Goal: Task Accomplishment & Management: Manage account settings

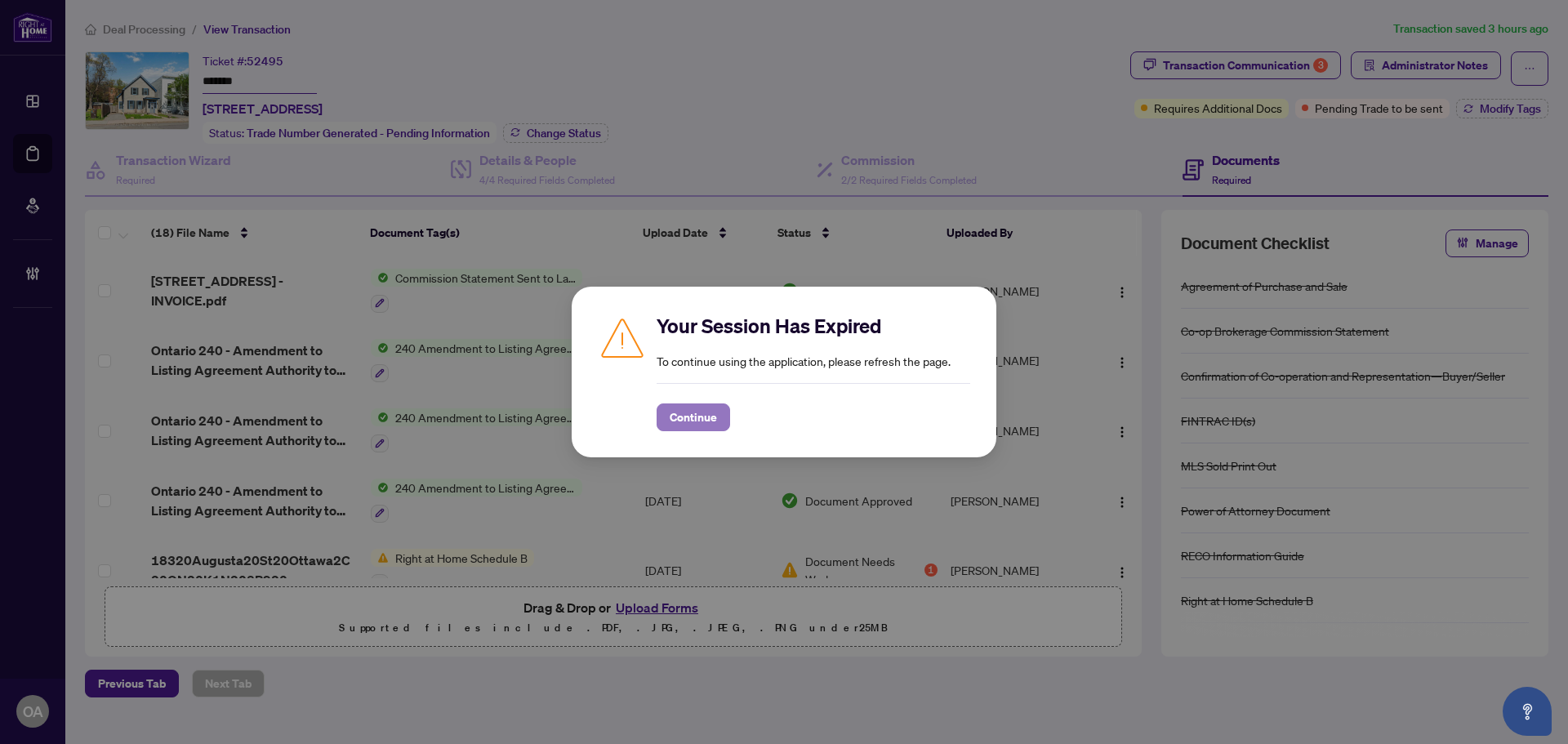
click at [706, 421] on span "Continue" at bounding box center [693, 418] width 47 height 26
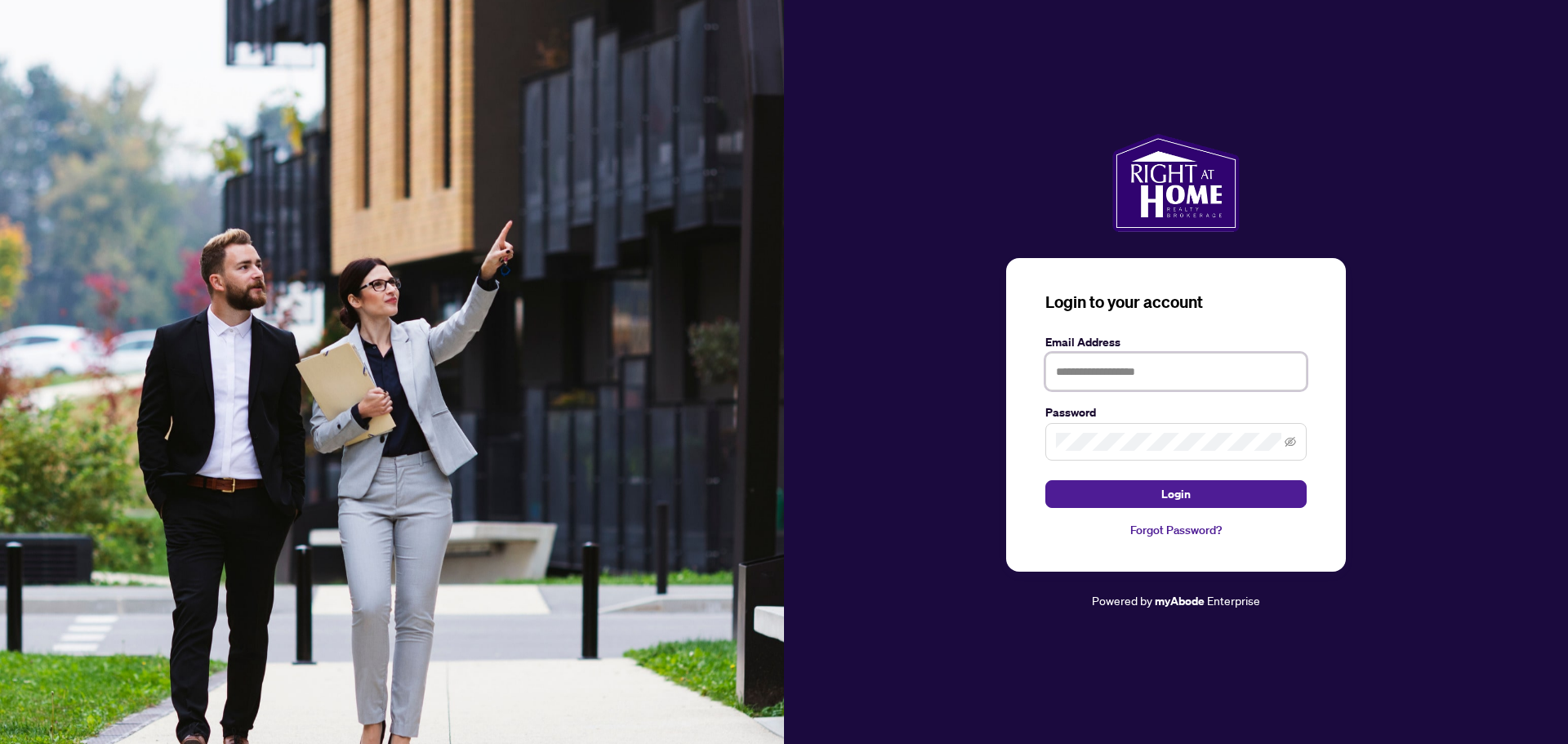
type input "**********"
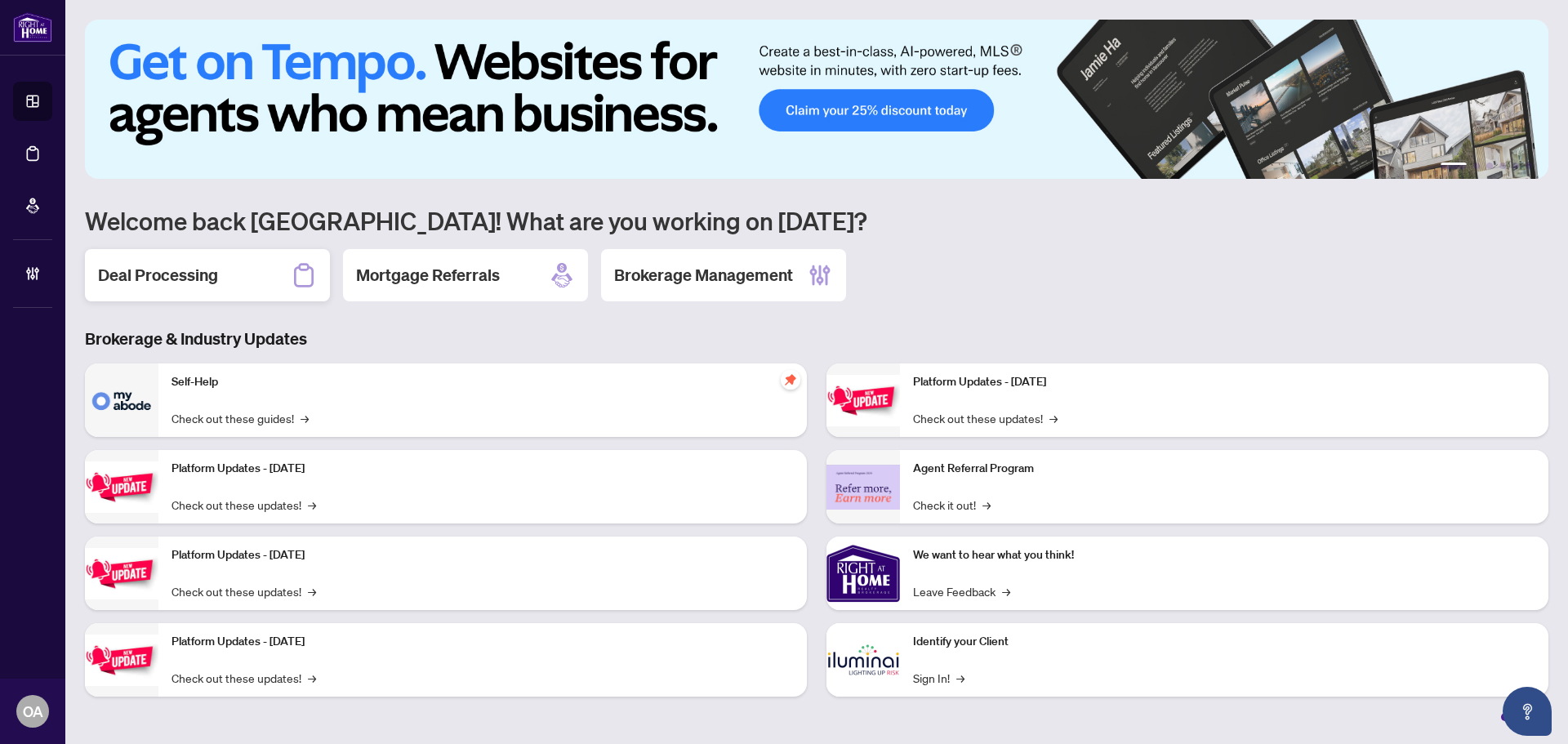
click at [222, 294] on div "Deal Processing" at bounding box center [208, 276] width 245 height 52
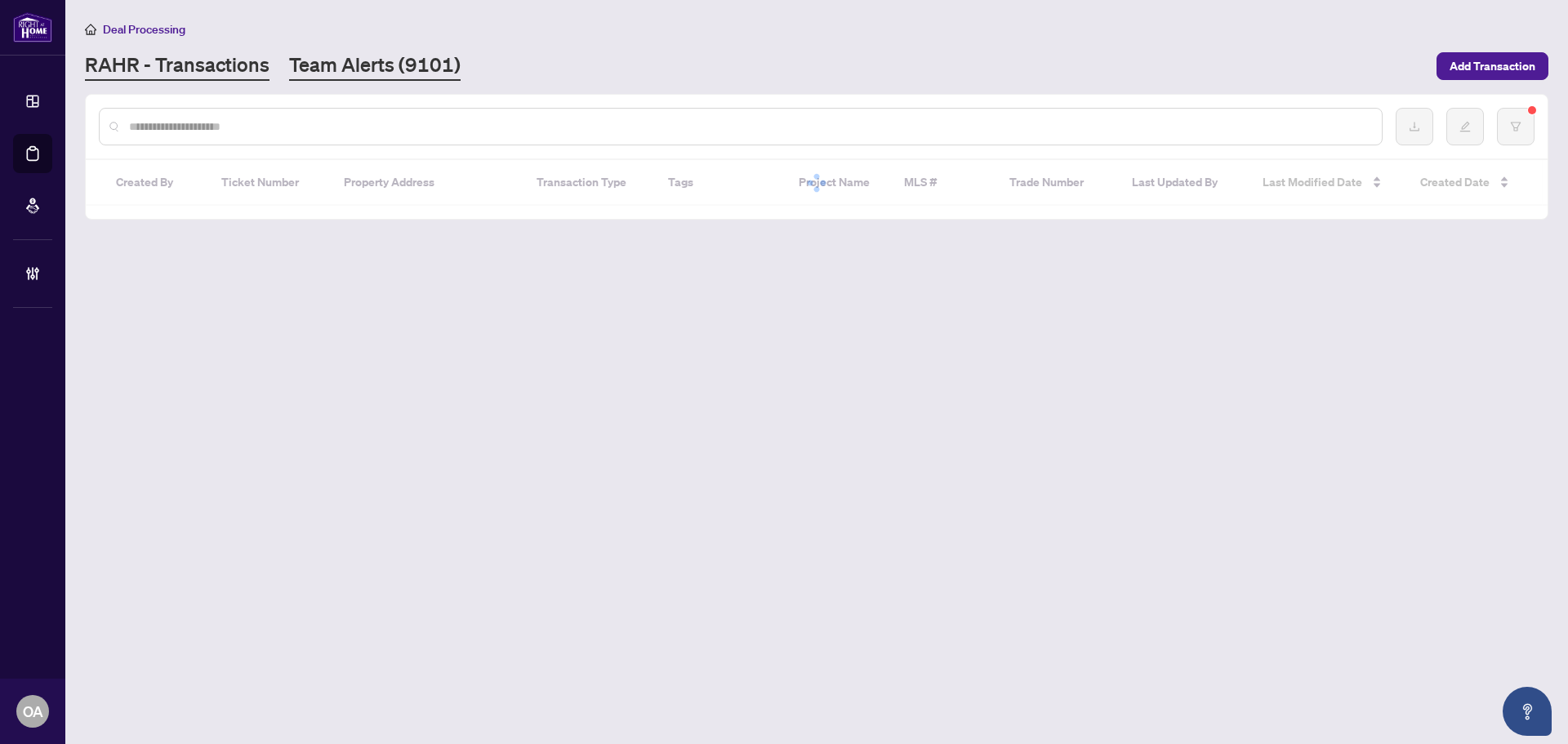
click at [373, 78] on link "Team Alerts (9101)" at bounding box center [375, 66] width 172 height 29
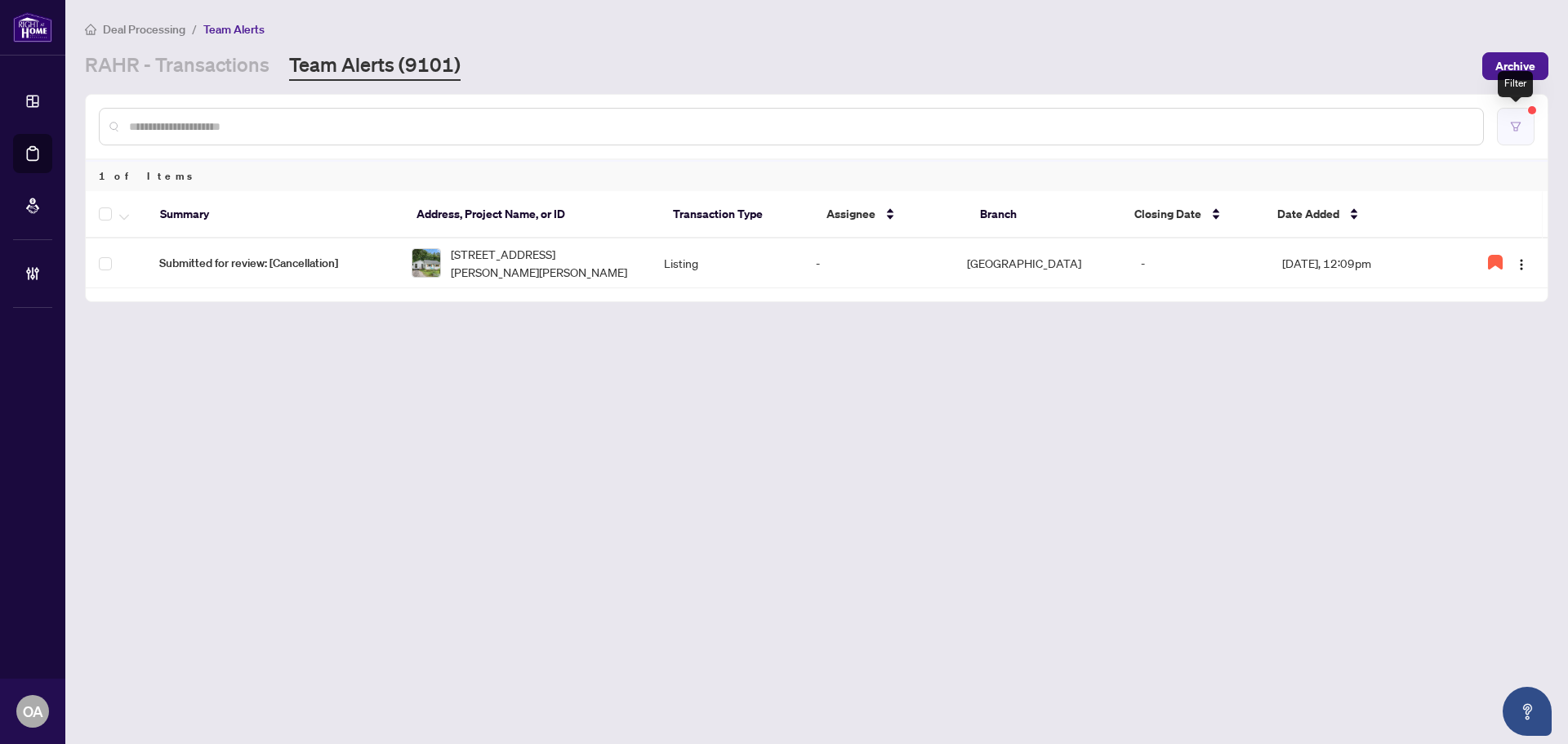
click at [1513, 121] on icon "filter" at bounding box center [1516, 127] width 11 height 11
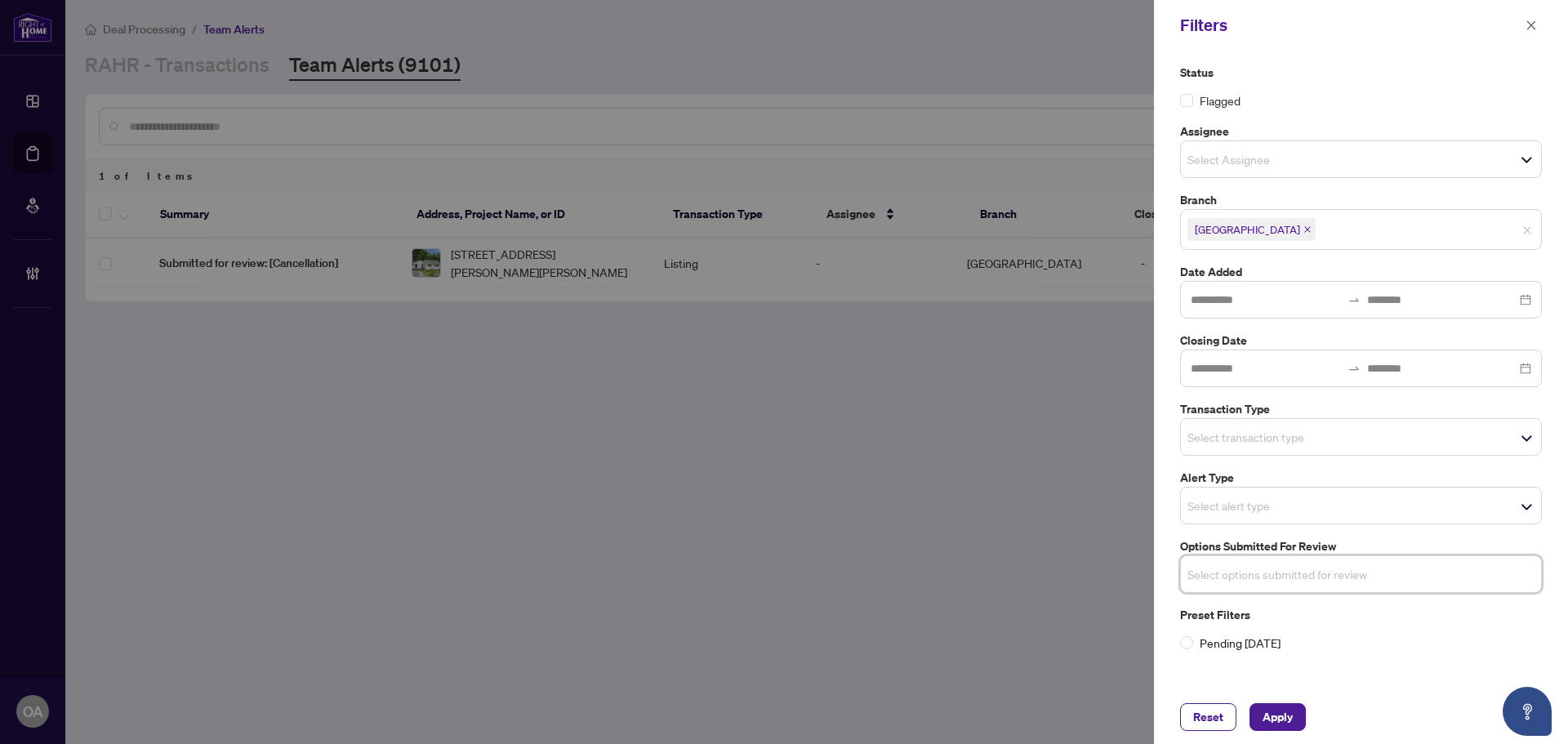
click at [1240, 442] on input "search" at bounding box center [1245, 437] width 114 height 20
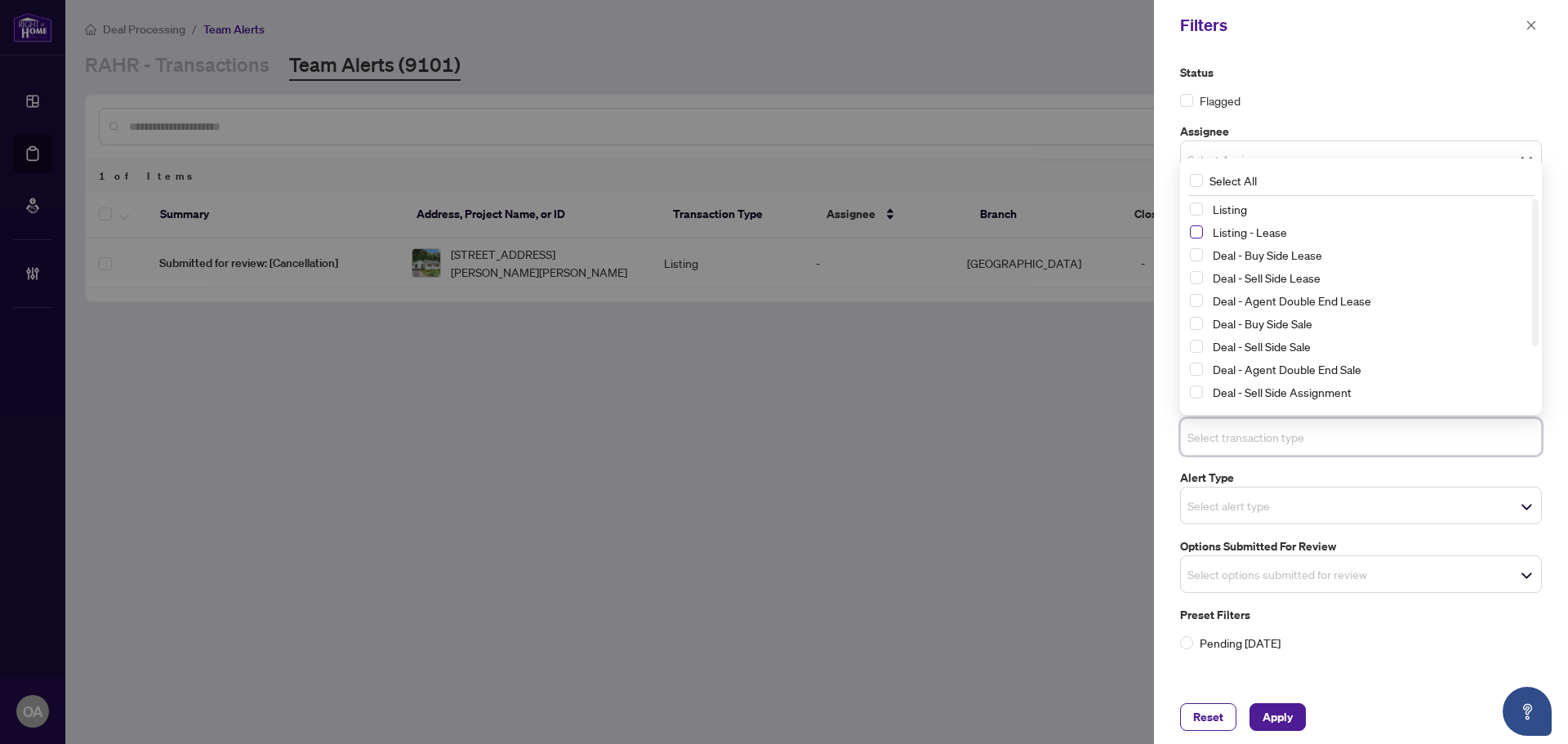
click at [1196, 234] on span "Select Listing - Lease" at bounding box center [1197, 232] width 13 height 13
click at [1196, 213] on span "Select Listing" at bounding box center [1197, 210] width 13 height 13
click at [1278, 715] on span "Apply" at bounding box center [1278, 717] width 30 height 26
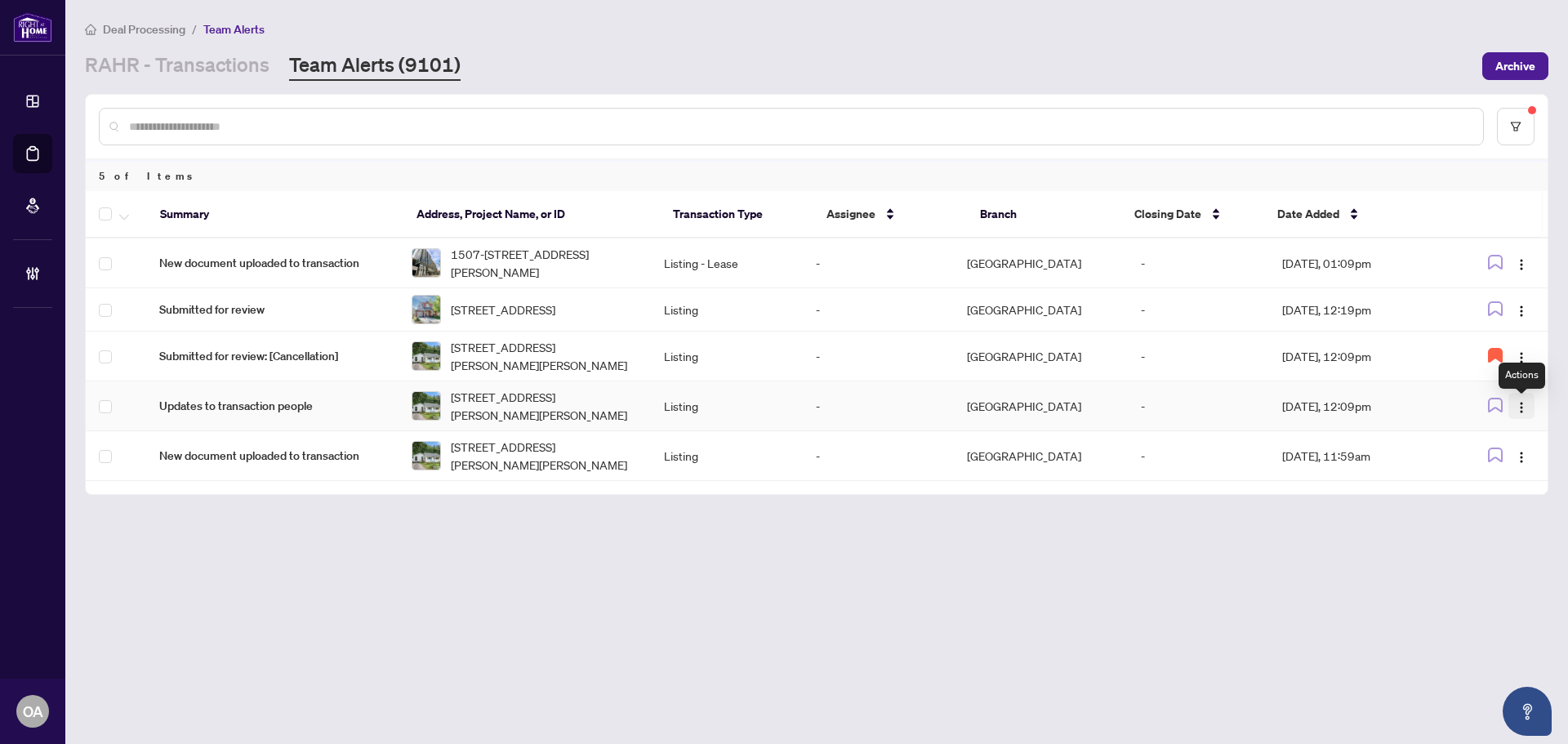
click at [1522, 409] on img "button" at bounding box center [1521, 408] width 13 height 13
click at [1504, 504] on span "Complete Item" at bounding box center [1483, 496] width 76 height 18
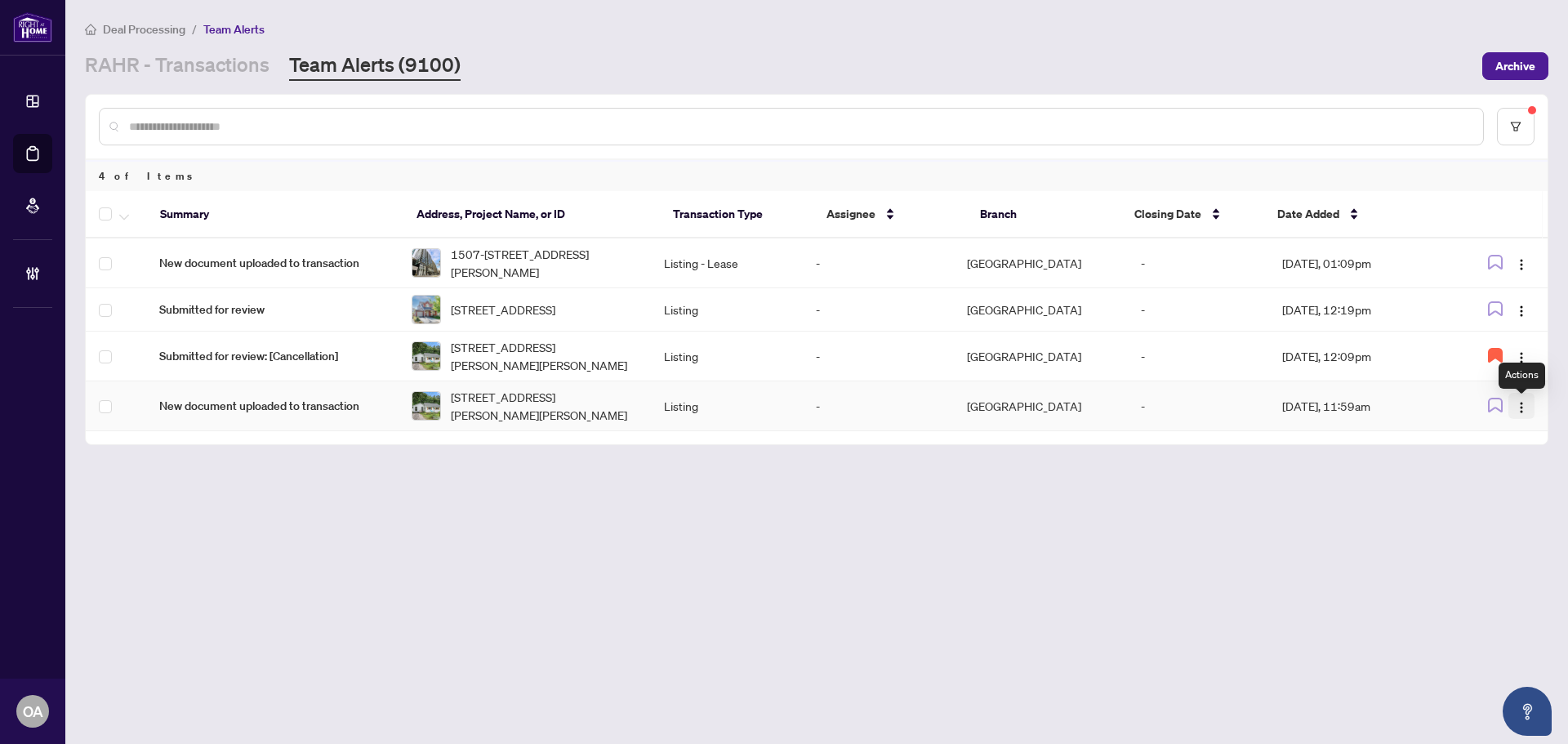
click at [1521, 411] on img "button" at bounding box center [1521, 408] width 13 height 13
click at [1510, 491] on li "Complete Item" at bounding box center [1483, 496] width 96 height 26
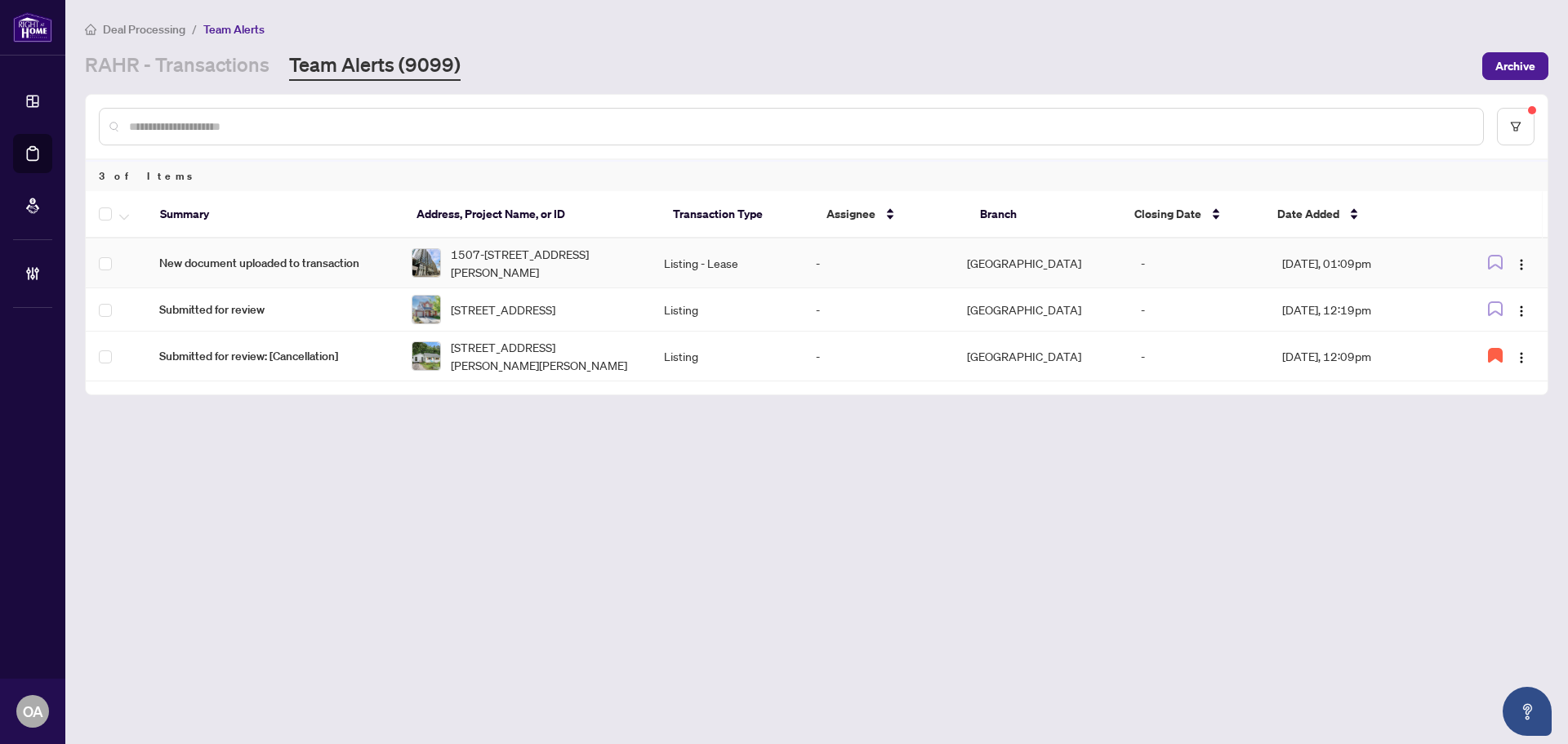
click at [610, 244] on td "1507-199 SLATER St, Ottawa, Ontario K1P 0C8, Canada" at bounding box center [525, 263] width 253 height 50
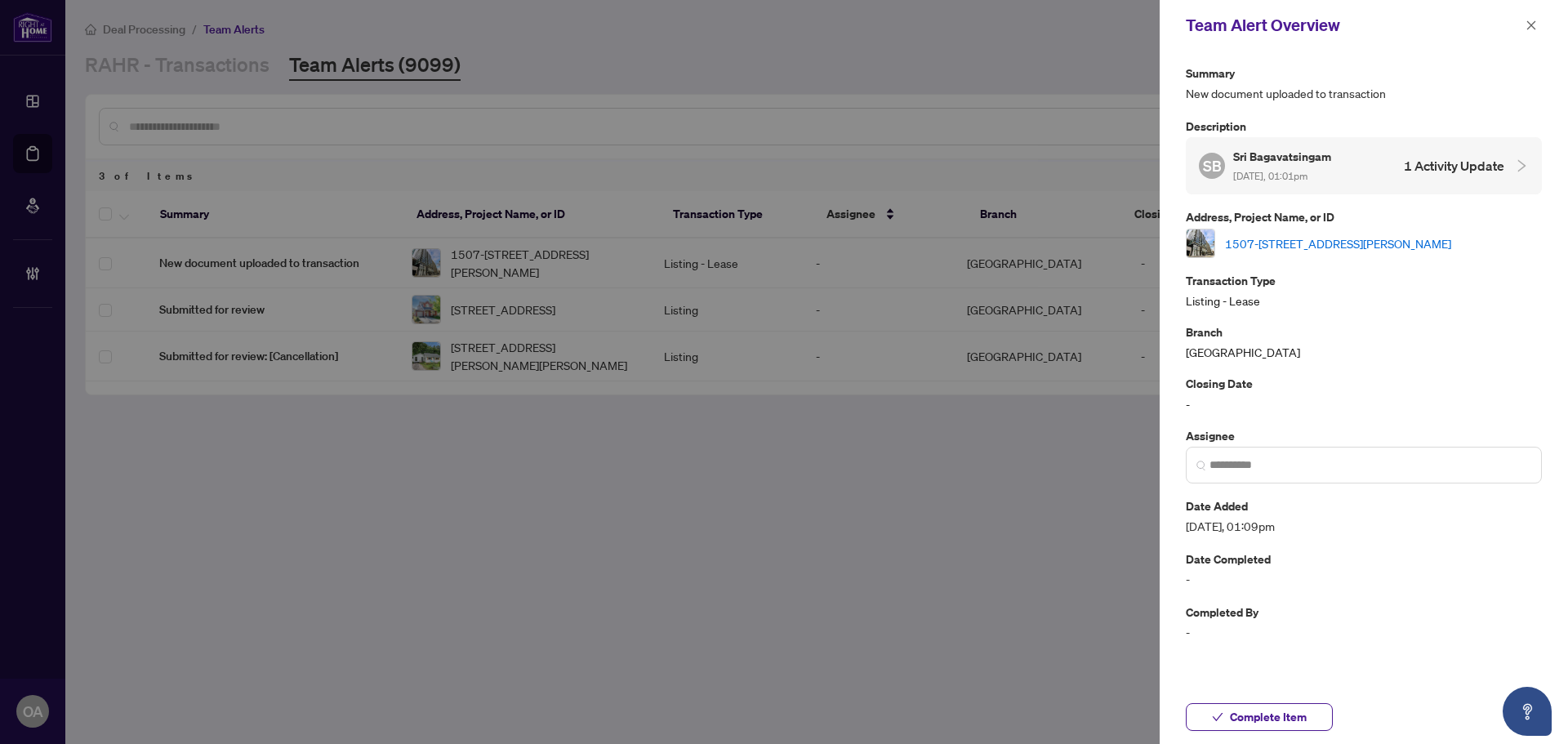
click at [1320, 244] on link "1507-199 SLATER St, Ottawa, Ontario K1P 0C8, Canada" at bounding box center [1338, 244] width 226 height 18
click at [1531, 33] on span "button" at bounding box center [1531, 25] width 11 height 26
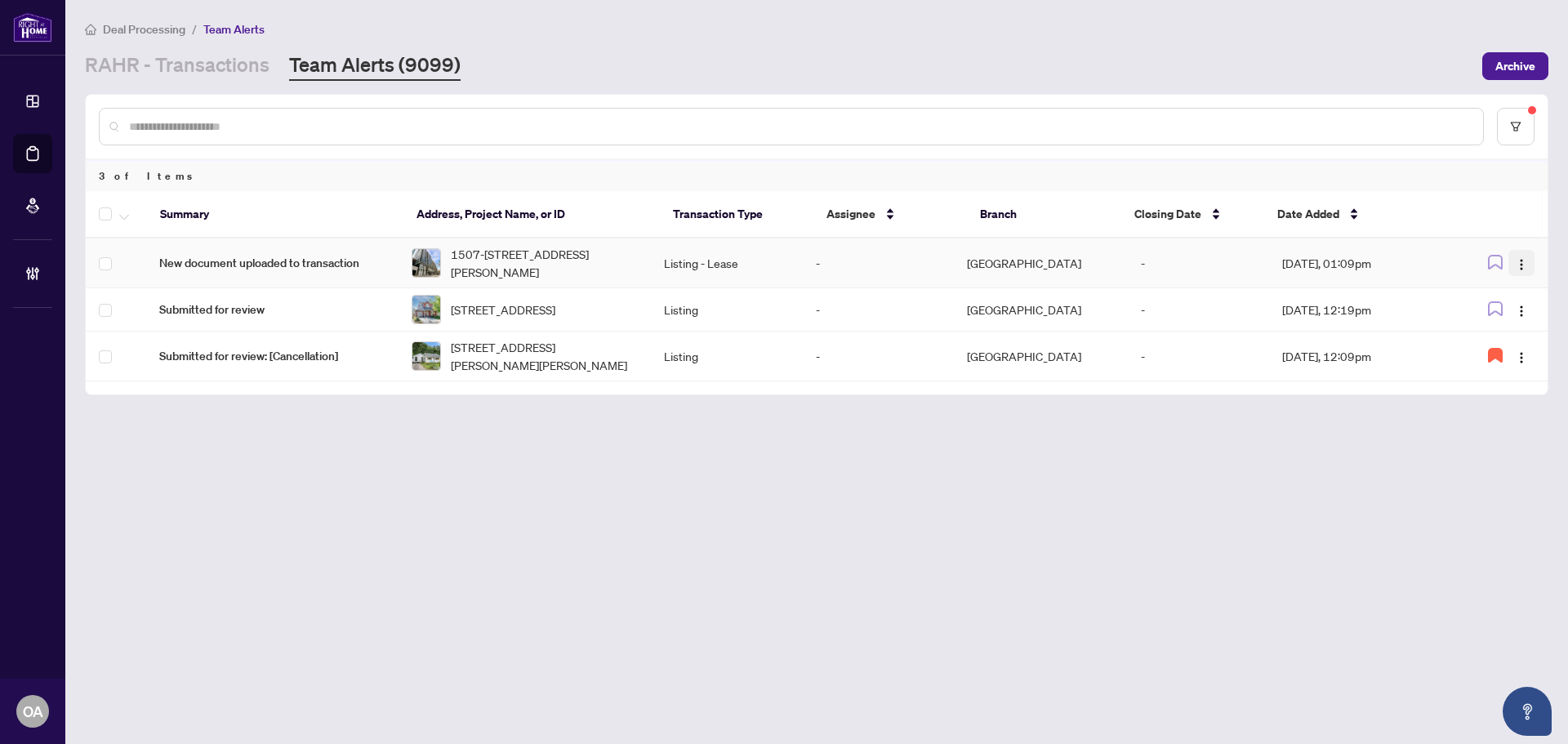
click at [1523, 262] on img "button" at bounding box center [1521, 265] width 13 height 13
click at [1502, 344] on span "Complete Item" at bounding box center [1483, 347] width 76 height 18
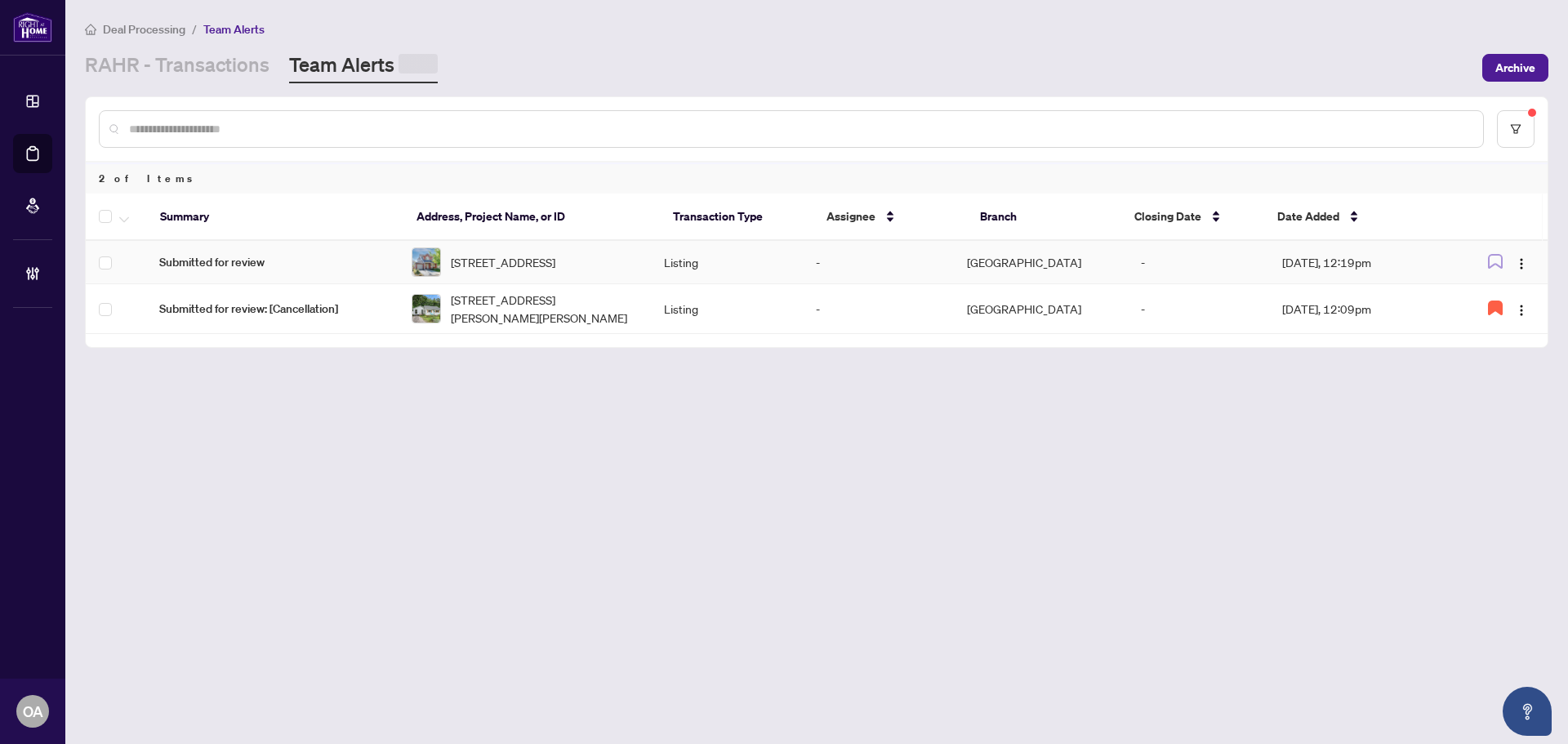
click at [522, 266] on span "60 Mersey Dr, Kanata, Ontario K2K 3A6, Canada" at bounding box center [504, 262] width 105 height 18
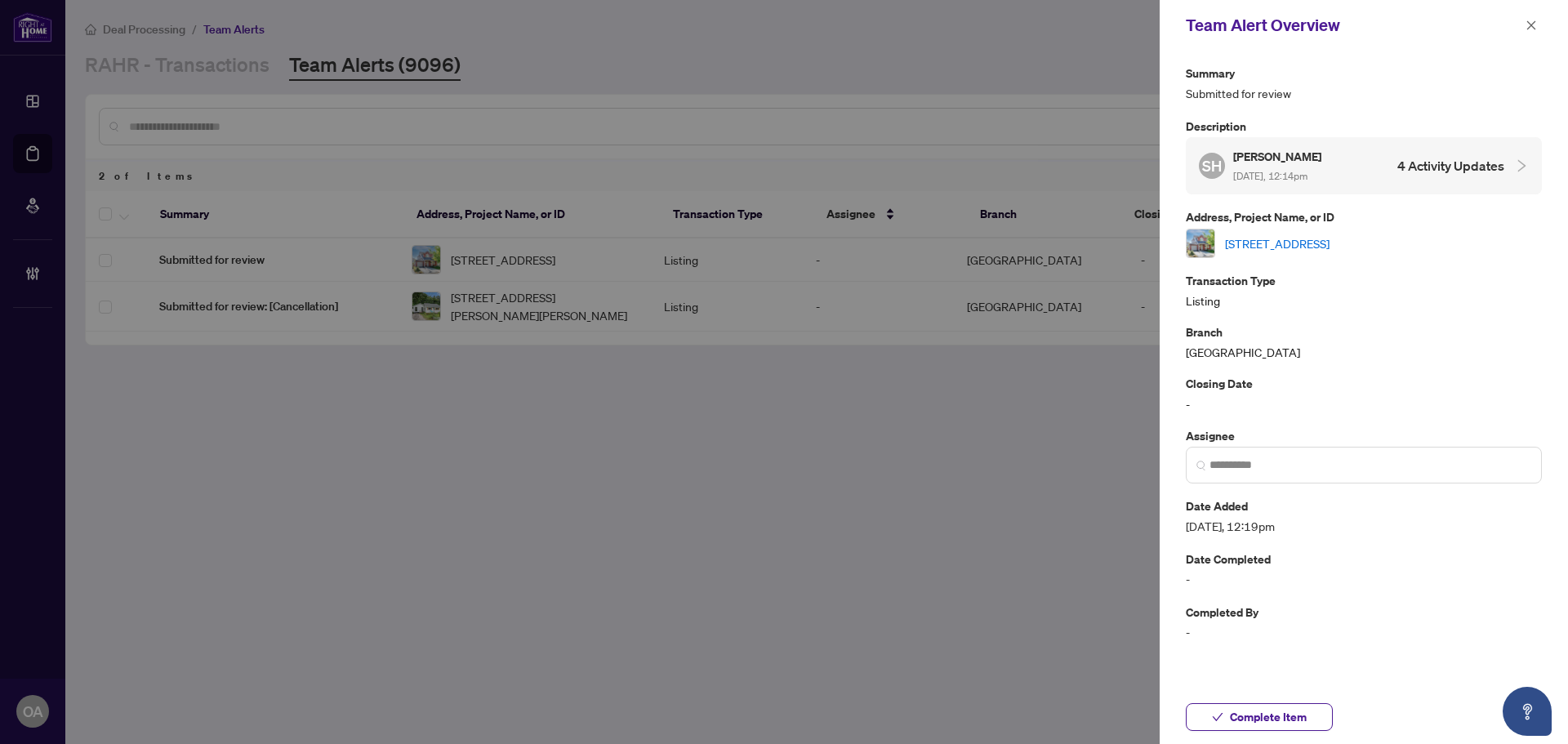
click at [1314, 235] on link "60 Mersey Dr, Kanata, Ontario K2K 3A6, Canada" at bounding box center [1278, 244] width 105 height 18
click at [1528, 29] on icon "close" at bounding box center [1531, 25] width 9 height 9
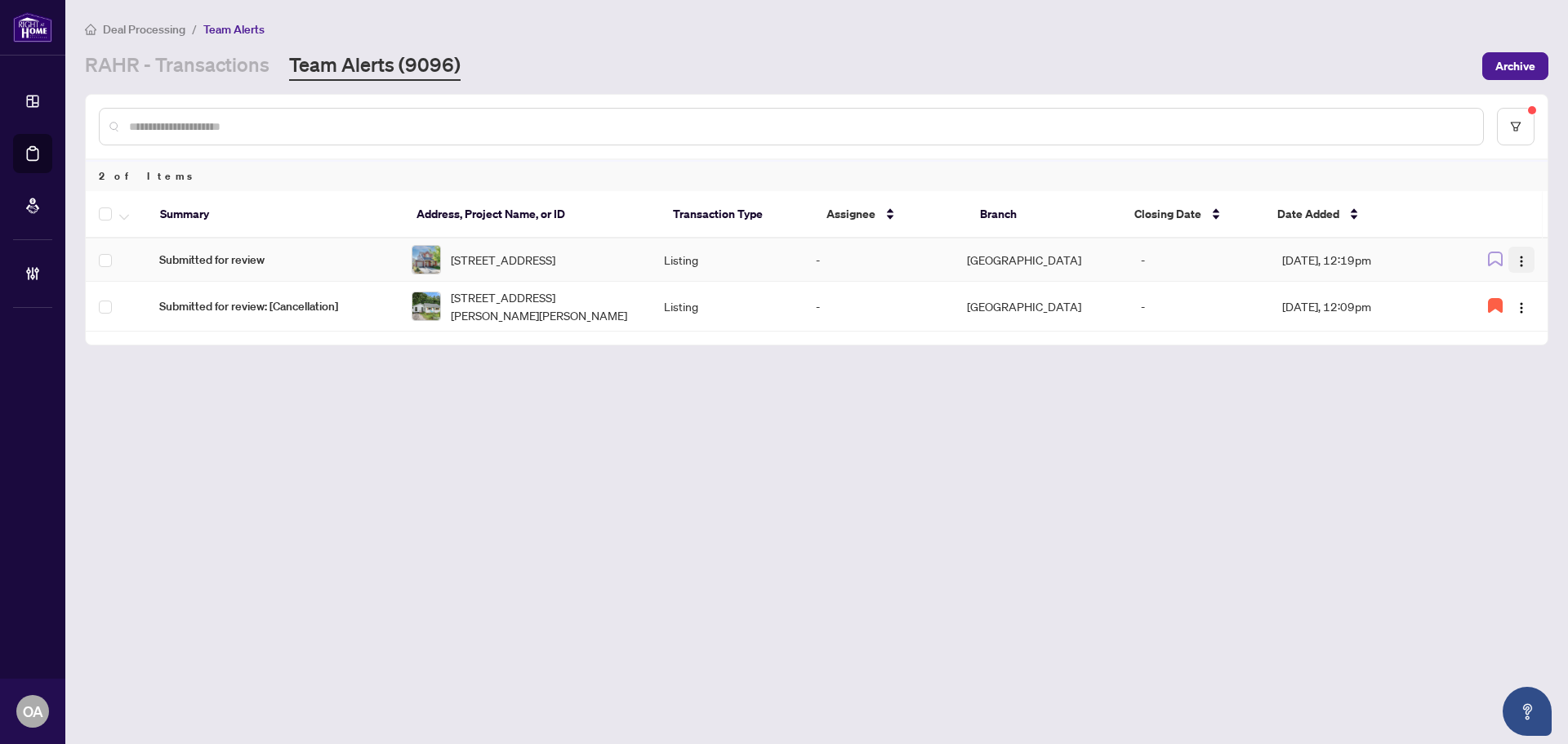
click at [1524, 264] on img "button" at bounding box center [1521, 262] width 13 height 13
click at [1507, 343] on span "Complete Item" at bounding box center [1483, 347] width 76 height 18
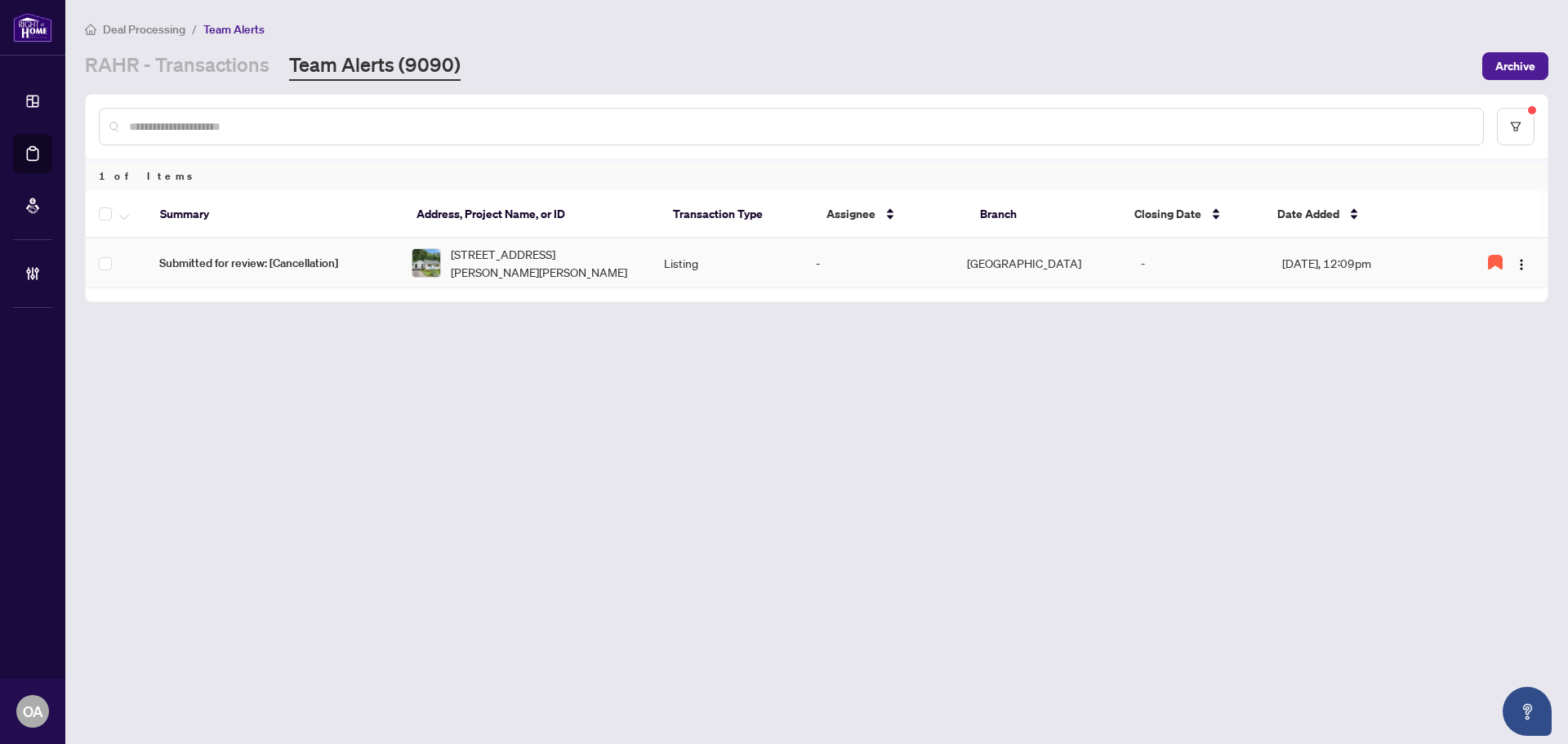
click at [540, 267] on span "15 Willis James Lane, Arnprior, Ontario K7S 2A5, Canada" at bounding box center [544, 263] width 187 height 36
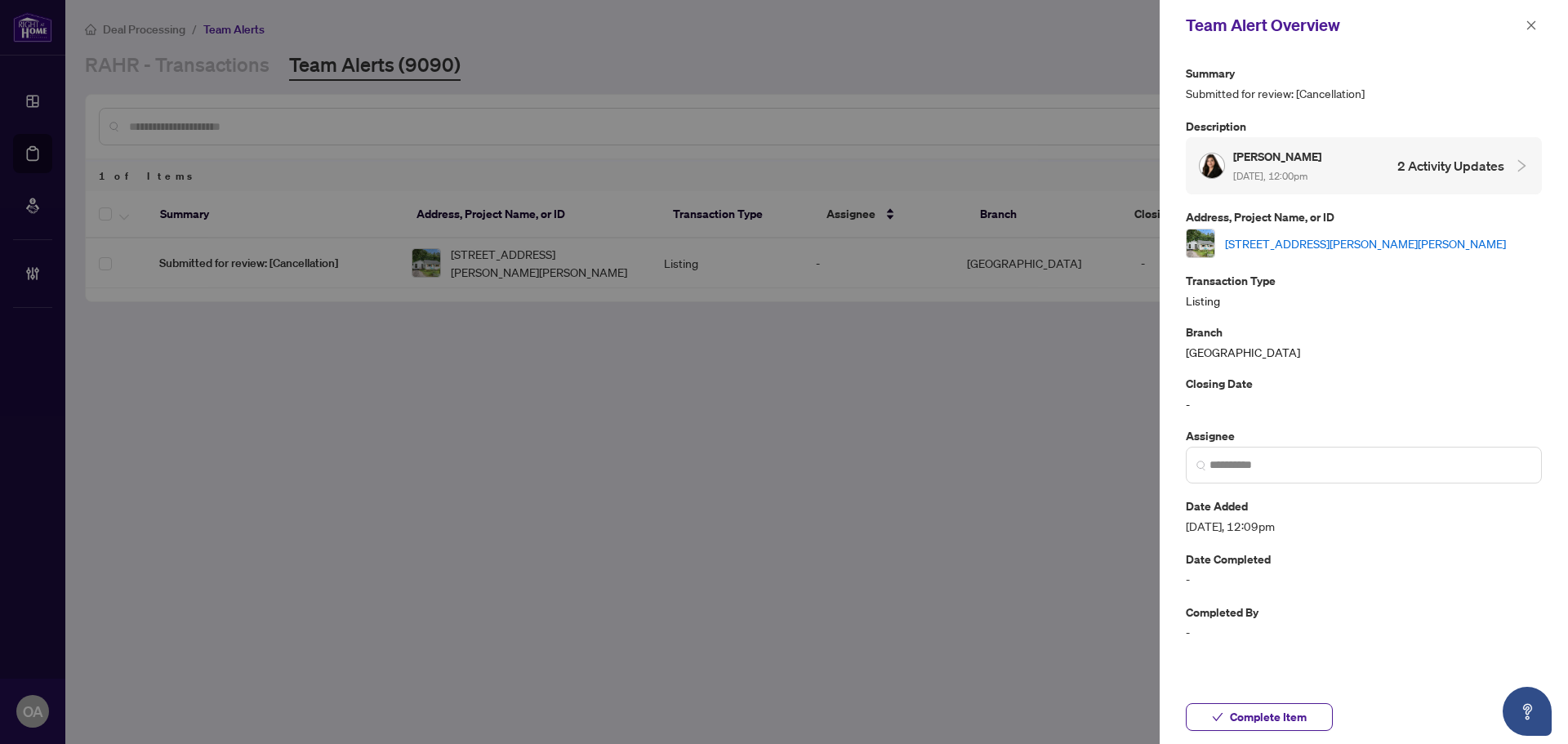
click at [1266, 249] on link "15 Willis James Lane, Arnprior, Ontario K7S 2A5, Canada" at bounding box center [1366, 244] width 281 height 18
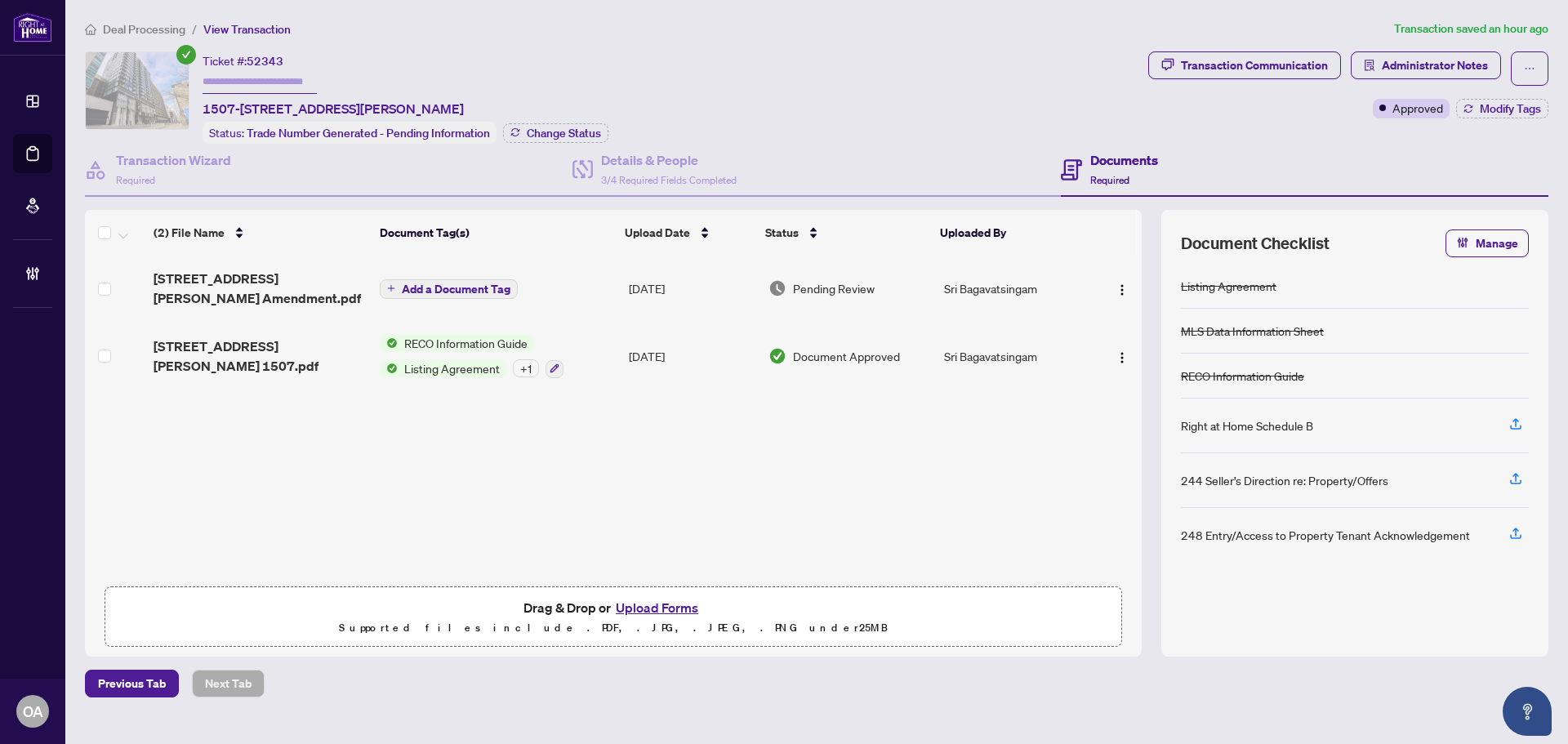
click at [797, 73] on div "Ticket #: 52343 1507-199 SLATER St, Ottawa, Ontario K1P 0C8, Canada Status: Tra…" at bounding box center [613, 97] width 1057 height 92
click at [282, 280] on span "199 Slater St 1507 Amendment.pdf" at bounding box center [261, 289] width 214 height 39
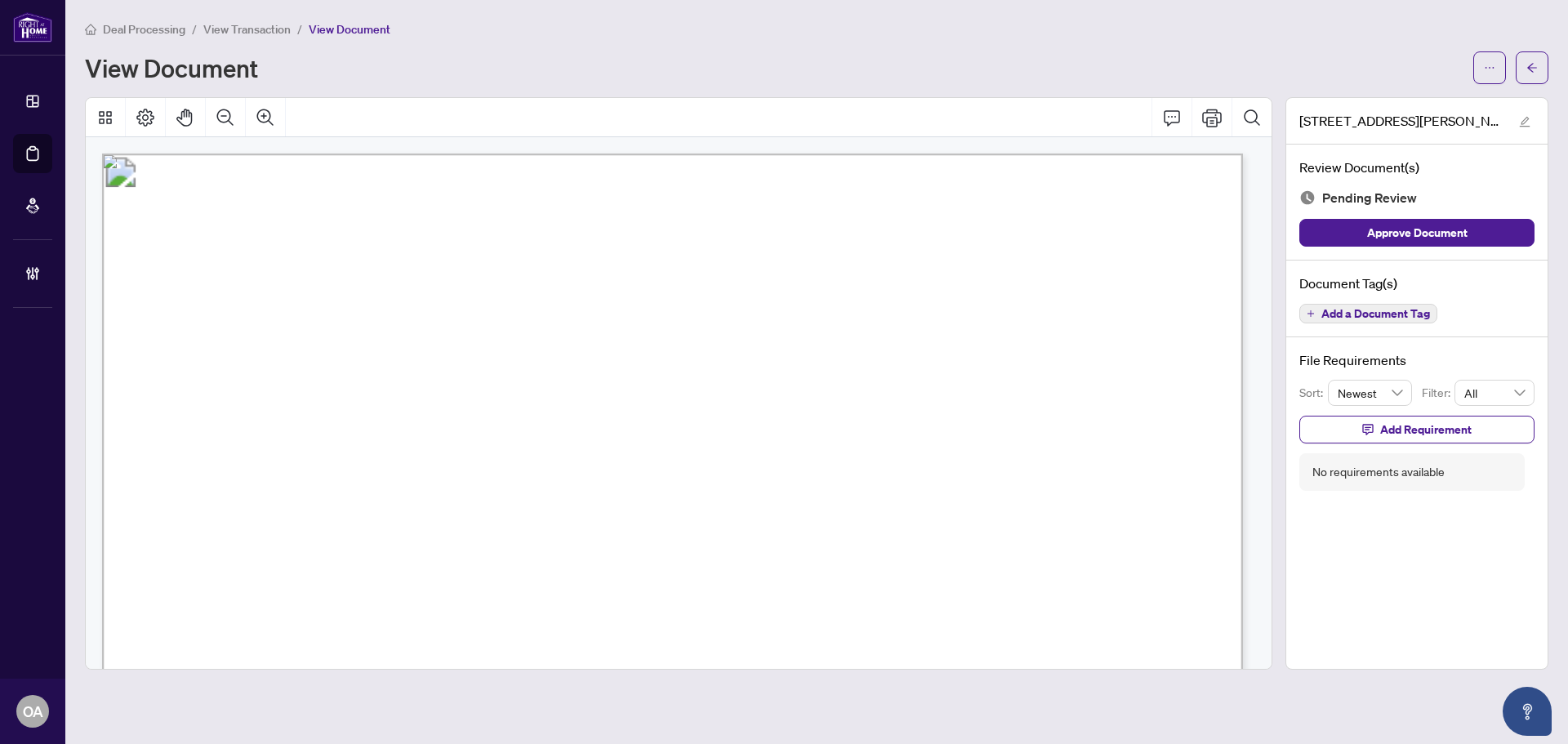
scroll to position [409, 0]
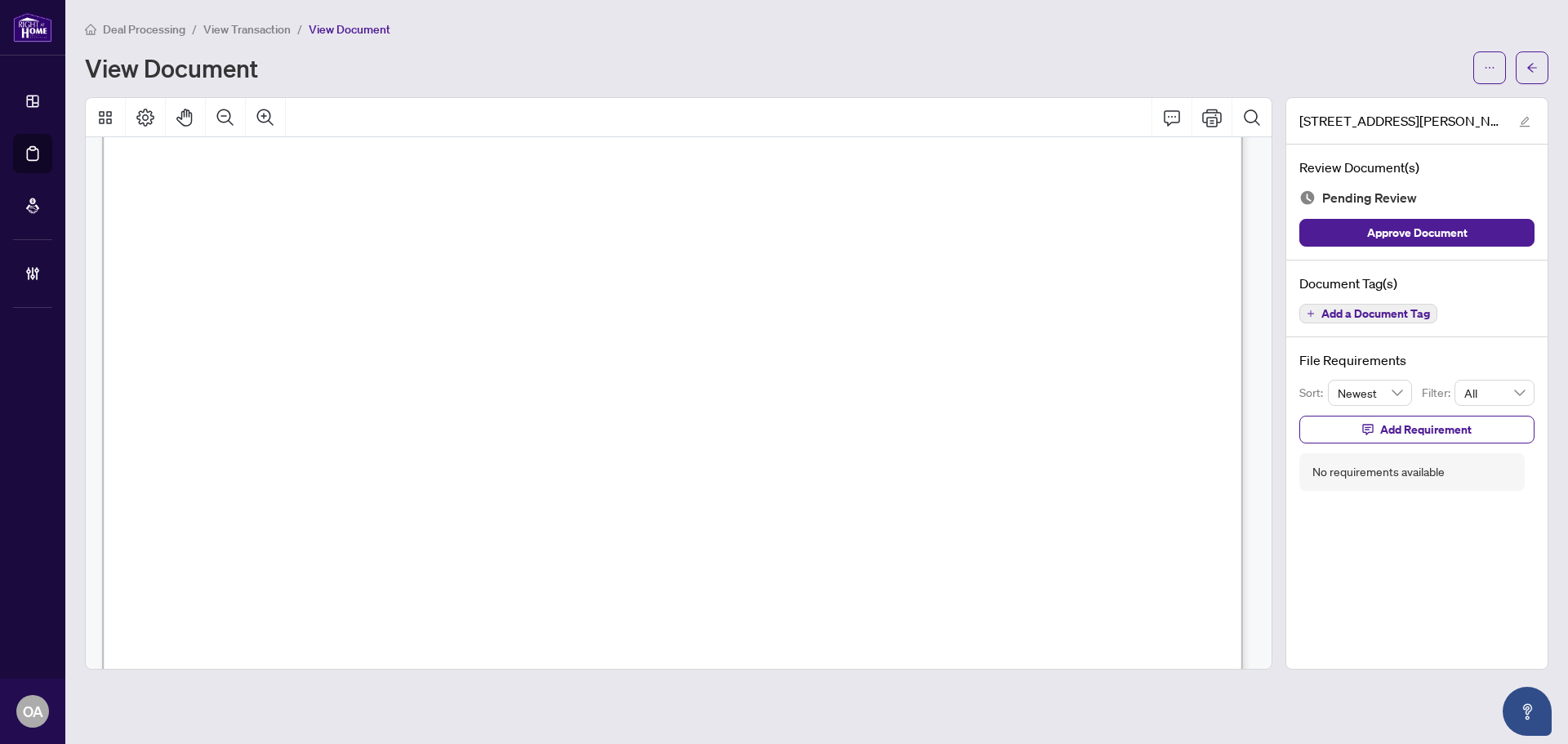
click at [1368, 320] on span "Add a Document Tag" at bounding box center [1376, 314] width 109 height 11
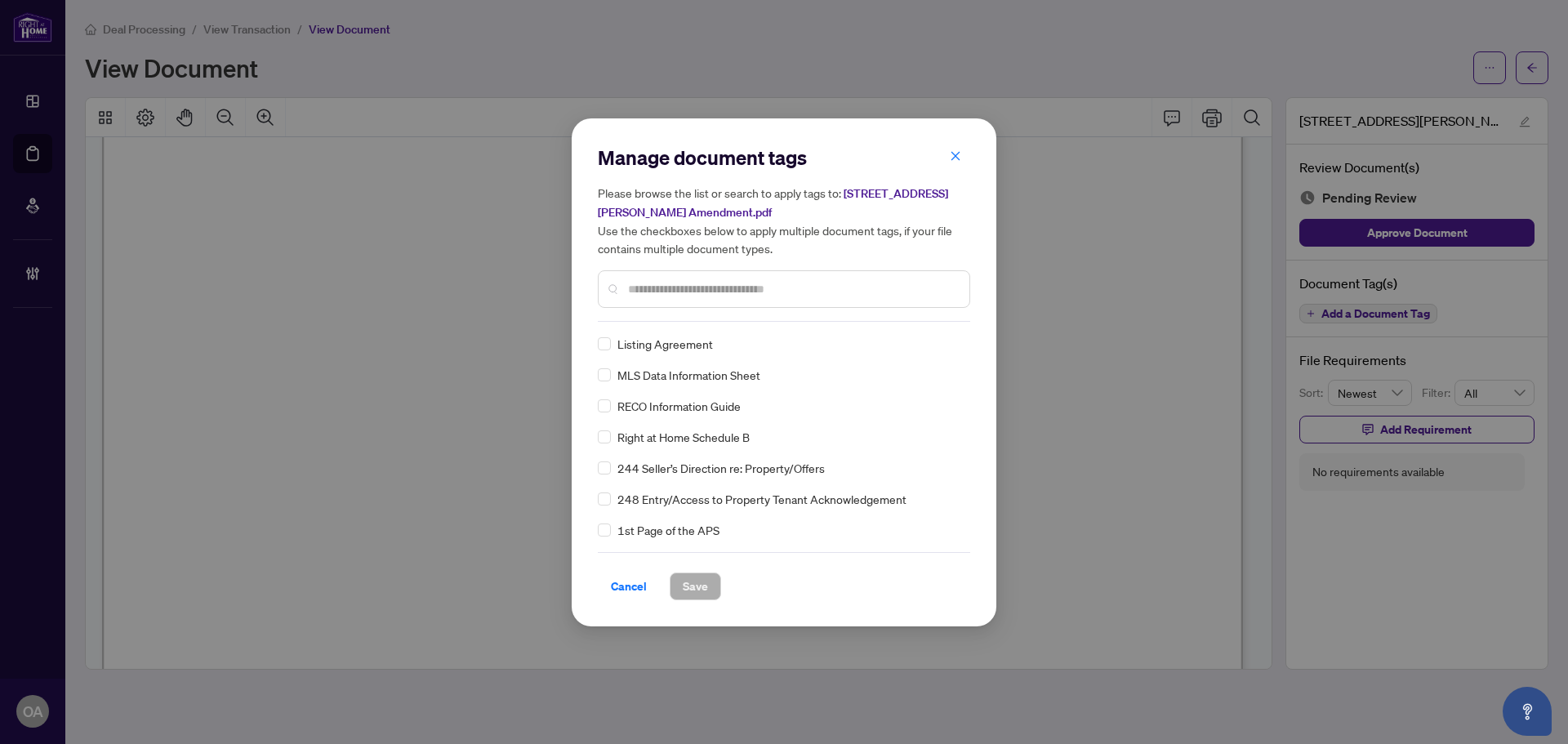
click at [670, 271] on div at bounding box center [784, 289] width 373 height 38
click at [673, 289] on input "text" at bounding box center [792, 289] width 329 height 18
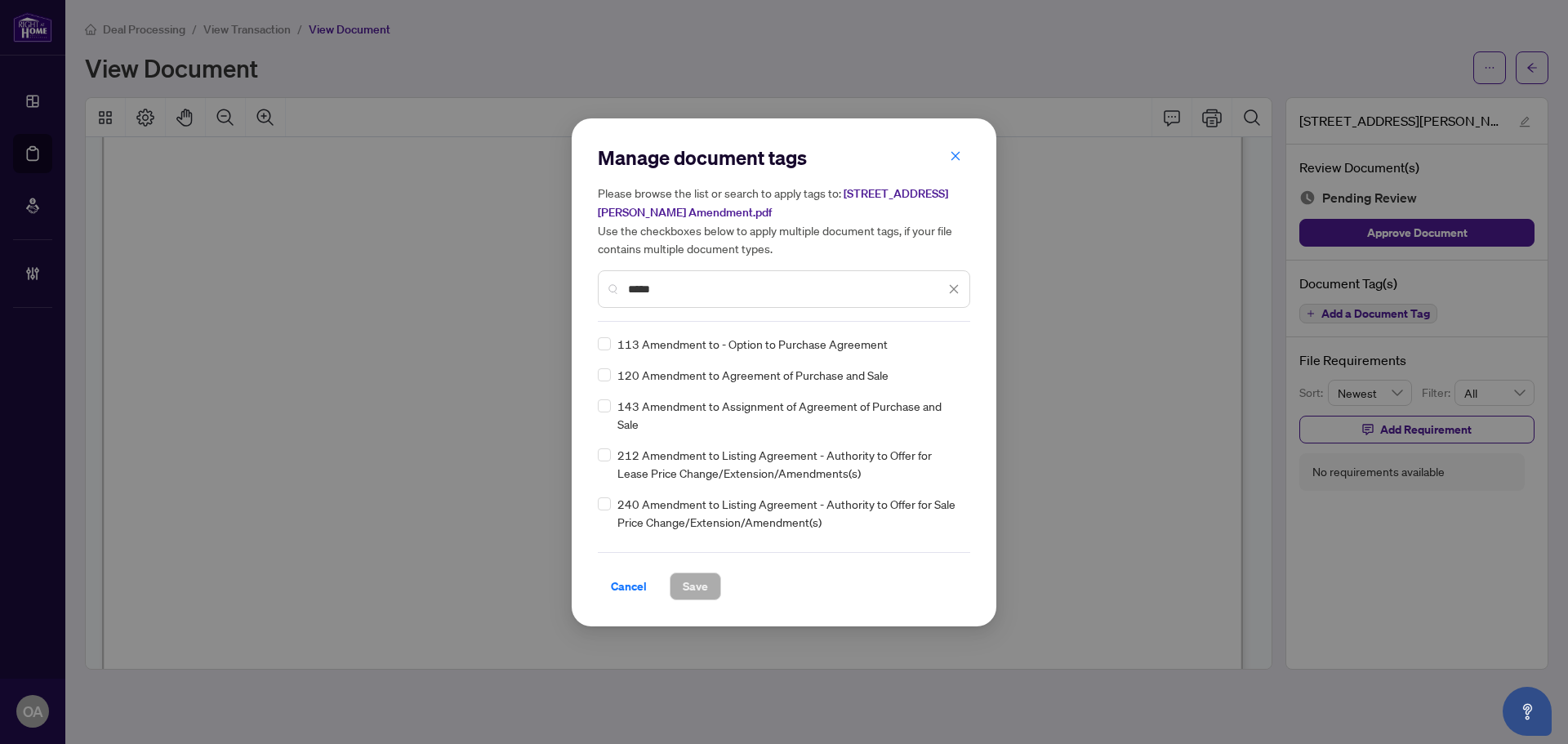
type input "*****"
click at [615, 507] on div "240 Amendment to Listing Agreement - Authority to Offer for Sale Price Change/E…" at bounding box center [779, 513] width 363 height 36
click at [611, 450] on div "212 Amendment to Listing Agreement - Authority to Offer for Lease Price Change/…" at bounding box center [779, 464] width 363 height 36
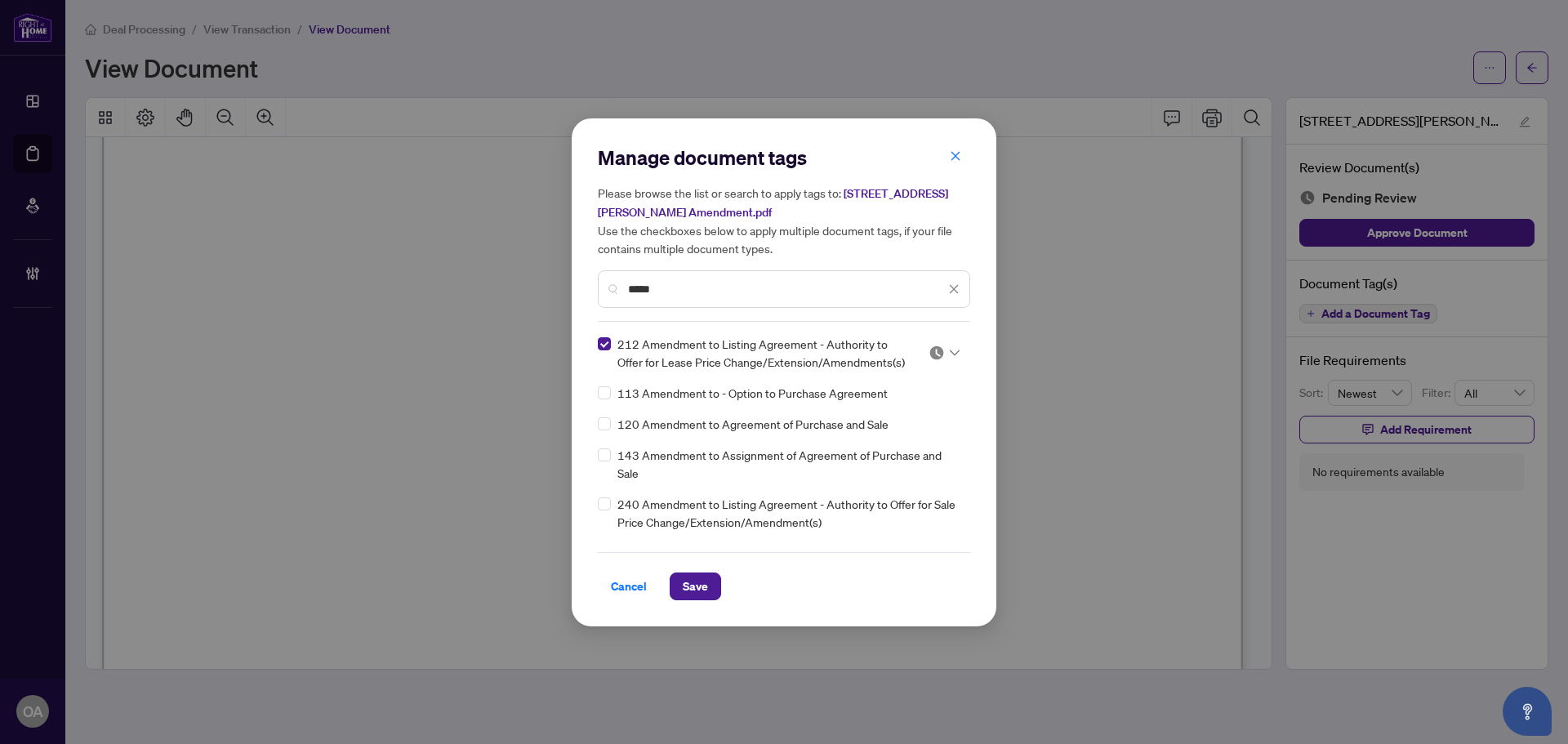
click at [925, 331] on div "Manage document tags Please browse the list or search to apply tags to: 199 Sla…" at bounding box center [784, 373] width 373 height 456
click at [929, 352] on img at bounding box center [937, 353] width 16 height 16
click at [905, 426] on div "Approved" at bounding box center [890, 433] width 105 height 18
click at [710, 590] on button "Save" at bounding box center [695, 586] width 52 height 28
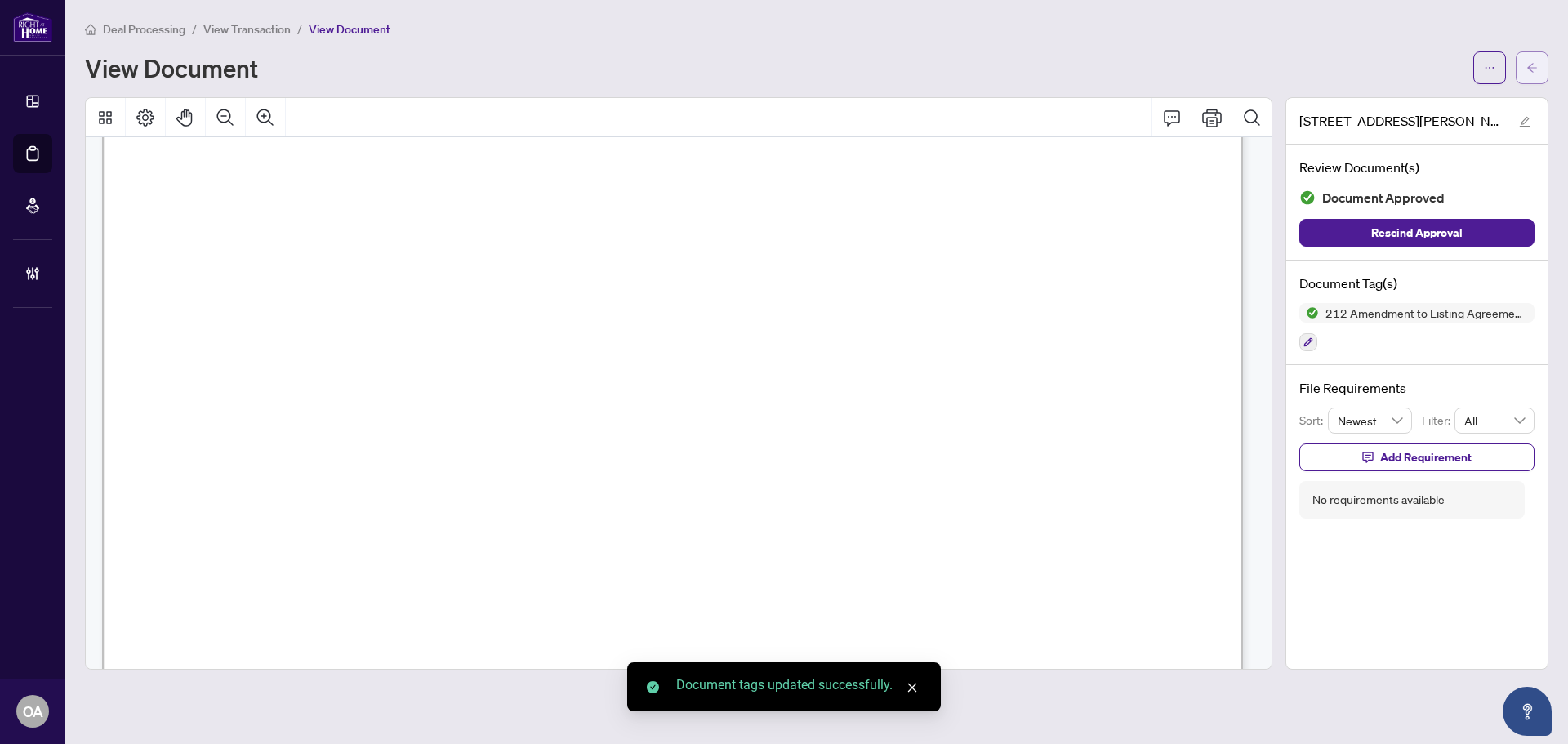
click at [1530, 67] on icon "arrow-left" at bounding box center [1532, 68] width 11 height 11
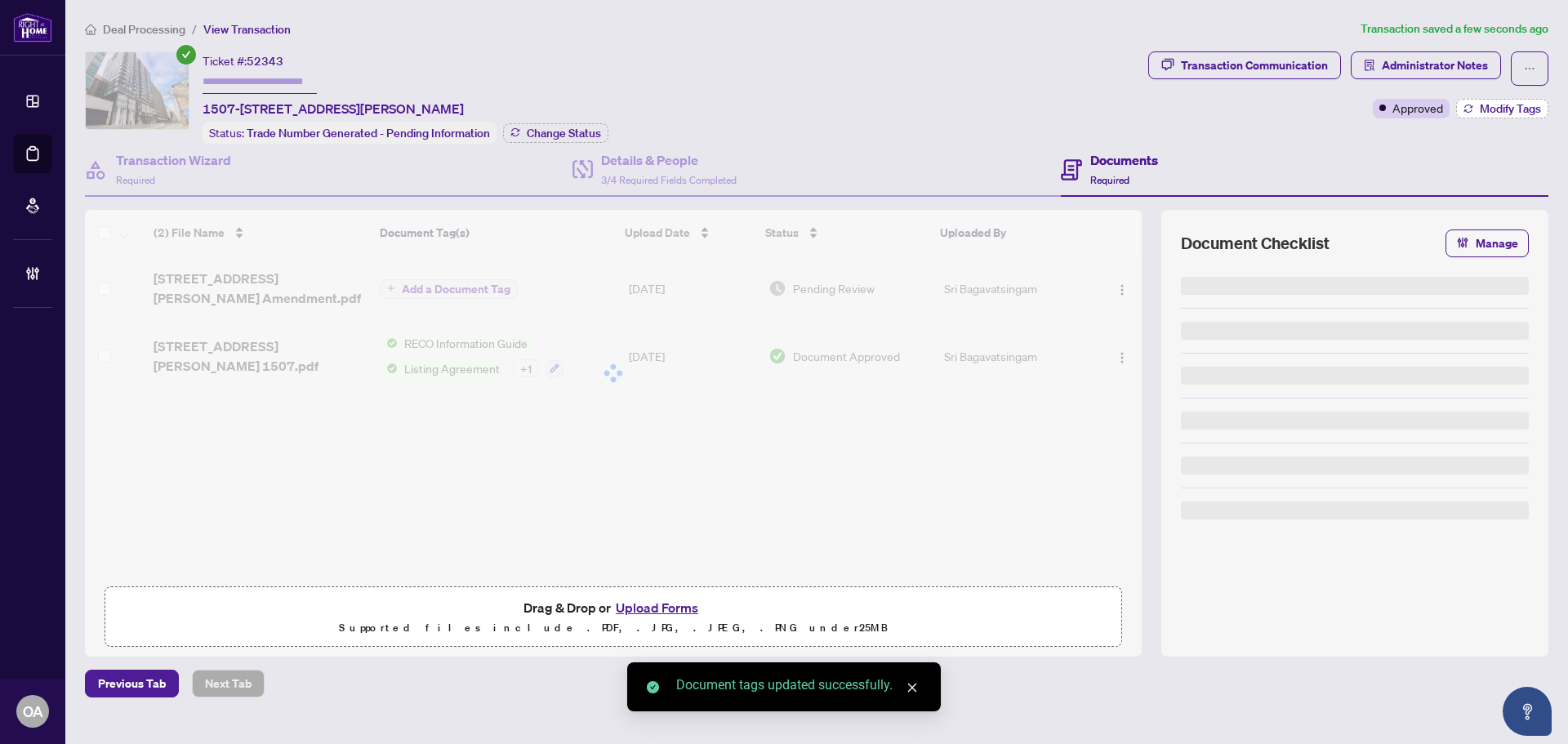
click at [1511, 116] on button "Modify Tags" at bounding box center [1502, 109] width 92 height 20
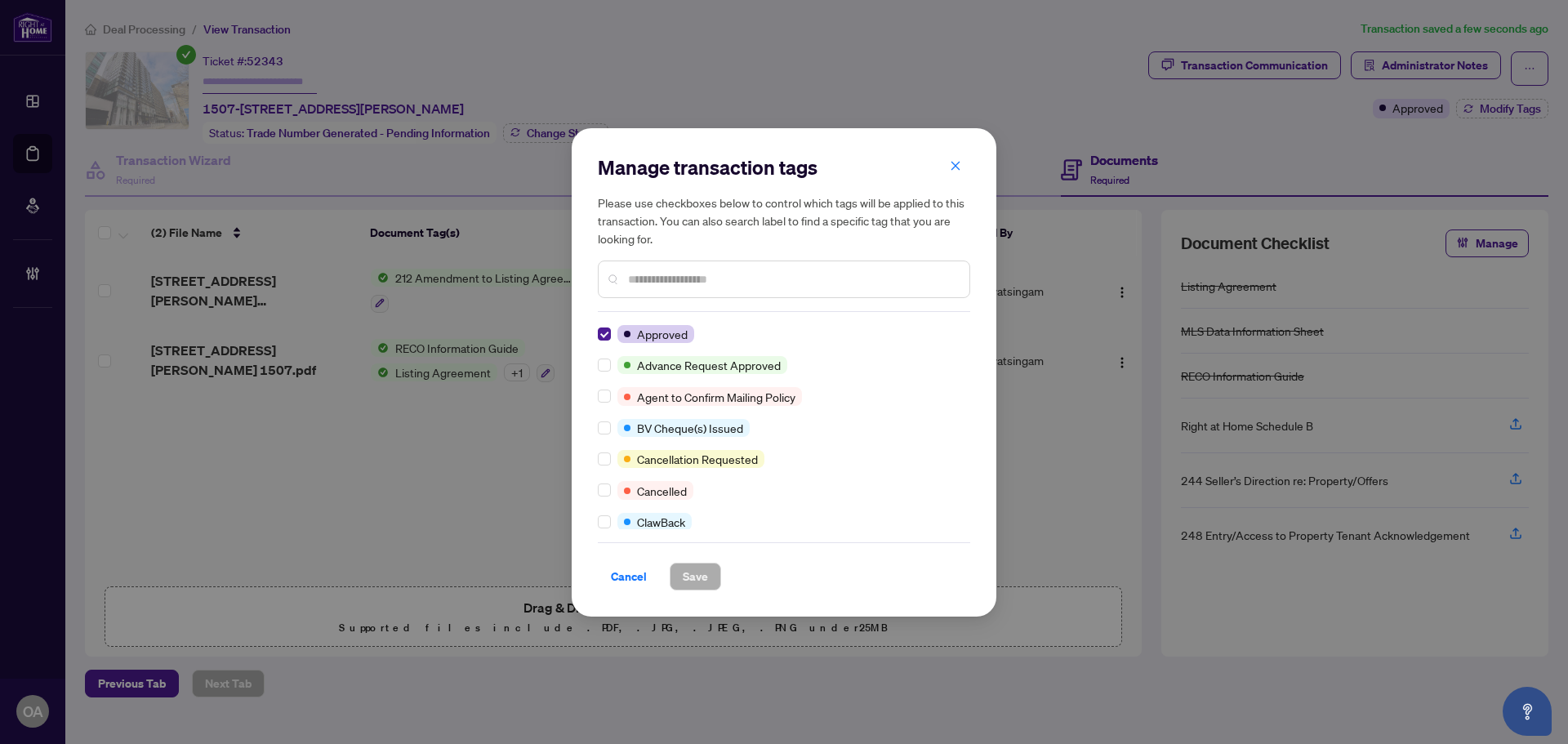
click at [956, 163] on icon "close" at bounding box center [956, 166] width 11 height 11
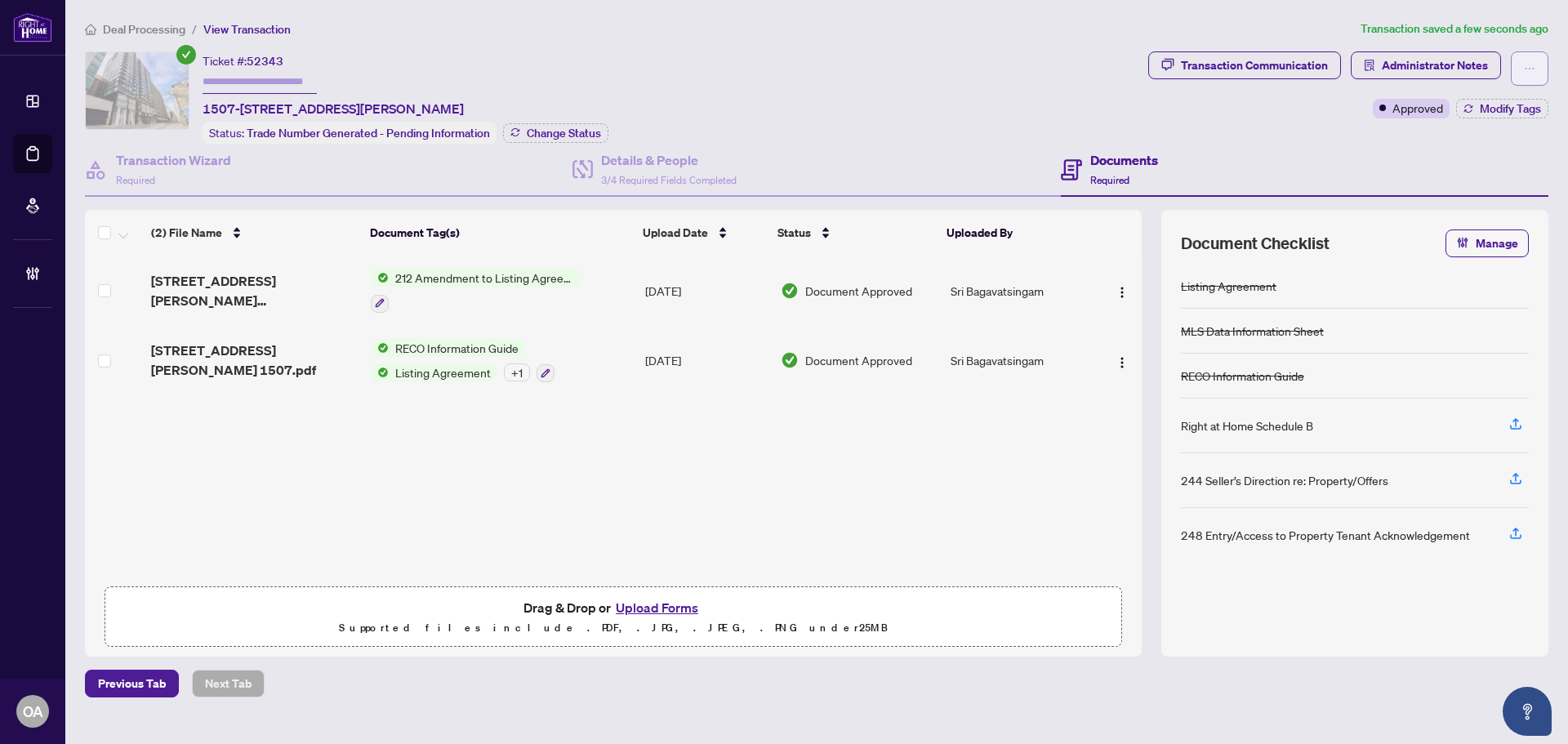
click at [1527, 63] on icon "ellipsis" at bounding box center [1530, 69] width 11 height 11
click at [961, 141] on div "Ticket #: 52343 1507-199 SLATER St, Ottawa, Ontario K1P 0C8, Canada Status: Tra…" at bounding box center [613, 97] width 1057 height 92
drag, startPoint x: 697, startPoint y: 164, endPoint x: 719, endPoint y: 159, distance: 22.6
click at [697, 163] on h4 "Details & People" at bounding box center [669, 160] width 136 height 20
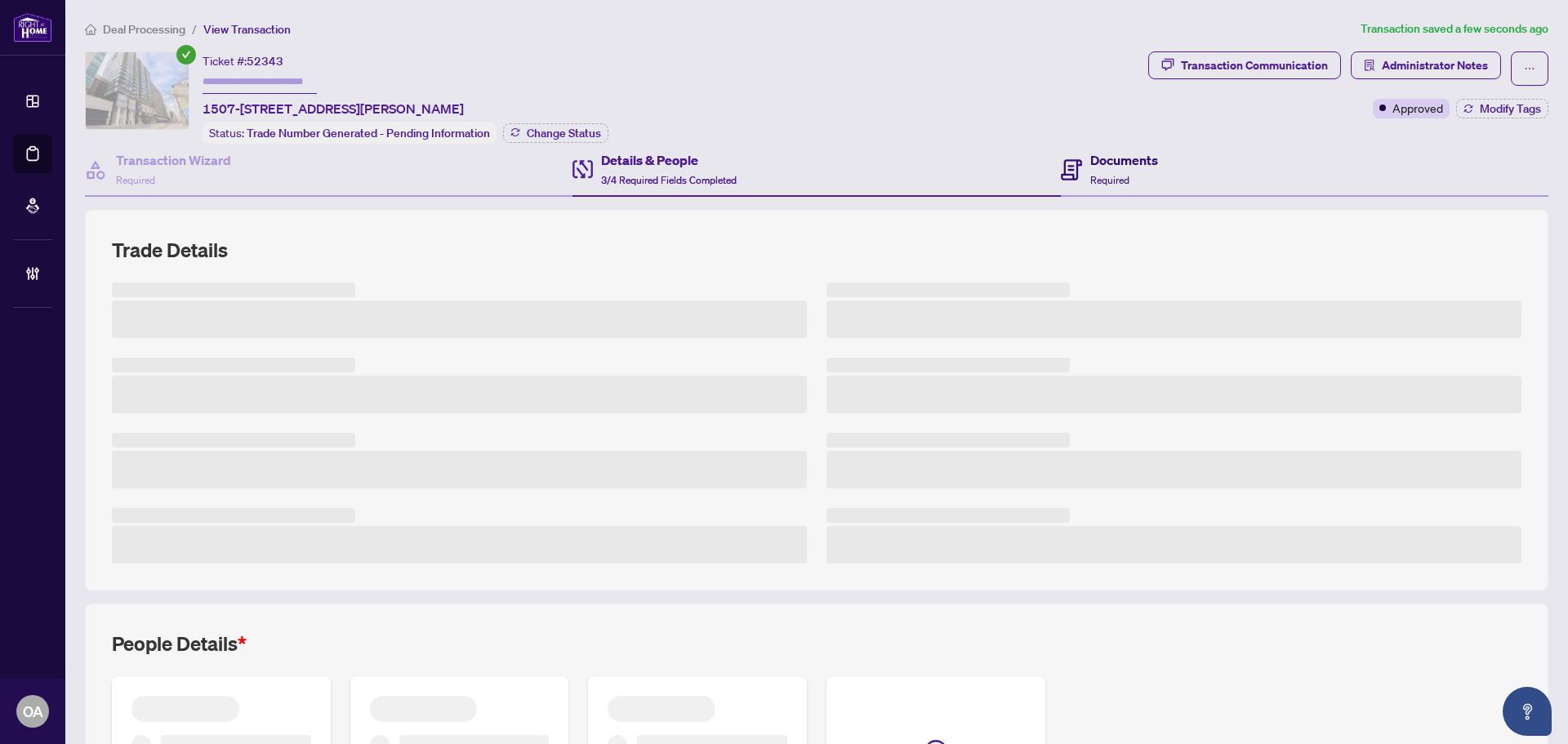
click at [1091, 159] on h4 "Documents" at bounding box center [1124, 160] width 68 height 20
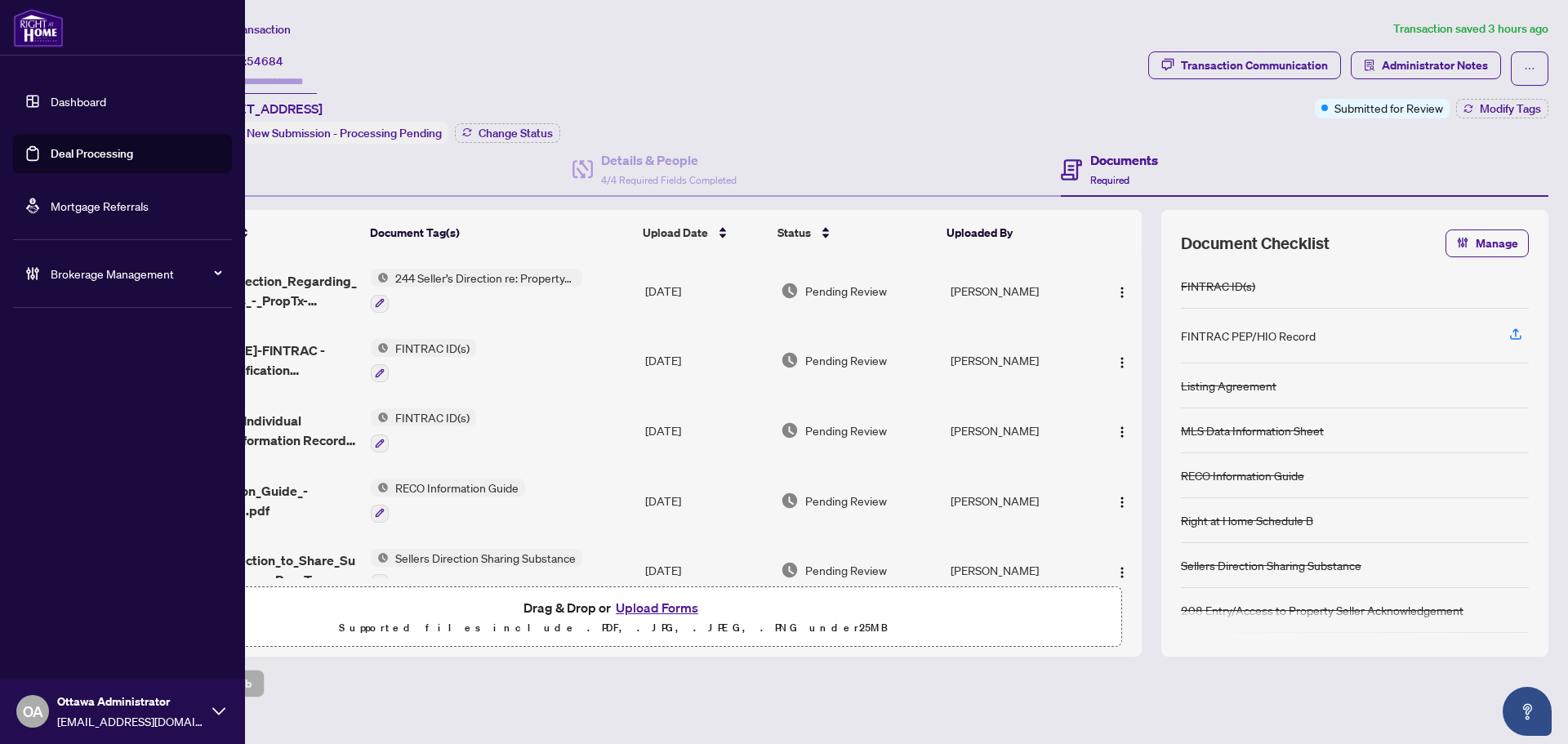
click at [81, 155] on link "Deal Processing" at bounding box center [92, 154] width 83 height 15
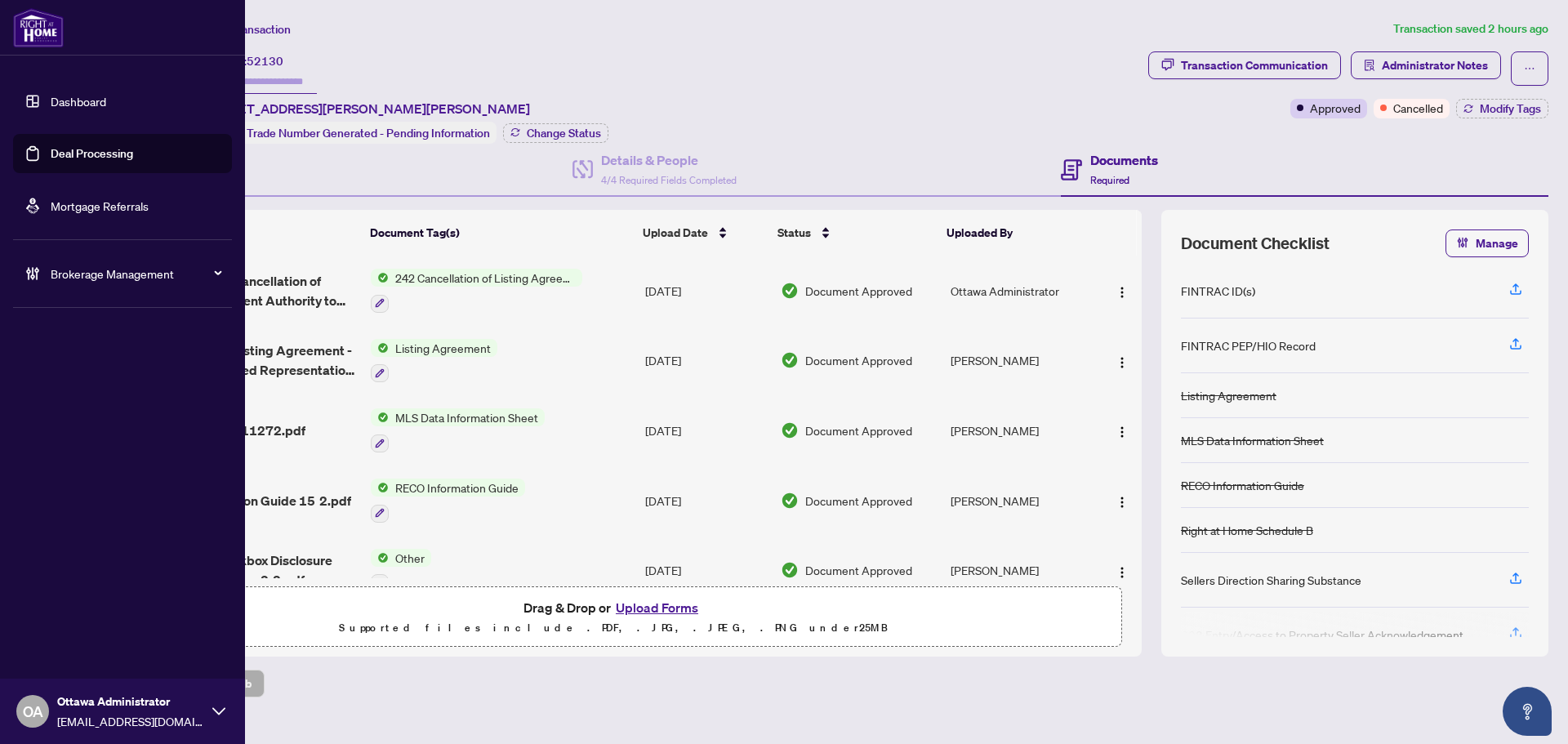
click at [58, 150] on link "Deal Processing" at bounding box center [92, 154] width 83 height 15
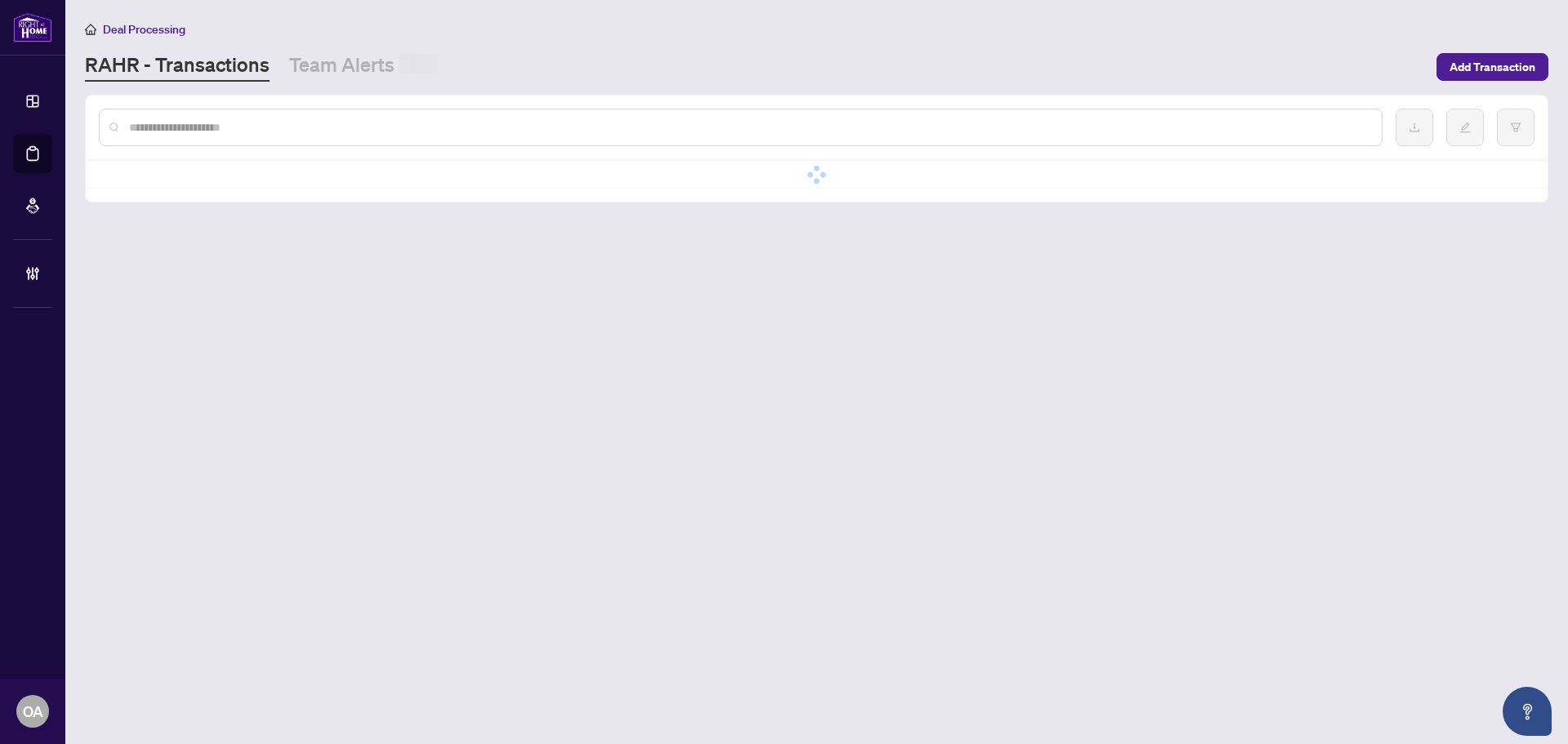
click at [325, 124] on input "text" at bounding box center [749, 128] width 1240 height 18
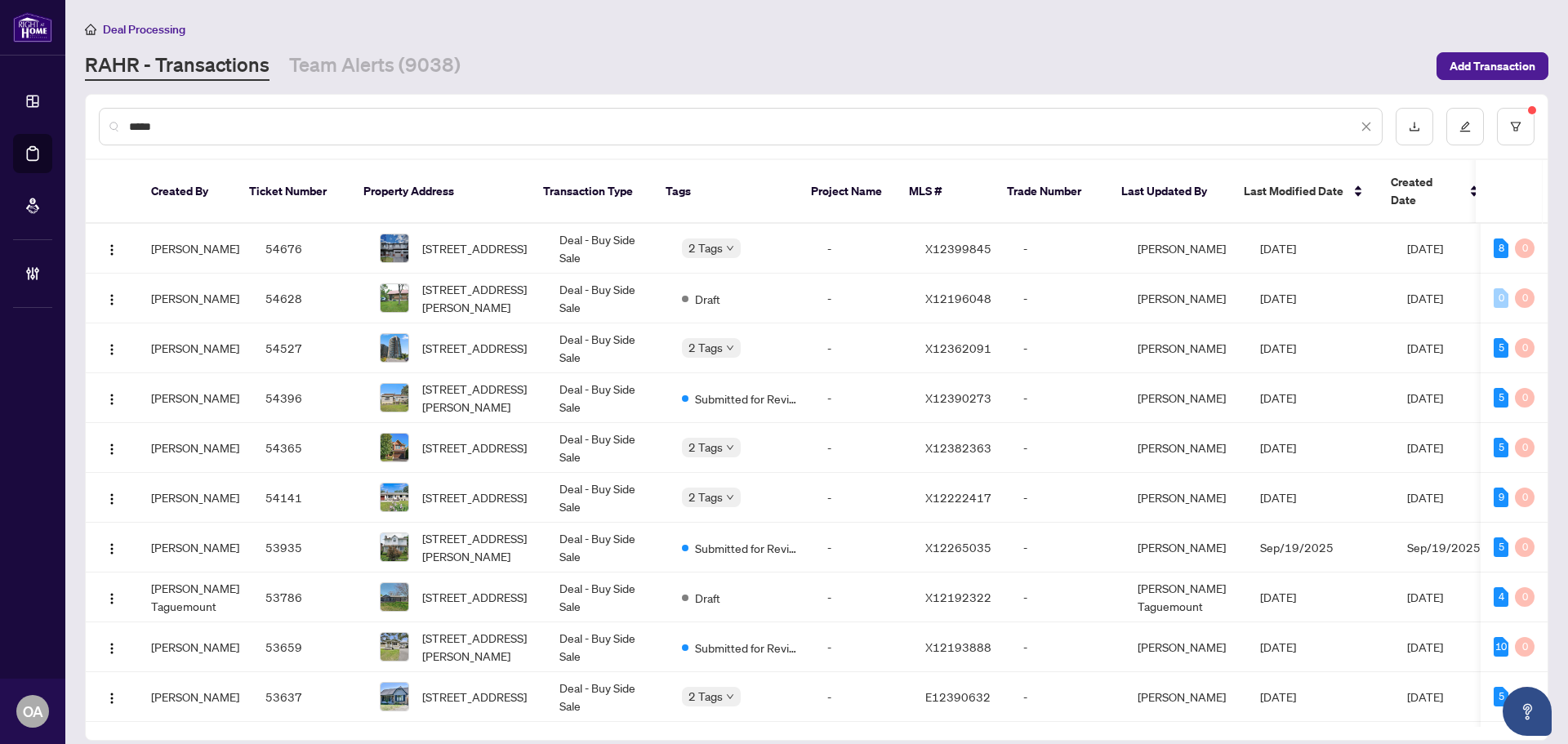
type input "******"
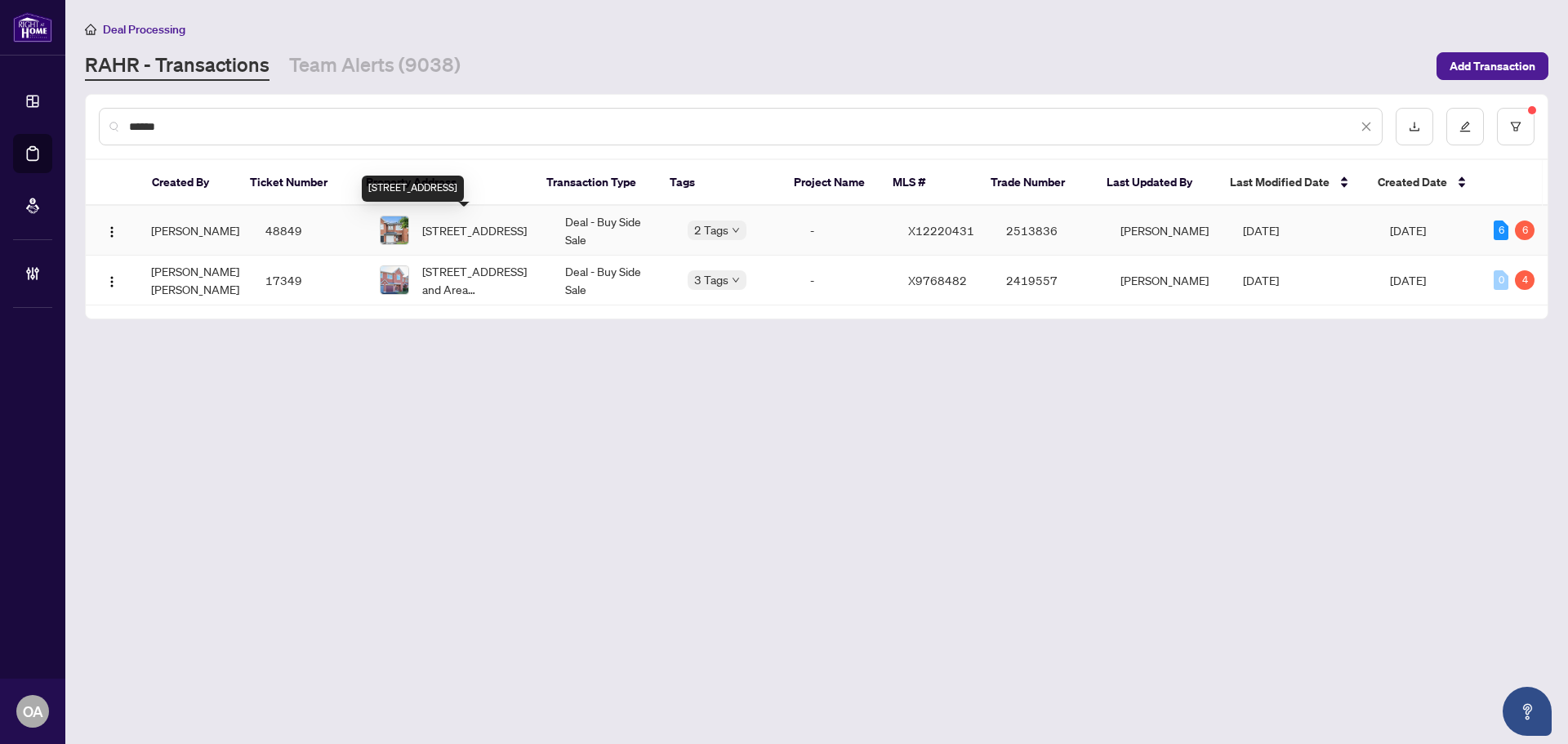
click at [459, 226] on span "[STREET_ADDRESS]" at bounding box center [475, 231] width 105 height 18
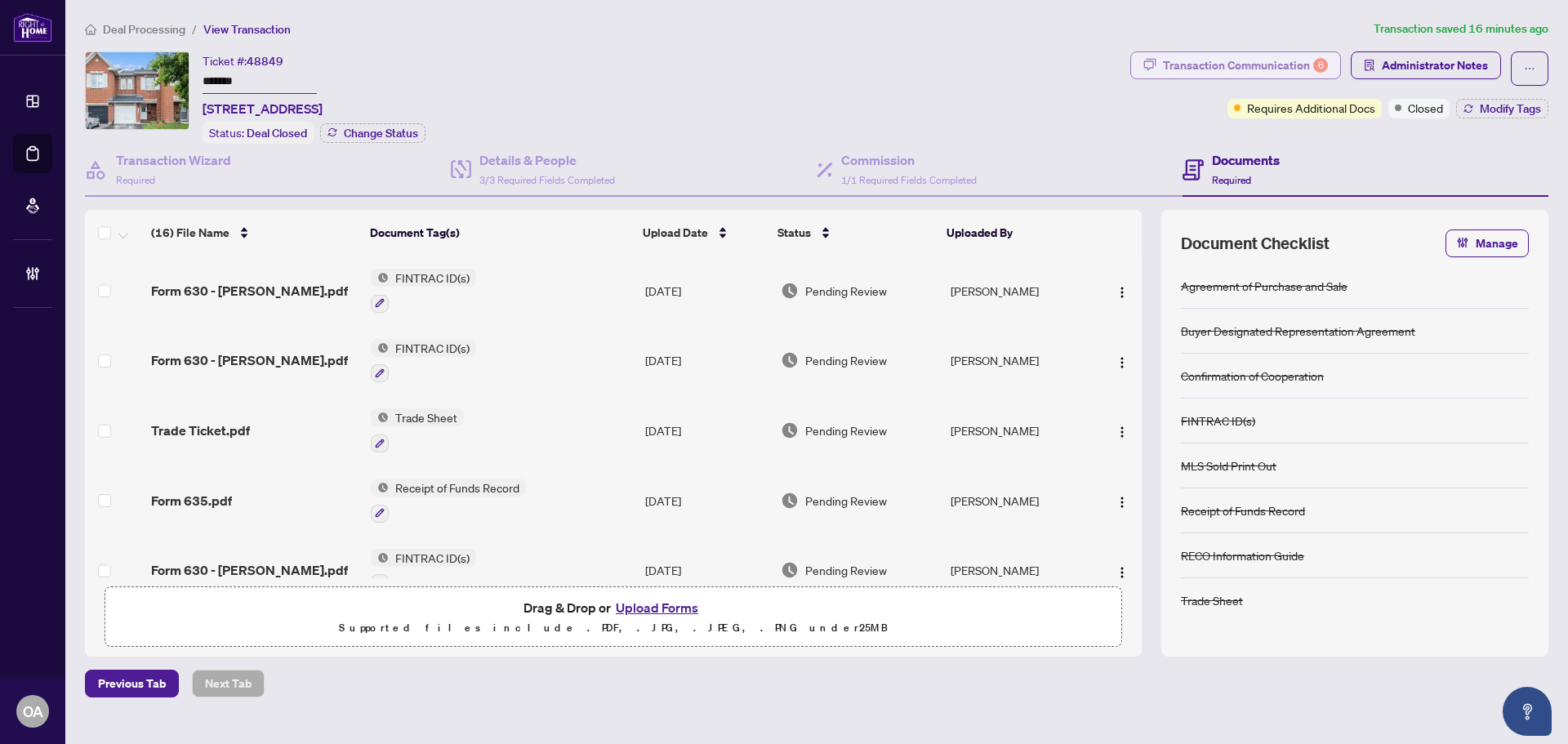
click at [1278, 74] on div "Transaction Communication 6" at bounding box center [1246, 65] width 165 height 26
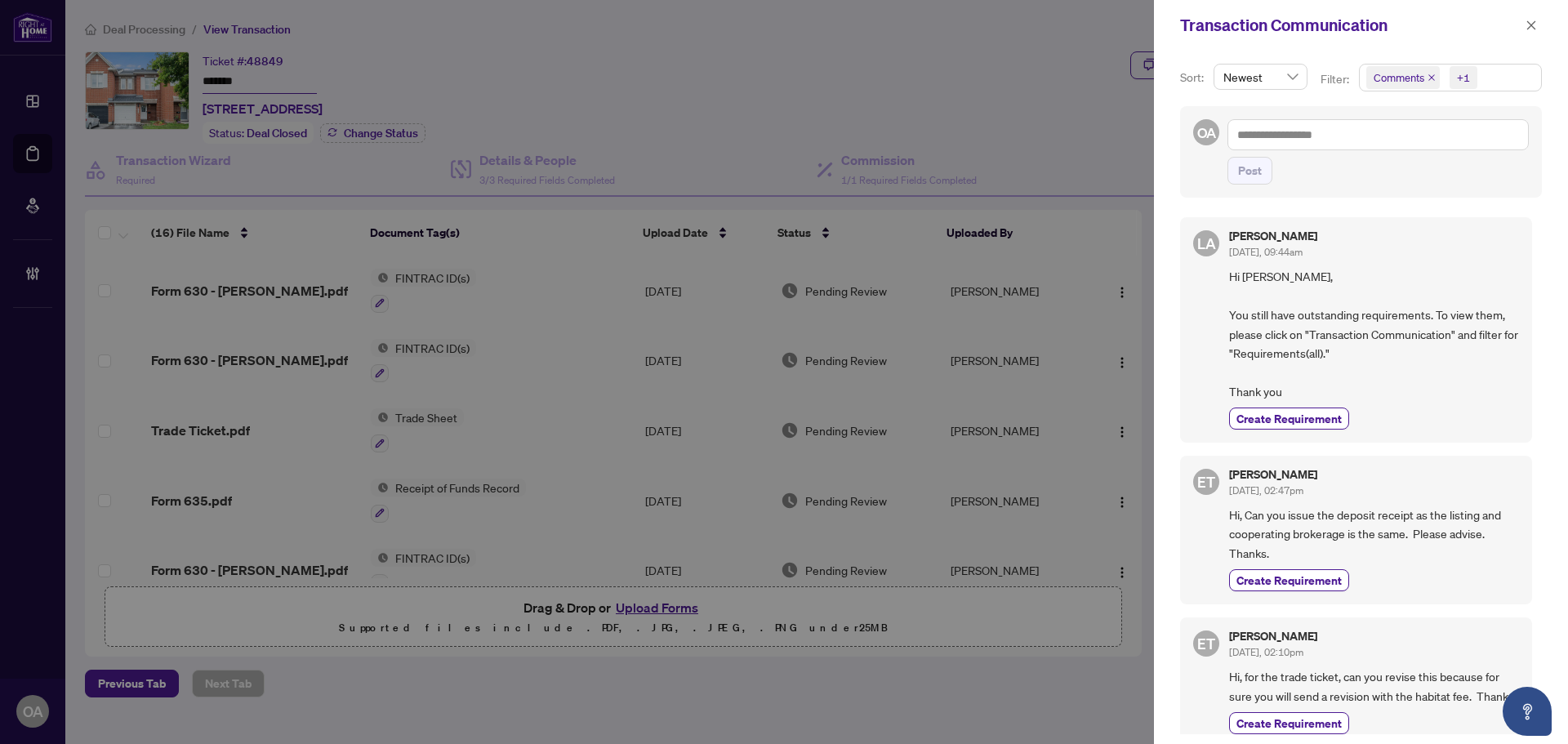
click at [1429, 75] on icon "close" at bounding box center [1431, 78] width 8 height 8
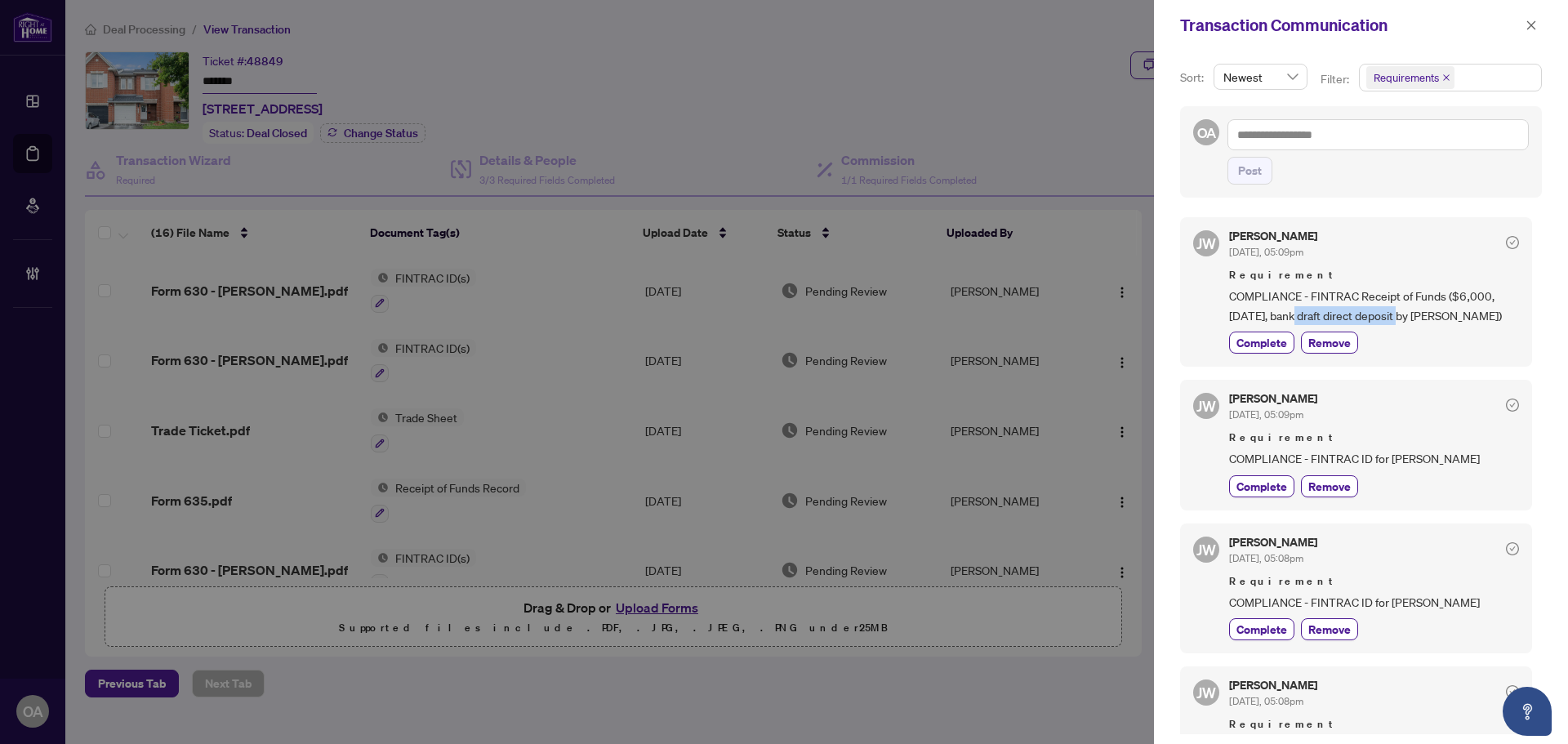
drag, startPoint x: 1296, startPoint y: 318, endPoint x: 1409, endPoint y: 318, distance: 113.0
click at [1409, 318] on span "COMPLIANCE - FINTRAC Receipt of Funds ($6,000, [DATE], bank draft direct deposi…" at bounding box center [1374, 306] width 290 height 38
drag, startPoint x: 1247, startPoint y: 437, endPoint x: 1322, endPoint y: 434, distance: 75.1
click at [1304, 421] on span "[DATE], 05:09pm" at bounding box center [1266, 415] width 74 height 12
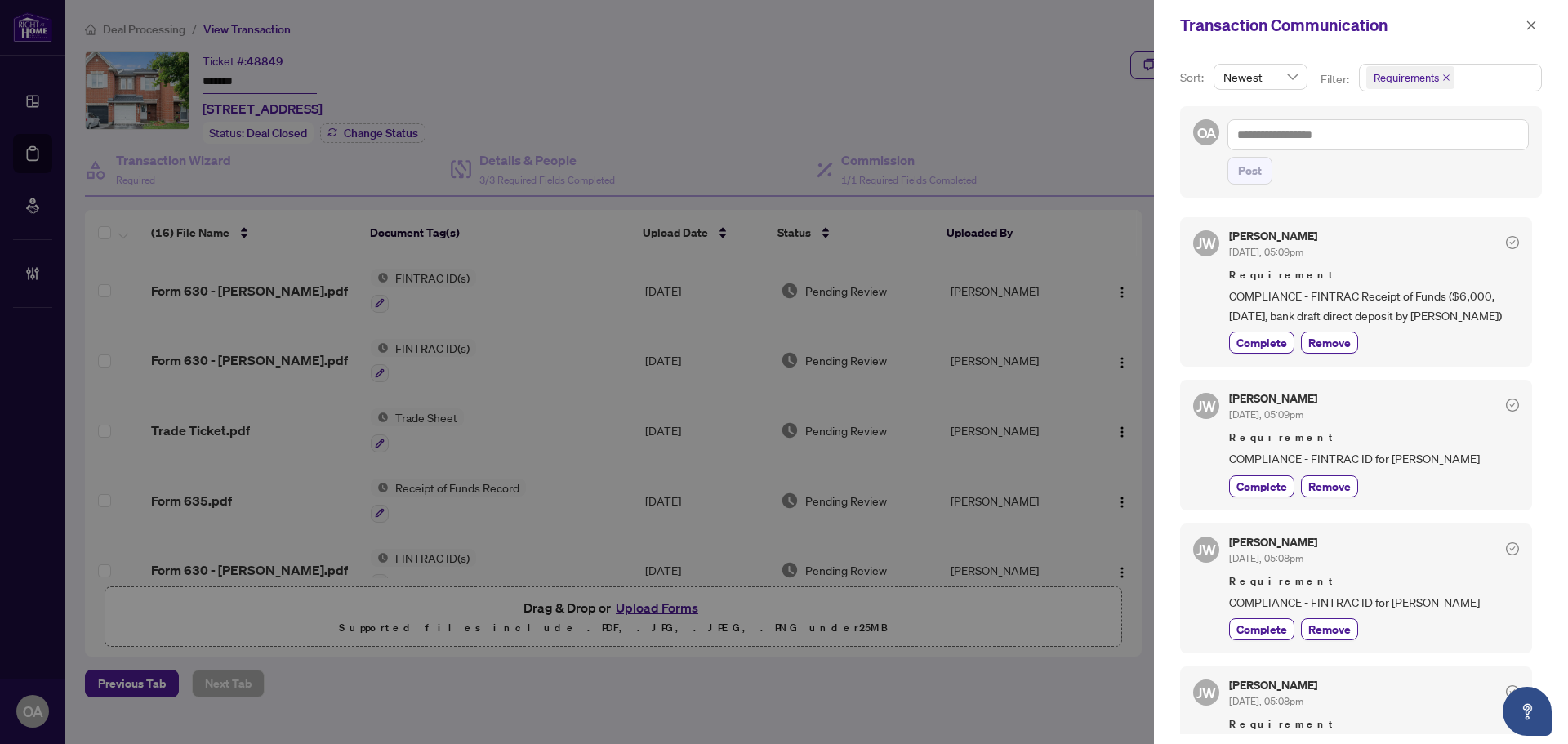
click at [1351, 468] on span "COMPLIANCE - FINTRAC ID for [PERSON_NAME]" at bounding box center [1374, 459] width 290 height 19
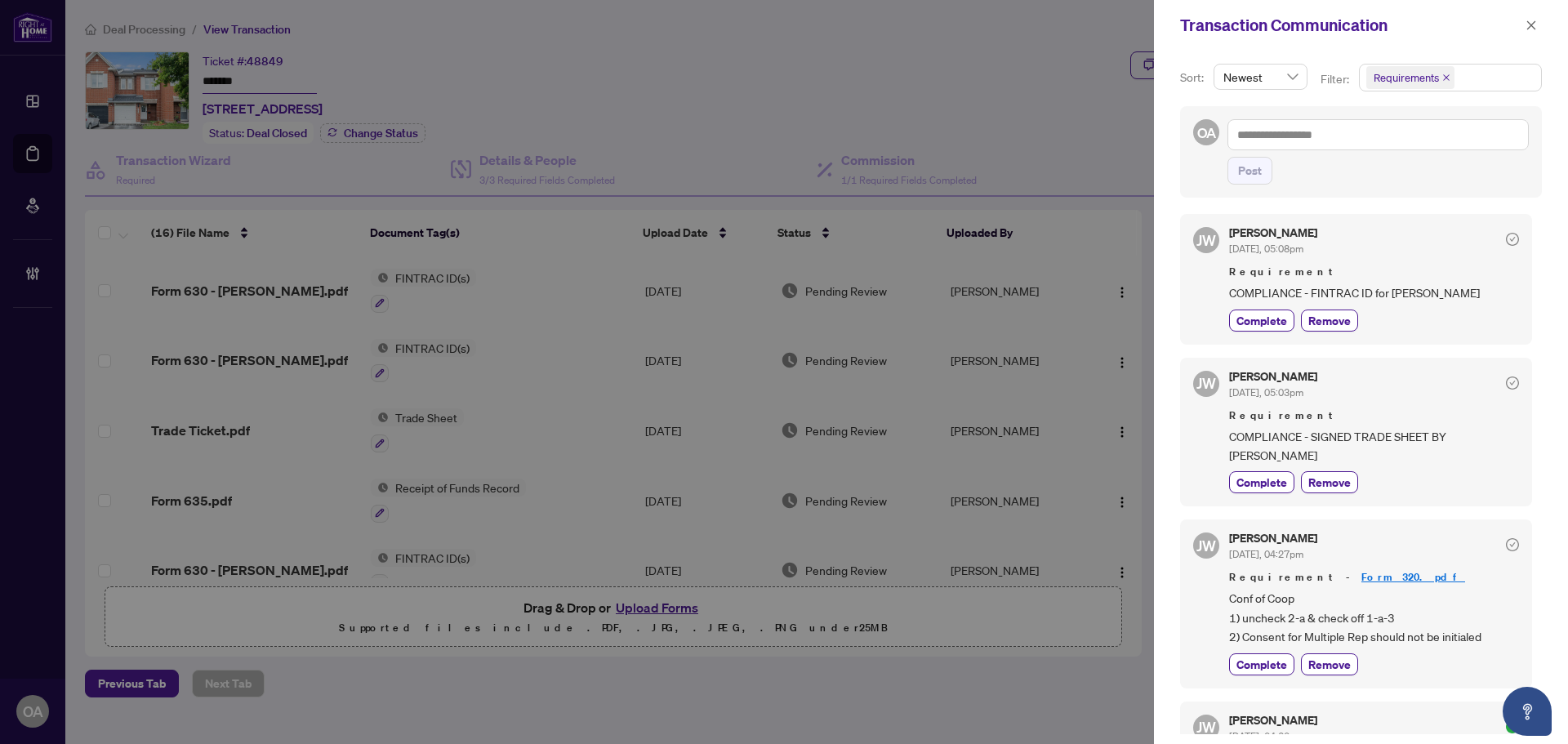
scroll to position [490, 0]
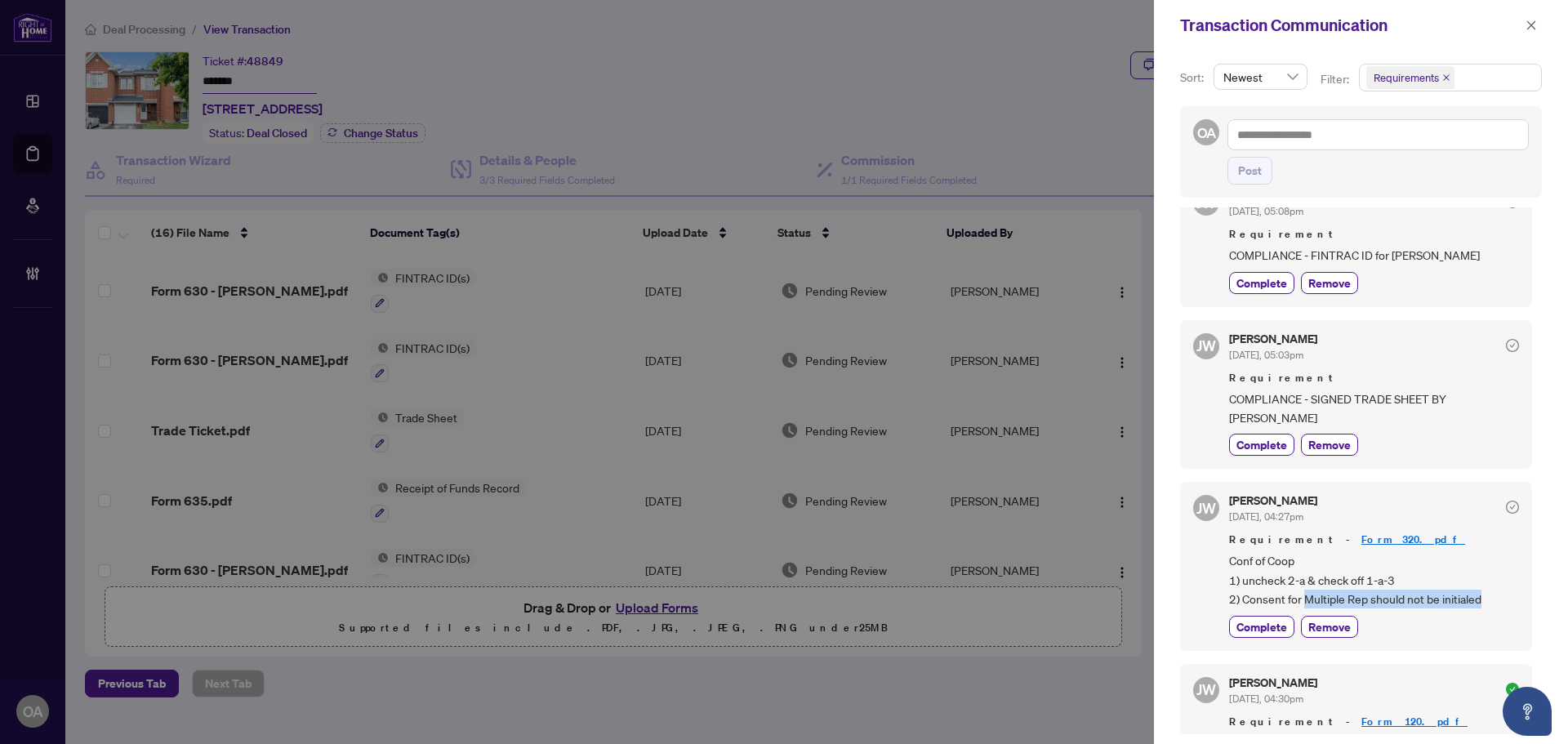
drag, startPoint x: 1481, startPoint y: 596, endPoint x: 1270, endPoint y: 592, distance: 211.0
click at [1292, 596] on span "Conf of Coop 1) uncheck 2-a & check off 1-a-3 2) Consent for Multiple Rep shoul…" at bounding box center [1374, 580] width 290 height 57
click at [1266, 592] on span "Conf of Coop 1) uncheck 2-a & check off 1-a-3 2) Consent for Multiple Rep shoul…" at bounding box center [1374, 580] width 290 height 57
drag, startPoint x: 1263, startPoint y: 567, endPoint x: 1399, endPoint y: 598, distance: 139.5
click at [1378, 594] on span "Conf of Coop 1) uncheck 2-a & check off 1-a-3 2) Consent for Multiple Rep shoul…" at bounding box center [1374, 580] width 290 height 57
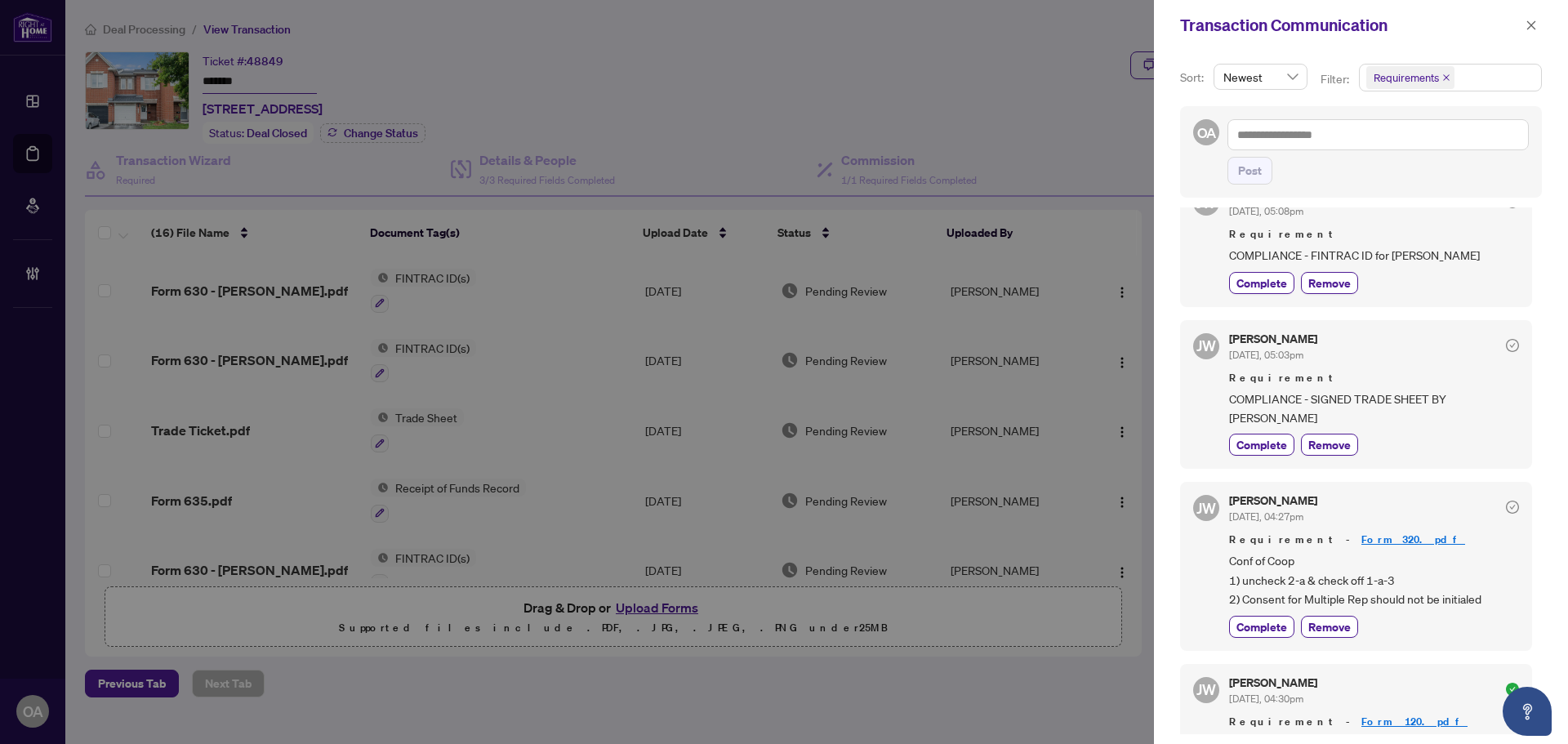
click at [1403, 598] on span "Conf of Coop 1) uncheck 2-a & check off 1-a-3 2) Consent for Multiple Rep shoul…" at bounding box center [1374, 580] width 290 height 57
drag, startPoint x: 1288, startPoint y: 274, endPoint x: 1431, endPoint y: 274, distance: 143.0
click at [1430, 265] on span "COMPLIANCE - FINTRAC ID for Judymar Bosque" at bounding box center [1374, 255] width 290 height 19
click at [1431, 265] on span "COMPLIANCE - FINTRAC ID for Judymar Bosque" at bounding box center [1374, 255] width 290 height 19
click at [1534, 20] on icon "close" at bounding box center [1531, 25] width 11 height 11
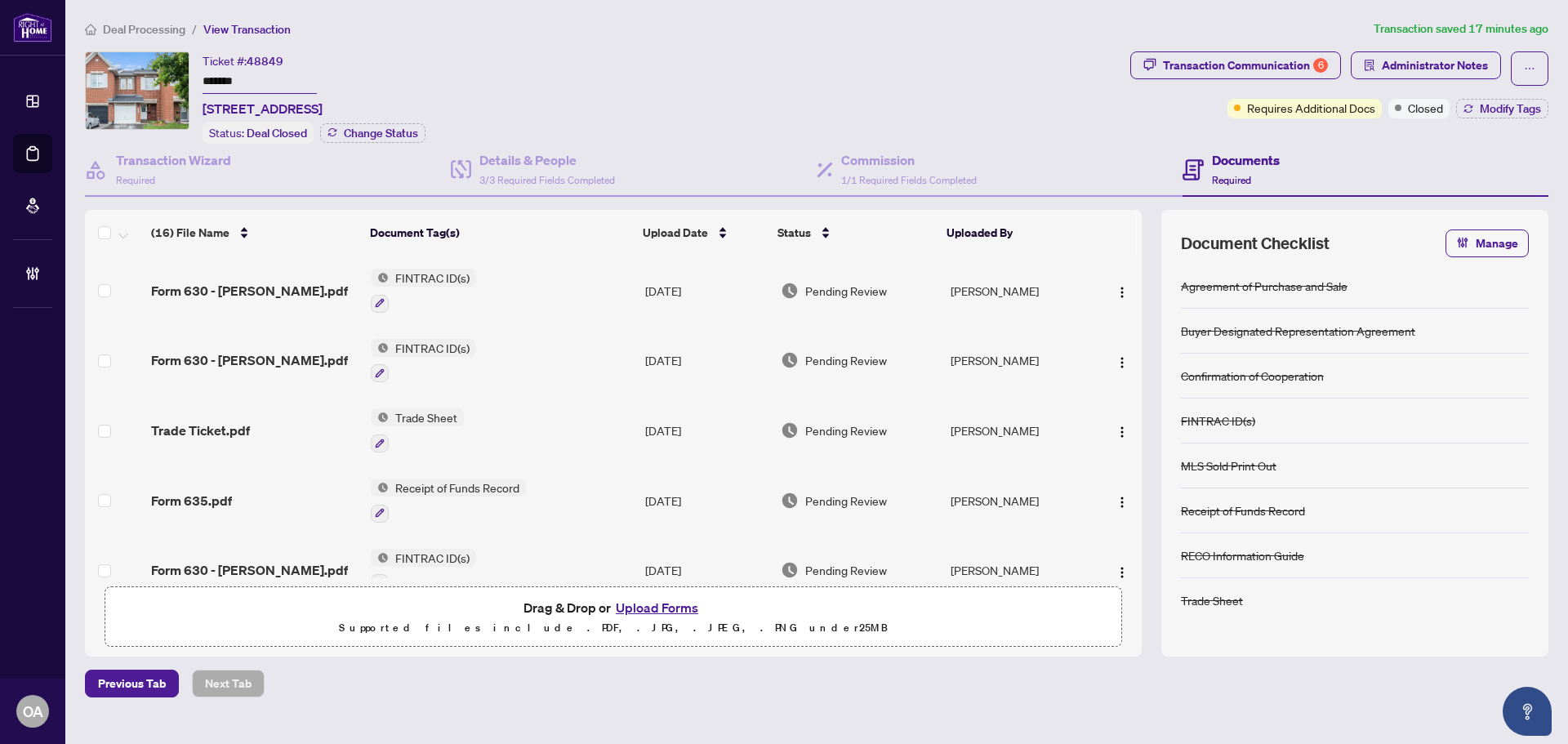
click at [941, 110] on div "Ticket #: 48849 ******* 352 Selene Way, Ottawa, Ontario K4A 0G6, Canada Status:…" at bounding box center [604, 97] width 1039 height 92
click at [1266, 106] on span "Requires Additional Docs" at bounding box center [1311, 108] width 128 height 18
click at [804, 104] on div "Ticket #: 48849 ******* 352 Selene Way, Ottawa, Ontario K4A 0G6, Canada Status:…" at bounding box center [604, 97] width 1039 height 92
click at [1252, 63] on div "Transaction Communication 6" at bounding box center [1246, 65] width 165 height 26
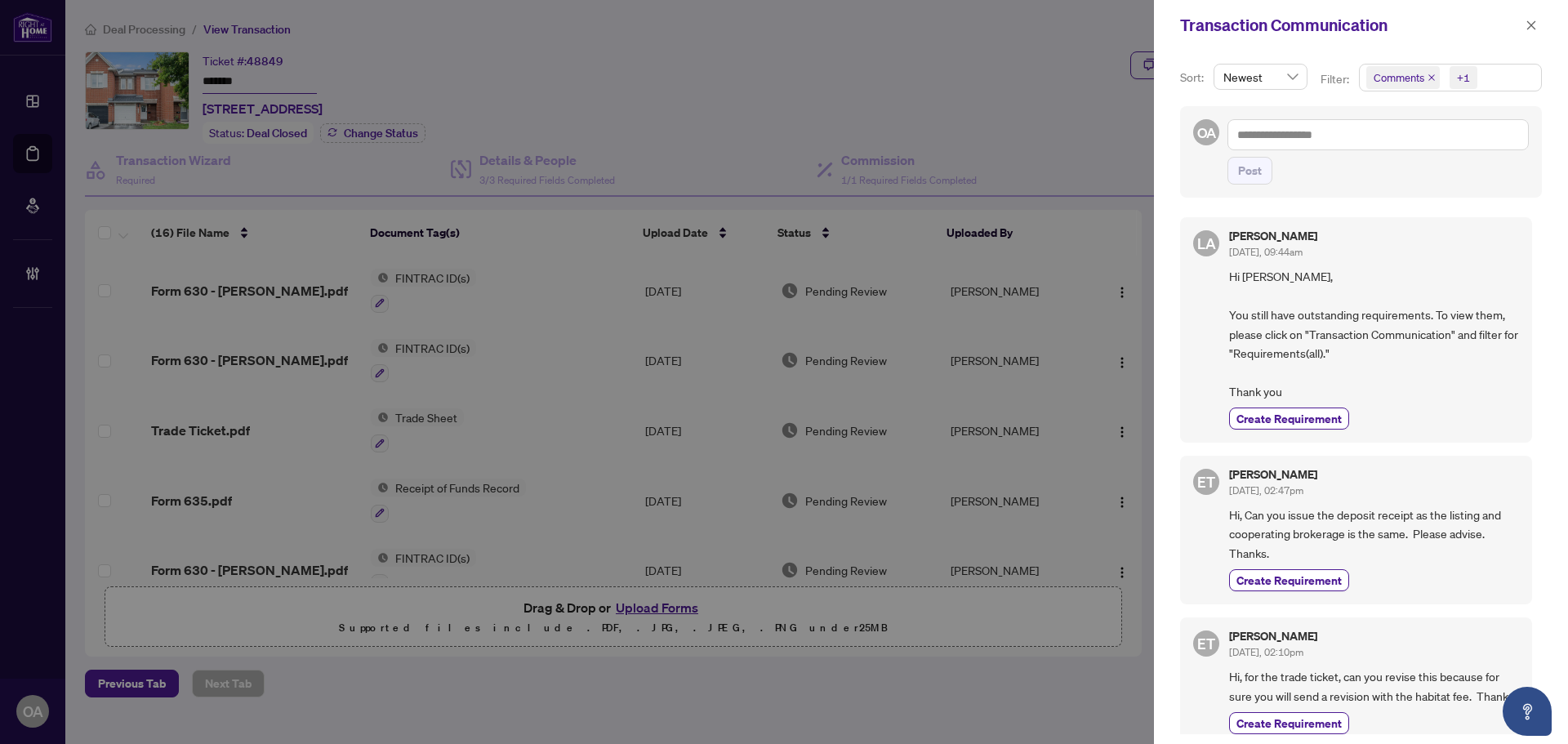
click at [1431, 76] on icon "close" at bounding box center [1431, 78] width 8 height 8
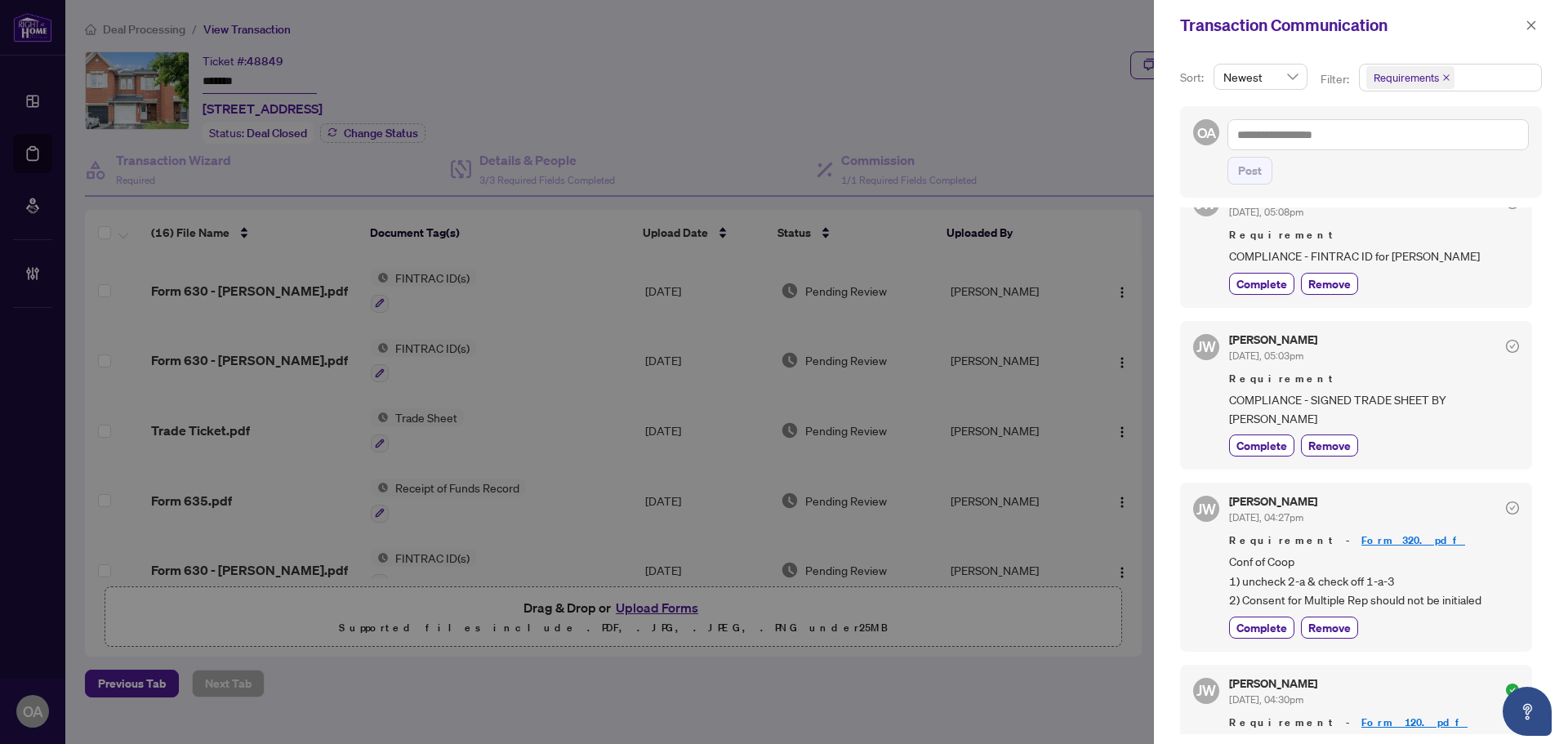
scroll to position [490, 0]
drag, startPoint x: 1260, startPoint y: 579, endPoint x: 1410, endPoint y: 579, distance: 150.0
click at [1408, 579] on span "Conf of Coop 1) uncheck 2-a & check off 1-a-3 2) Consent for Multiple Rep shoul…" at bounding box center [1374, 580] width 290 height 57
click at [1410, 579] on span "Conf of Coop 1) uncheck 2-a & check off 1-a-3 2) Consent for Multiple Rep shoul…" at bounding box center [1374, 580] width 290 height 57
drag, startPoint x: 1309, startPoint y: 583, endPoint x: 1412, endPoint y: 582, distance: 103.0
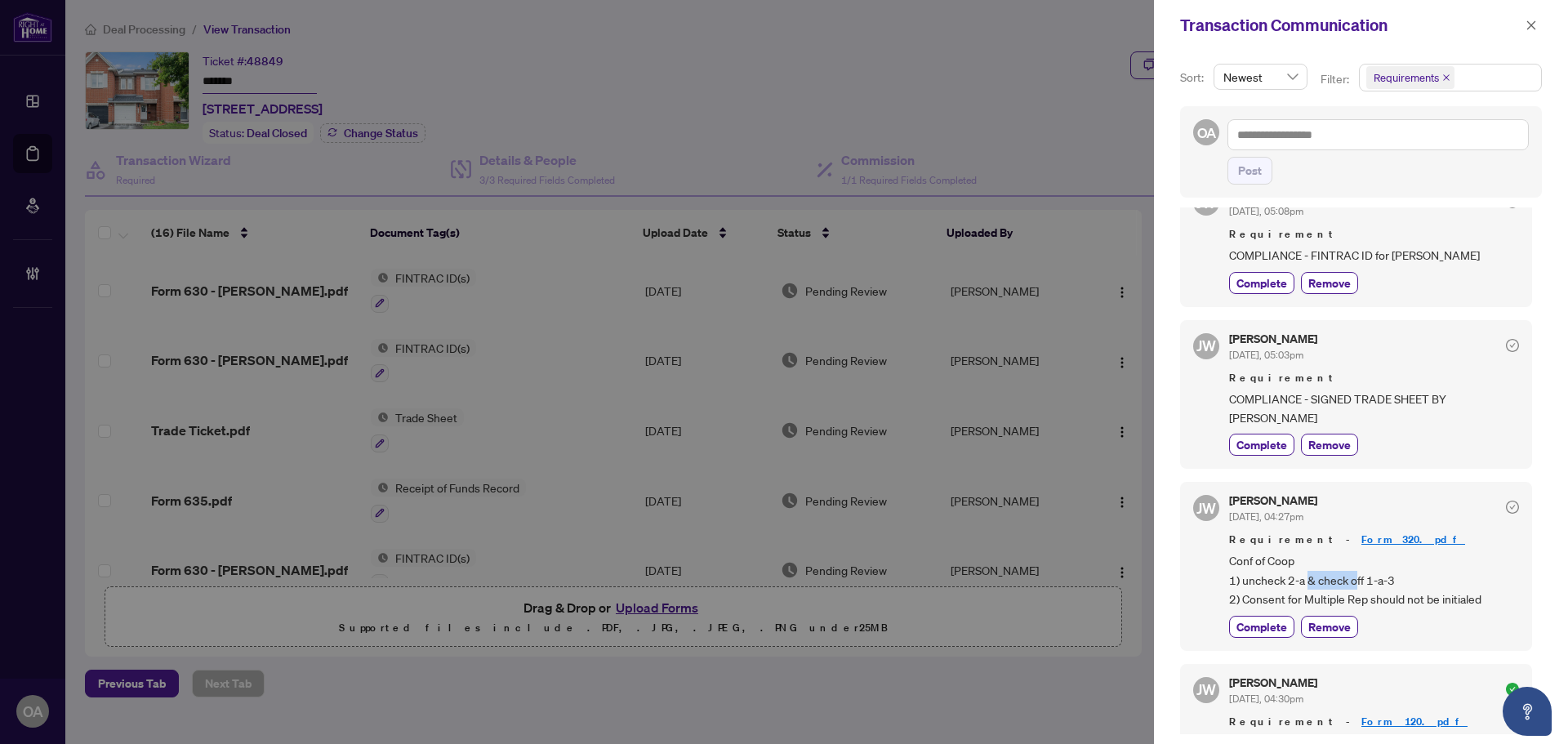
click at [1411, 582] on span "Conf of Coop 1) uncheck 2-a & check off 1-a-3 2) Consent for Multiple Rep shoul…" at bounding box center [1374, 580] width 290 height 57
click at [1414, 582] on span "Conf of Coop 1) uncheck 2-a & check off 1-a-3 2) Consent for Multiple Rep shoul…" at bounding box center [1374, 580] width 290 height 57
drag, startPoint x: 1233, startPoint y: 601, endPoint x: 1469, endPoint y: 601, distance: 236.0
click at [1467, 601] on span "Conf of Coop 1) uncheck 2-a & check off 1-a-3 2) Consent for Multiple Rep shoul…" at bounding box center [1374, 580] width 290 height 57
click at [1469, 601] on span "Conf of Coop 1) uncheck 2-a & check off 1-a-3 2) Consent for Multiple Rep shoul…" at bounding box center [1374, 580] width 290 height 57
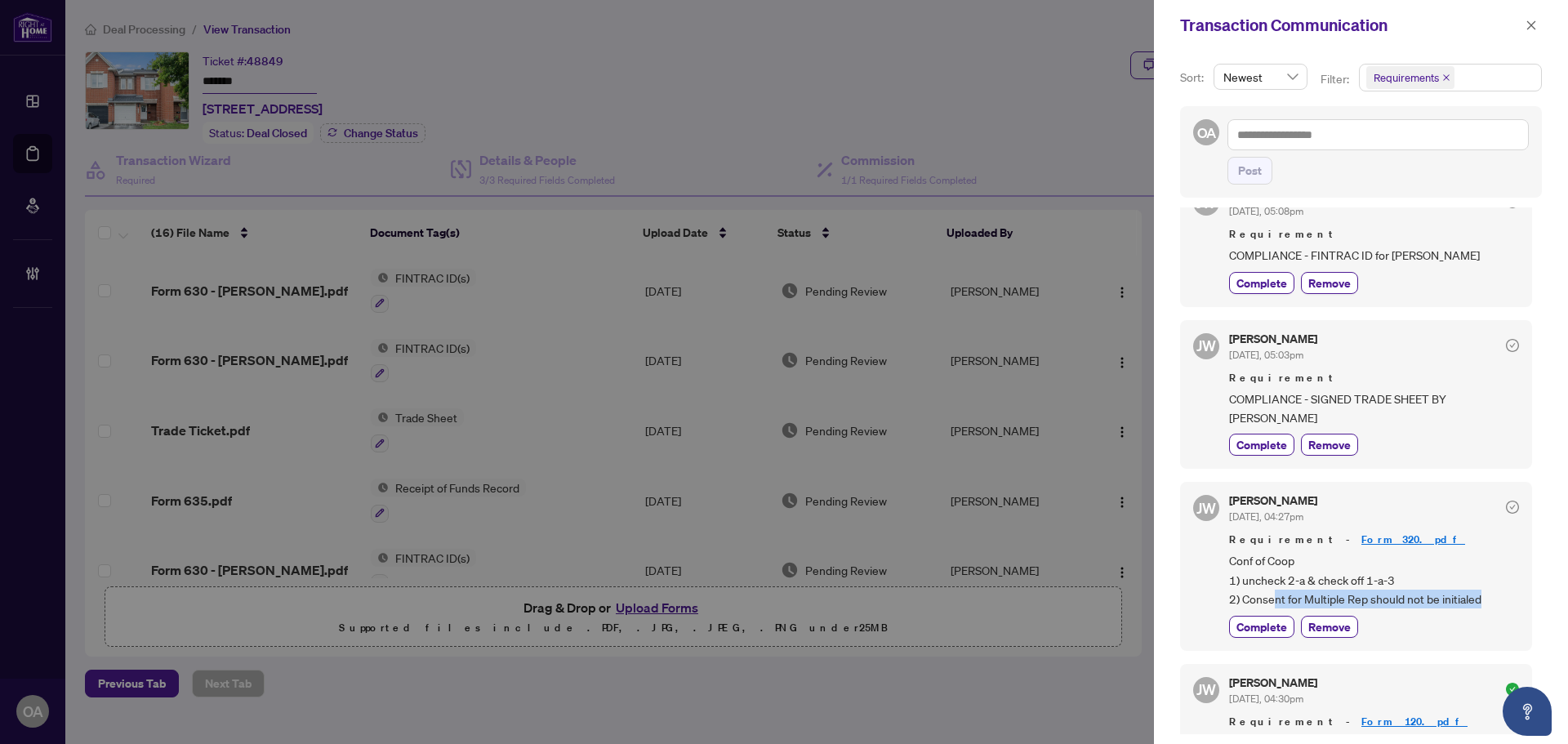
drag, startPoint x: 1483, startPoint y: 601, endPoint x: 1257, endPoint y: 602, distance: 226.0
click at [1261, 602] on span "Conf of Coop 1) uncheck 2-a & check off 1-a-3 2) Consent for Multiple Rep shoul…" at bounding box center [1374, 580] width 290 height 57
click at [1257, 602] on span "Conf of Coop 1) uncheck 2-a & check off 1-a-3 2) Consent for Multiple Rep shoul…" at bounding box center [1374, 580] width 290 height 57
drag, startPoint x: 1252, startPoint y: 601, endPoint x: 1456, endPoint y: 601, distance: 204.0
click at [1455, 601] on span "Conf of Coop 1) uncheck 2-a & check off 1-a-3 2) Consent for Multiple Rep shoul…" at bounding box center [1374, 580] width 290 height 57
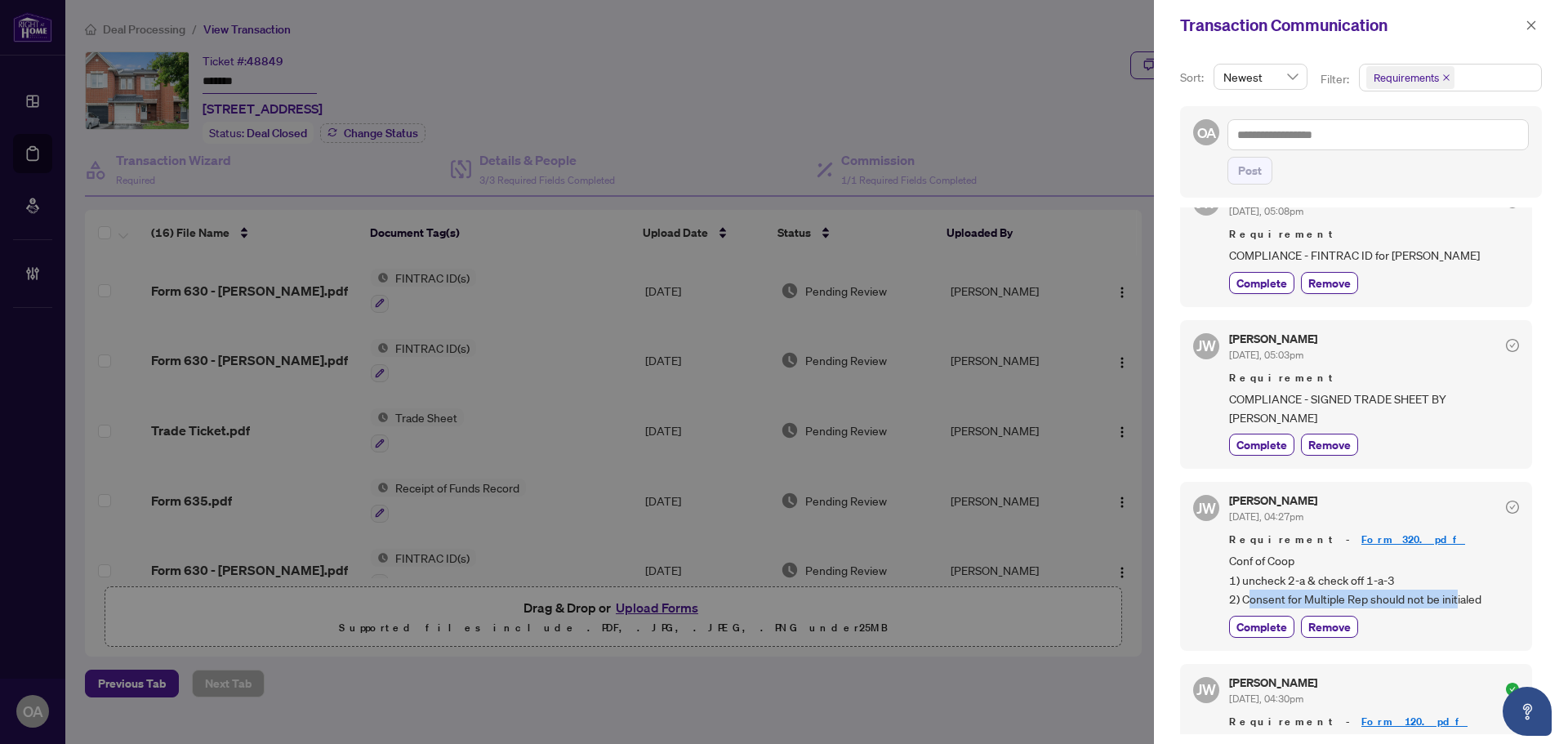
click at [1456, 601] on span "Conf of Coop 1) uncheck 2-a & check off 1-a-3 2) Consent for Multiple Rep shoul…" at bounding box center [1374, 580] width 290 height 57
drag, startPoint x: 1367, startPoint y: 602, endPoint x: 1472, endPoint y: 600, distance: 105.0
click at [1472, 600] on span "Conf of Coop 1) uncheck 2-a & check off 1-a-3 2) Consent for Multiple Rep shoul…" at bounding box center [1374, 580] width 290 height 57
click at [1472, 600] on span "Conf of Coop 1) uncheck 2-a & check off 1-a-3 2) Consent for Multiple Rep shoul…" at bounding box center [1374, 580] width 290 height 57
click at [1325, 595] on span "Conf of Coop 1) uncheck 2-a & check off 1-a-3 2) Consent for Multiple Rep shoul…" at bounding box center [1374, 580] width 290 height 57
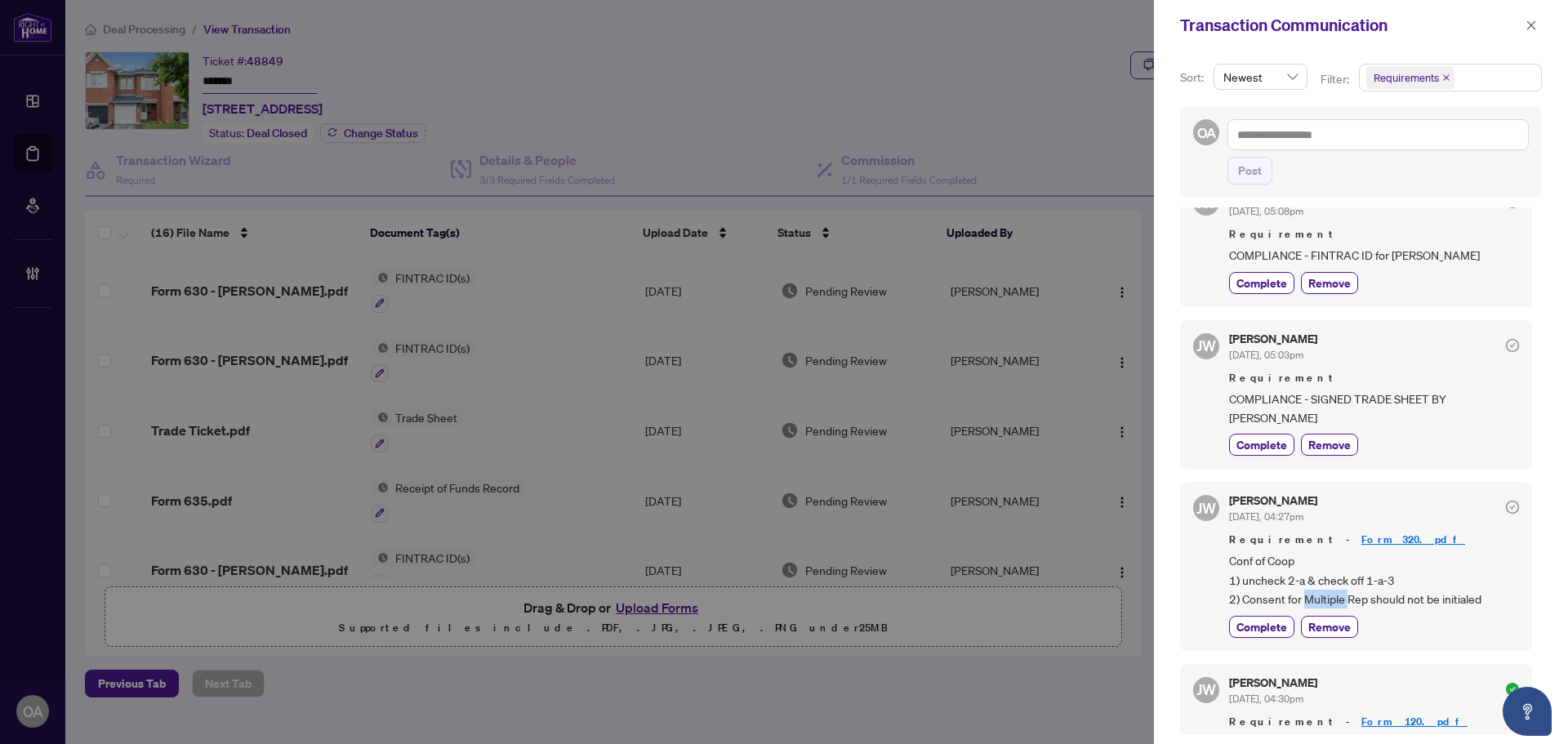
click at [1325, 595] on span "Conf of Coop 1) uncheck 2-a & check off 1-a-3 2) Consent for Multiple Rep shoul…" at bounding box center [1374, 580] width 290 height 57
click at [1330, 595] on span "Conf of Coop 1) uncheck 2-a & check off 1-a-3 2) Consent for Multiple Rep shoul…" at bounding box center [1374, 580] width 290 height 57
click at [1276, 577] on span "Conf of Coop 1) uncheck 2-a & check off 1-a-3 2) Consent for Multiple Rep shoul…" at bounding box center [1374, 580] width 290 height 57
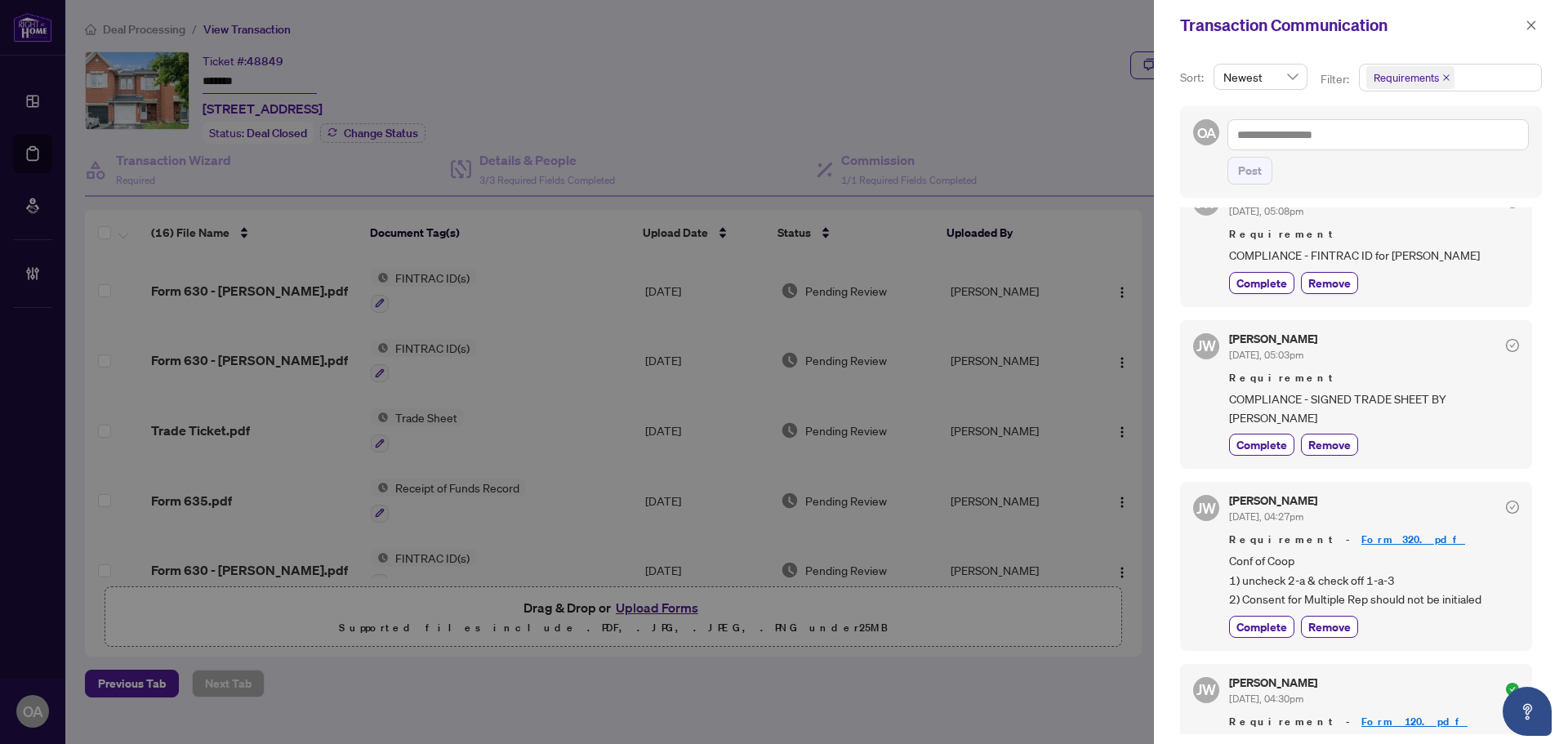
click at [1362, 538] on link "Form_320.pdf" at bounding box center [1413, 539] width 104 height 14
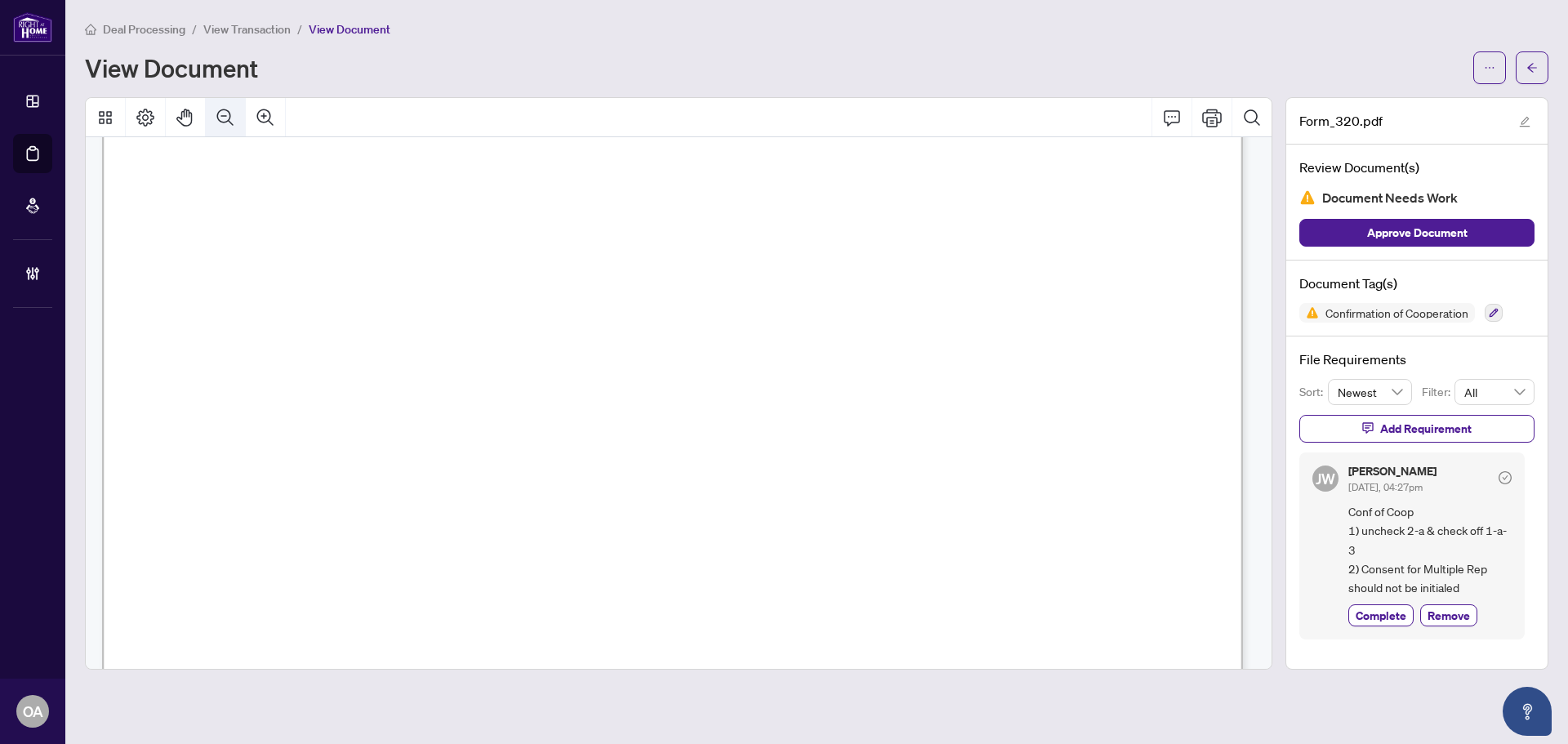
click at [217, 119] on icon "Zoom Out" at bounding box center [226, 118] width 20 height 20
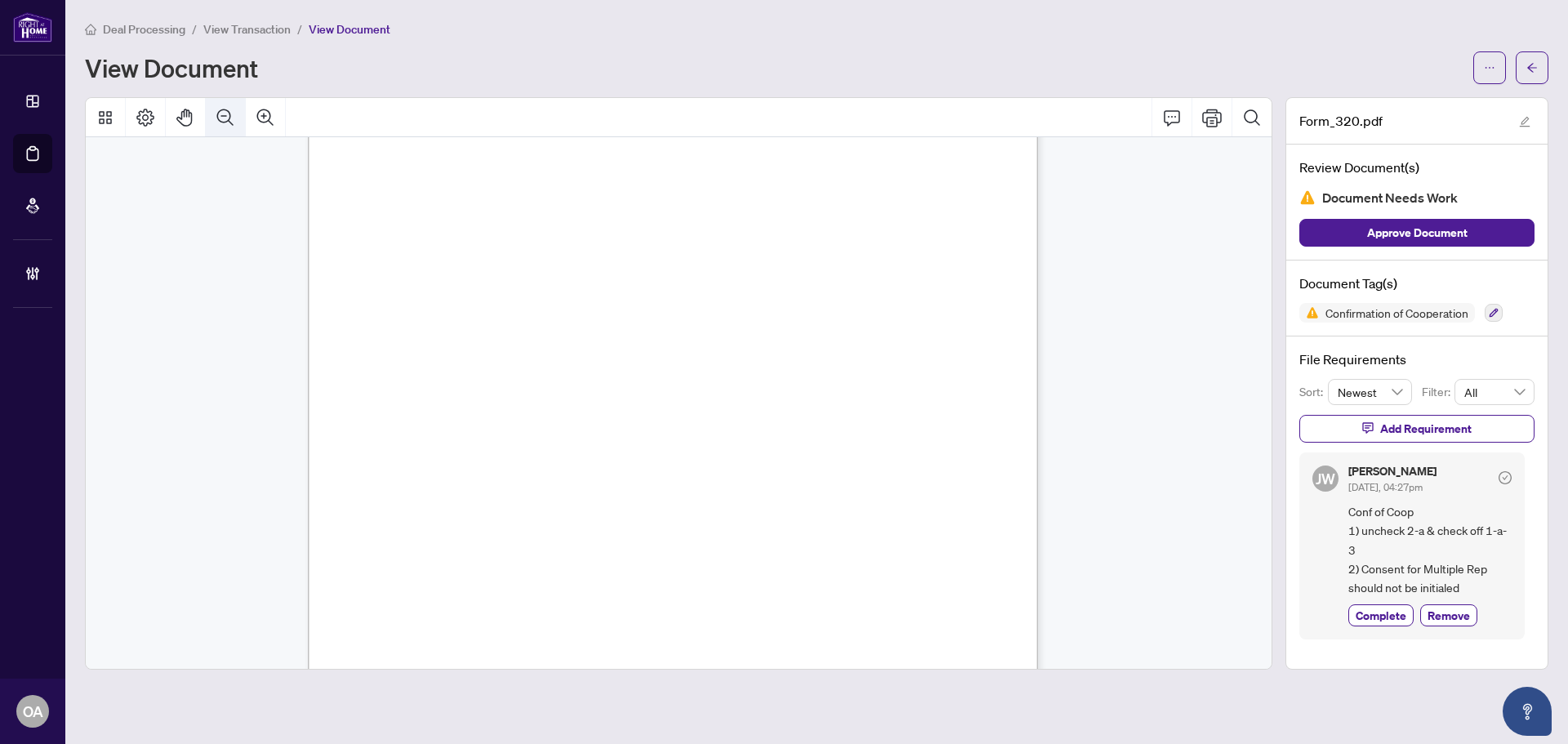
click at [217, 119] on icon "Zoom Out" at bounding box center [226, 118] width 20 height 20
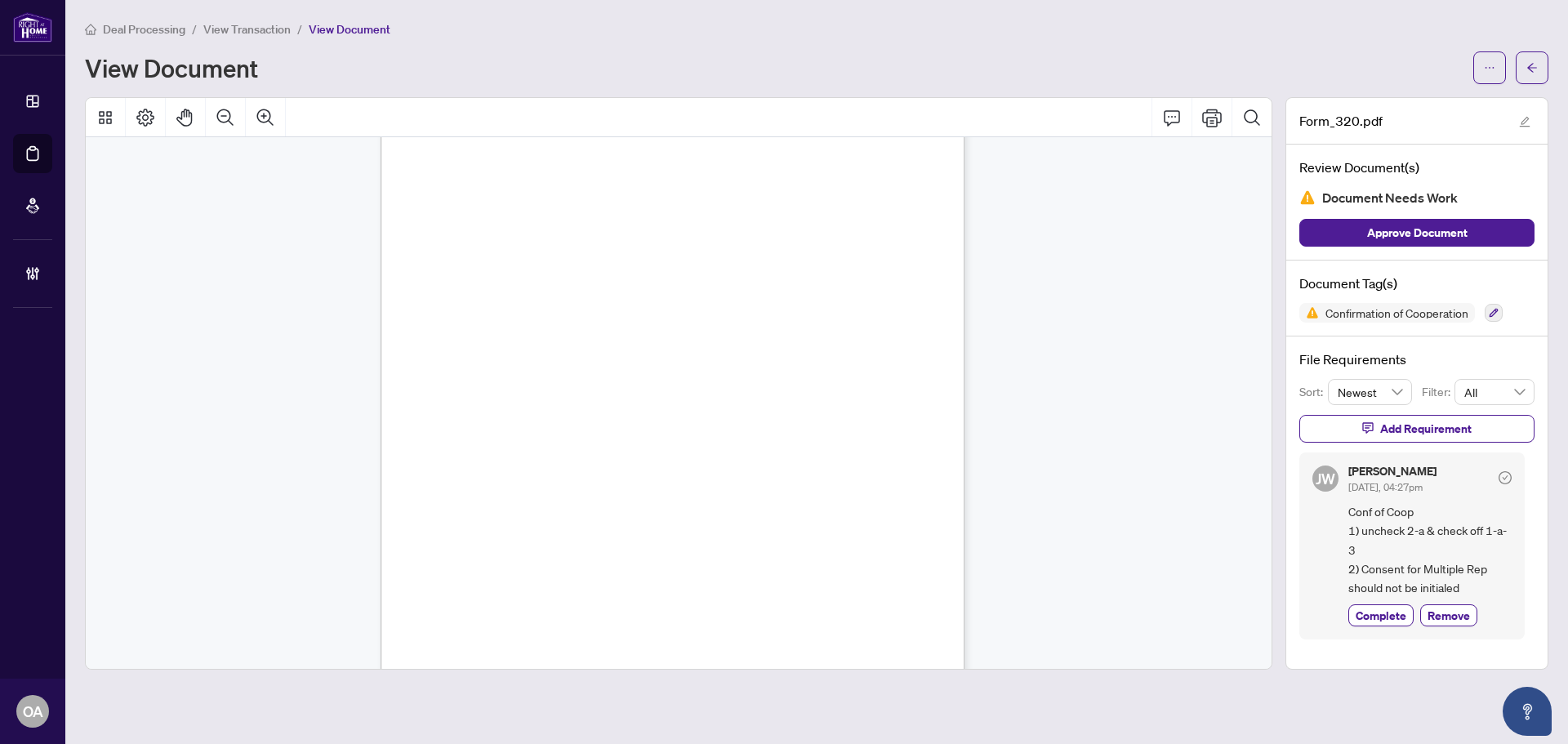
scroll to position [147, 0]
drag, startPoint x: 473, startPoint y: 297, endPoint x: 543, endPoint y: 437, distance: 156.5
click at [539, 436] on div "AMZ [PERSON_NAME] AMZ AMZ AMZ AMZ AMZ AMZ AH AH AH AH AH AH AH Docusign Envelop…" at bounding box center [722, 448] width 683 height 884
drag, startPoint x: 764, startPoint y: 361, endPoint x: 558, endPoint y: 361, distance: 206.0
click at [558, 361] on div "AMZ [PERSON_NAME] AMZ AMZ AMZ AMZ AMZ AMZ AH AH AH AH AH AH AH Docusign Envelop…" at bounding box center [722, 448] width 683 height 884
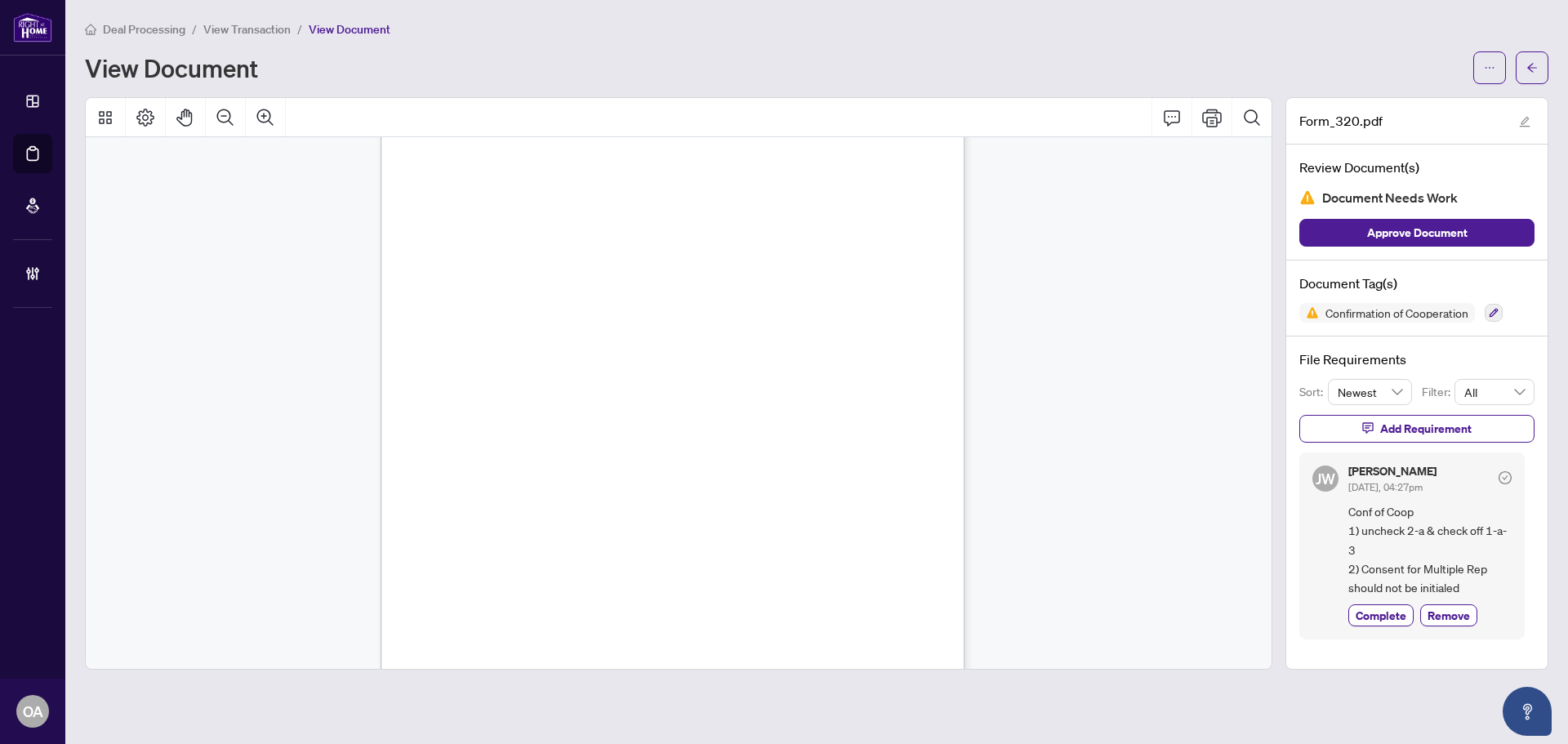
click at [558, 361] on div "AMZ [PERSON_NAME] AMZ AMZ AMZ AMZ AMZ AMZ AH AH AH AH AH AH AH Docusign Envelop…" at bounding box center [722, 448] width 683 height 884
drag, startPoint x: 640, startPoint y: 389, endPoint x: 505, endPoint y: 389, distance: 135.0
click at [505, 389] on div "AMZ [PERSON_NAME] AMZ AMZ AMZ AMZ AMZ AMZ AH AH AH AH AH AH AH Docusign Envelop…" at bounding box center [722, 448] width 683 height 884
click at [688, 374] on div "AMZ [PERSON_NAME] AMZ AMZ AMZ AMZ AMZ AMZ AH AH AH AH AH AH AH Docusign Envelop…" at bounding box center [722, 448] width 683 height 884
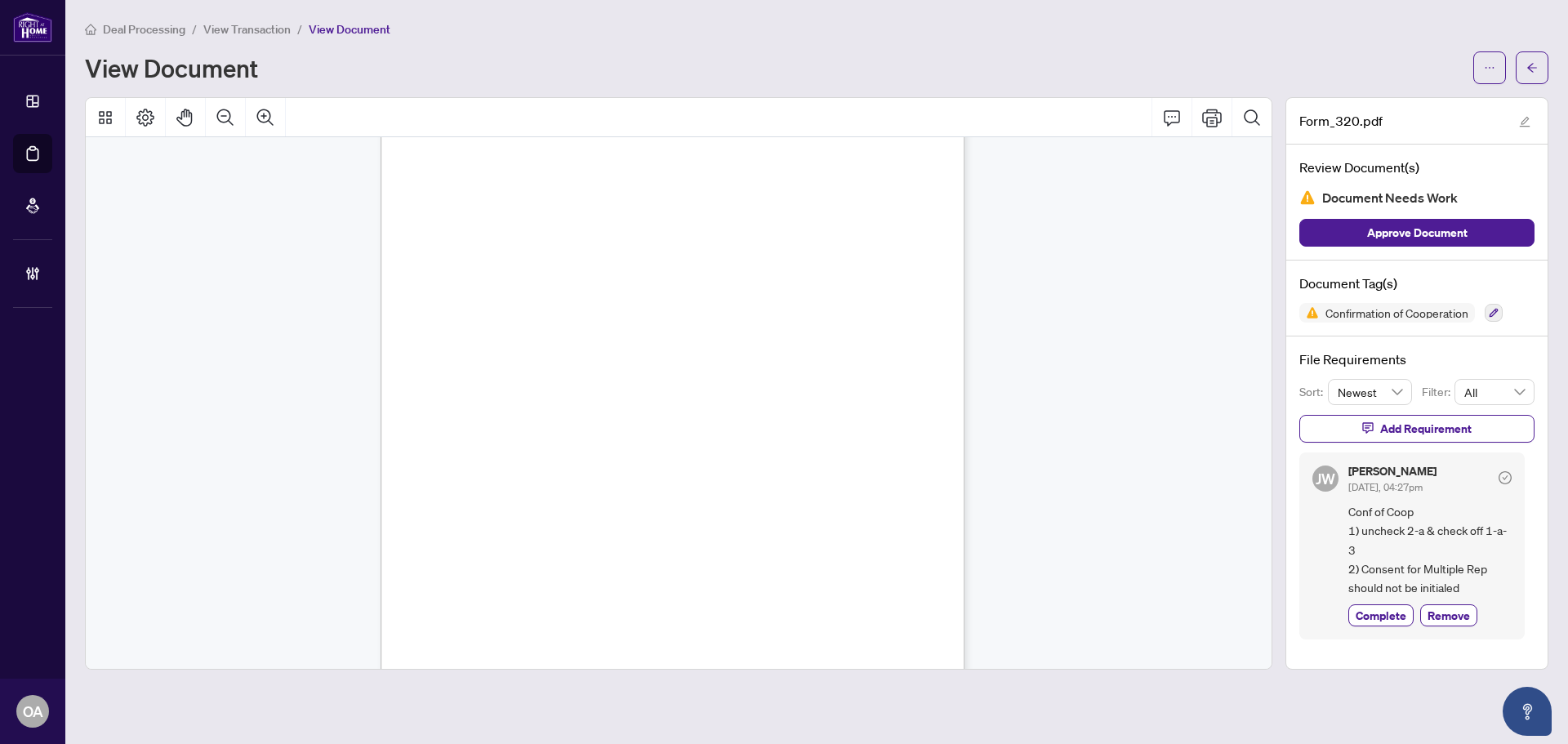
click at [713, 395] on div "AMZ [PERSON_NAME] AMZ AMZ AMZ AMZ AMZ AMZ AH AH AH AH AH AH AH Docusign Envelop…" at bounding box center [722, 448] width 683 height 884
click at [596, 388] on div "AMZ [PERSON_NAME] AMZ AMZ AMZ AMZ AMZ AMZ AH AH AH AH AH AH AH Docusign Envelop…" at bounding box center [722, 448] width 683 height 884
click at [451, 280] on span "AH" at bounding box center [441, 289] width 20 height 16
click at [552, 399] on div "AMZ [PERSON_NAME] AMZ AMZ AMZ AMZ AMZ AMZ AH AH AH AH AH AH AH Docusign Envelop…" at bounding box center [722, 448] width 683 height 884
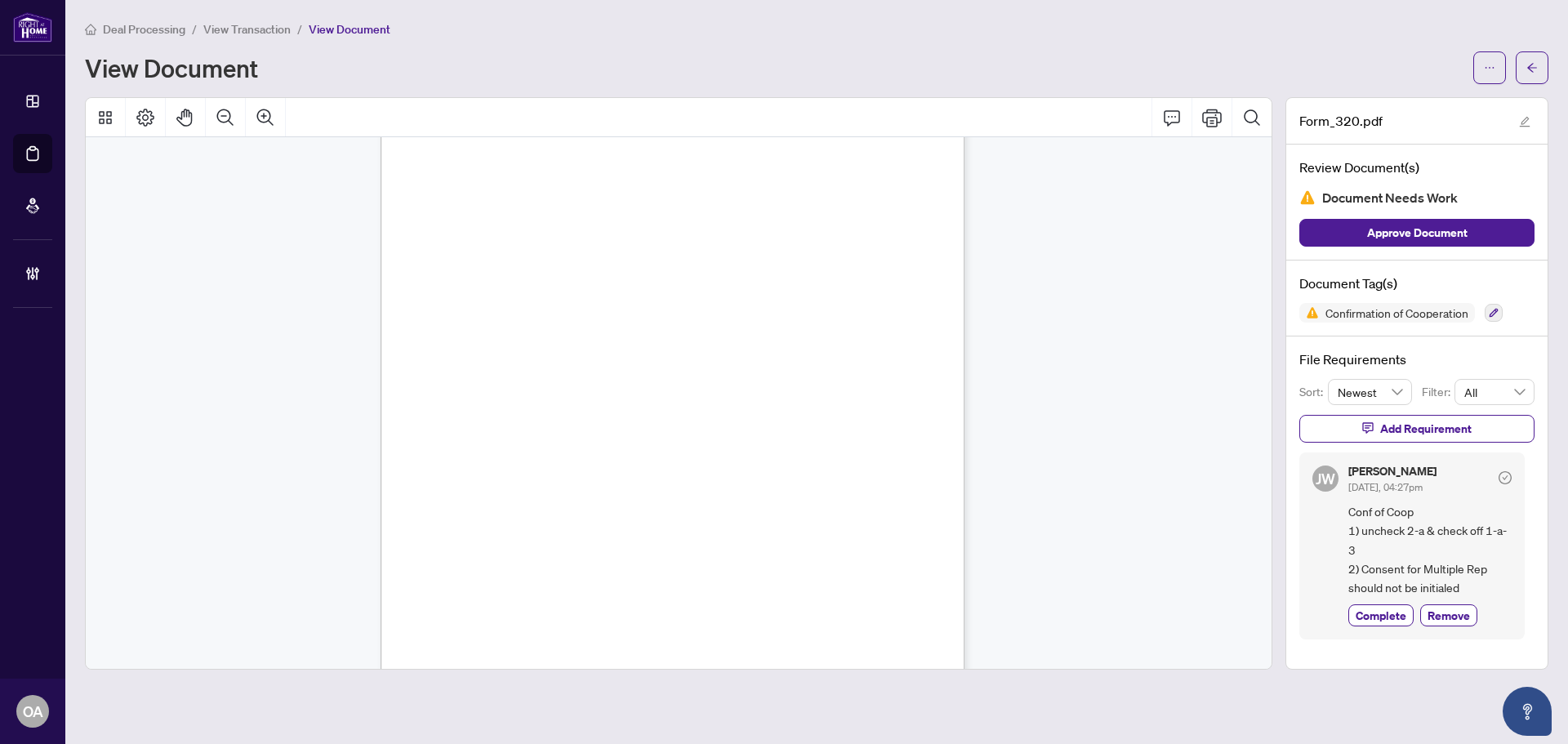
click at [552, 399] on div "AMZ [PERSON_NAME] AMZ AMZ AMZ AMZ AMZ AMZ AH AH AH AH AH AH AH Docusign Envelop…" at bounding box center [722, 448] width 683 height 884
click at [561, 388] on div "AMZ [PERSON_NAME] AMZ AMZ AMZ AMZ AMZ AMZ AH AH AH AH AH AH AH Docusign Envelop…" at bounding box center [722, 448] width 683 height 884
click at [561, 387] on div "AMZ [PERSON_NAME] AMZ AMZ AMZ AMZ AMZ AMZ AH AH AH AH AH AH AH Docusign Envelop…" at bounding box center [722, 448] width 683 height 884
click at [549, 373] on div "AMZ [PERSON_NAME] AMZ AMZ AMZ AMZ AMZ AMZ AH AH AH AH AH AH AH Docusign Envelop…" at bounding box center [722, 448] width 683 height 884
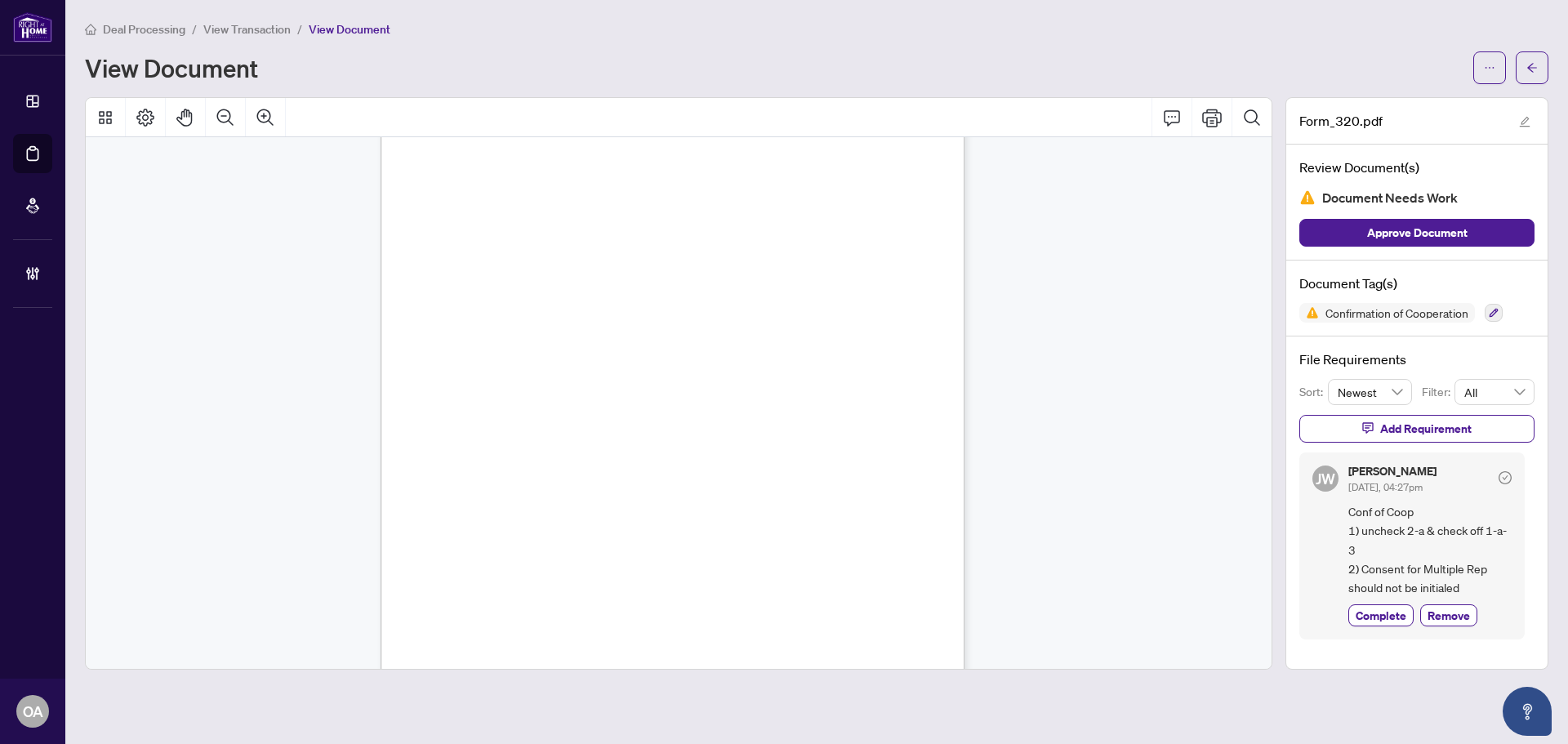
click at [510, 369] on div "AMZ [PERSON_NAME] AMZ AMZ AMZ AMZ AMZ AMZ AH AH AH AH AH AH AH Docusign Envelop…" at bounding box center [722, 448] width 683 height 884
click at [503, 366] on div "AMZ [PERSON_NAME] AMZ AMZ AMZ AMZ AMZ AMZ AH AH AH AH AH AH AH Docusign Envelop…" at bounding box center [722, 448] width 683 height 884
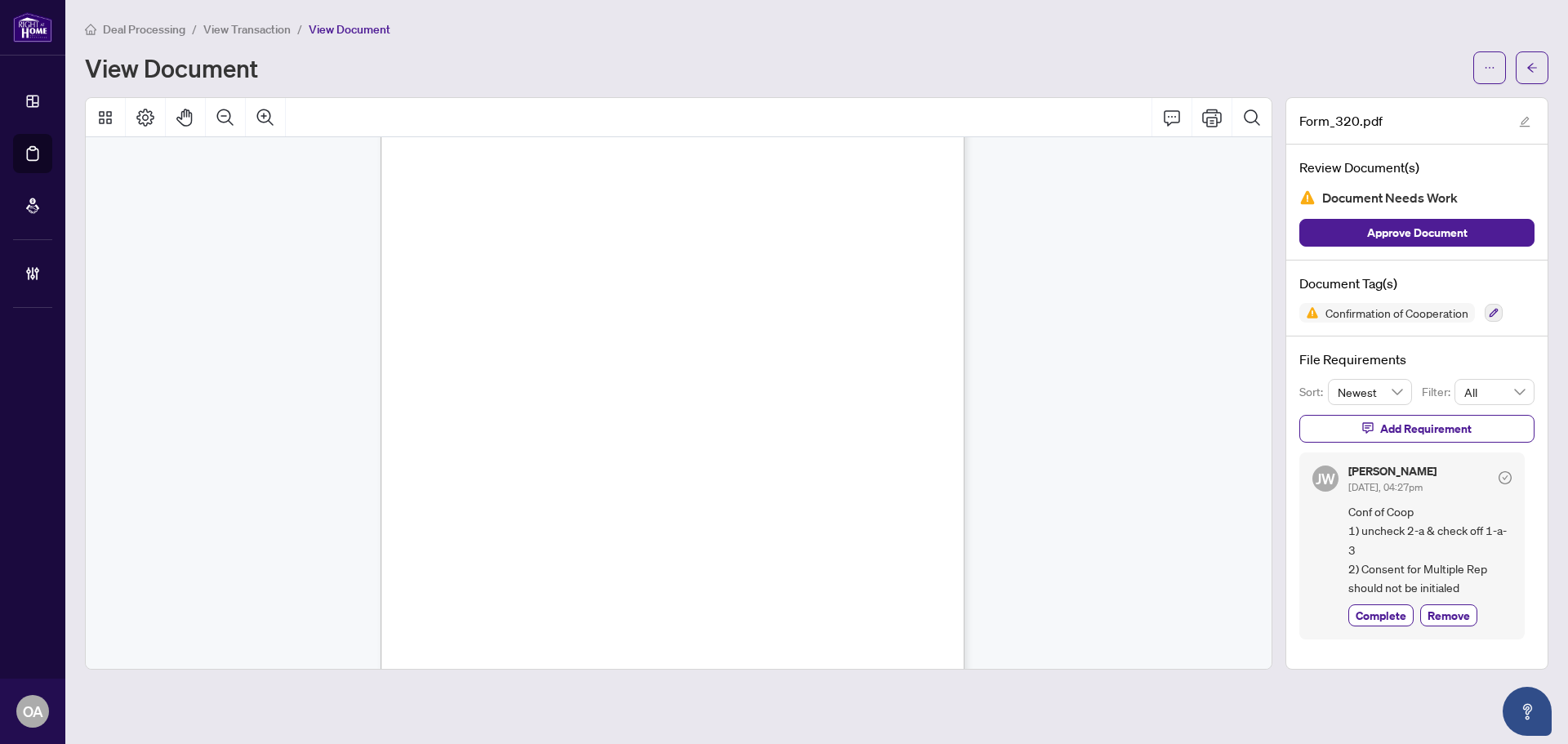
click at [503, 366] on div "AMZ [PERSON_NAME] AMZ AMZ AMZ AMZ AMZ AMZ AH AH AH AH AH AH AH Docusign Envelop…" at bounding box center [722, 448] width 683 height 884
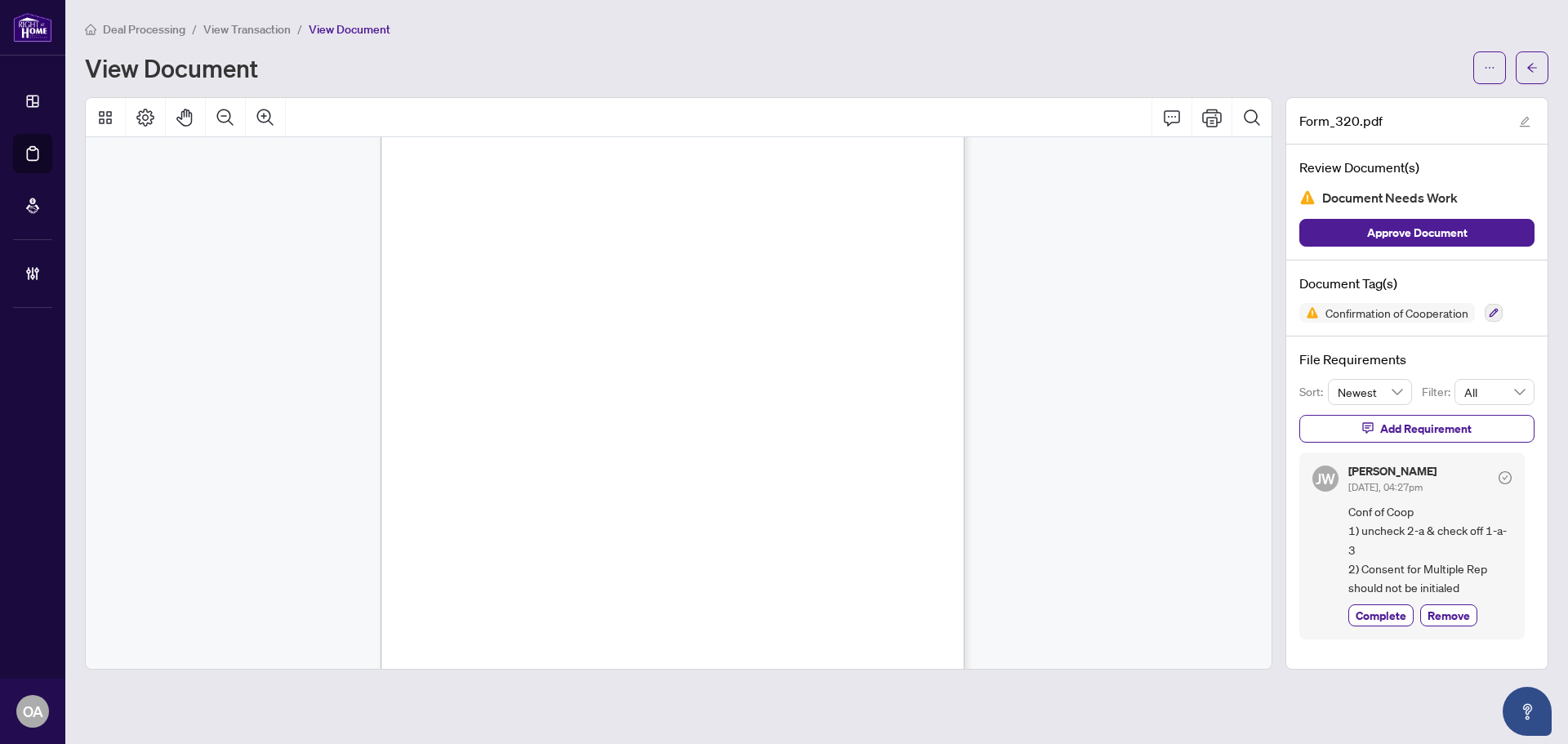
click at [503, 366] on div "AMZ [PERSON_NAME] AMZ AMZ AMZ AMZ AMZ AMZ AH AH AH AH AH AH AH Docusign Envelop…" at bounding box center [722, 448] width 683 height 884
click at [545, 383] on div "AMZ [PERSON_NAME] AMZ AMZ AMZ AMZ AMZ AMZ AH AH AH AH AH AH AH Docusign Envelop…" at bounding box center [722, 448] width 683 height 884
click at [549, 353] on div "AMZ [PERSON_NAME] AMZ AMZ AMZ AMZ AMZ AMZ AH AH AH AH AH AH AH Docusign Envelop…" at bounding box center [722, 448] width 683 height 884
drag, startPoint x: 454, startPoint y: 356, endPoint x: 493, endPoint y: 369, distance: 41.1
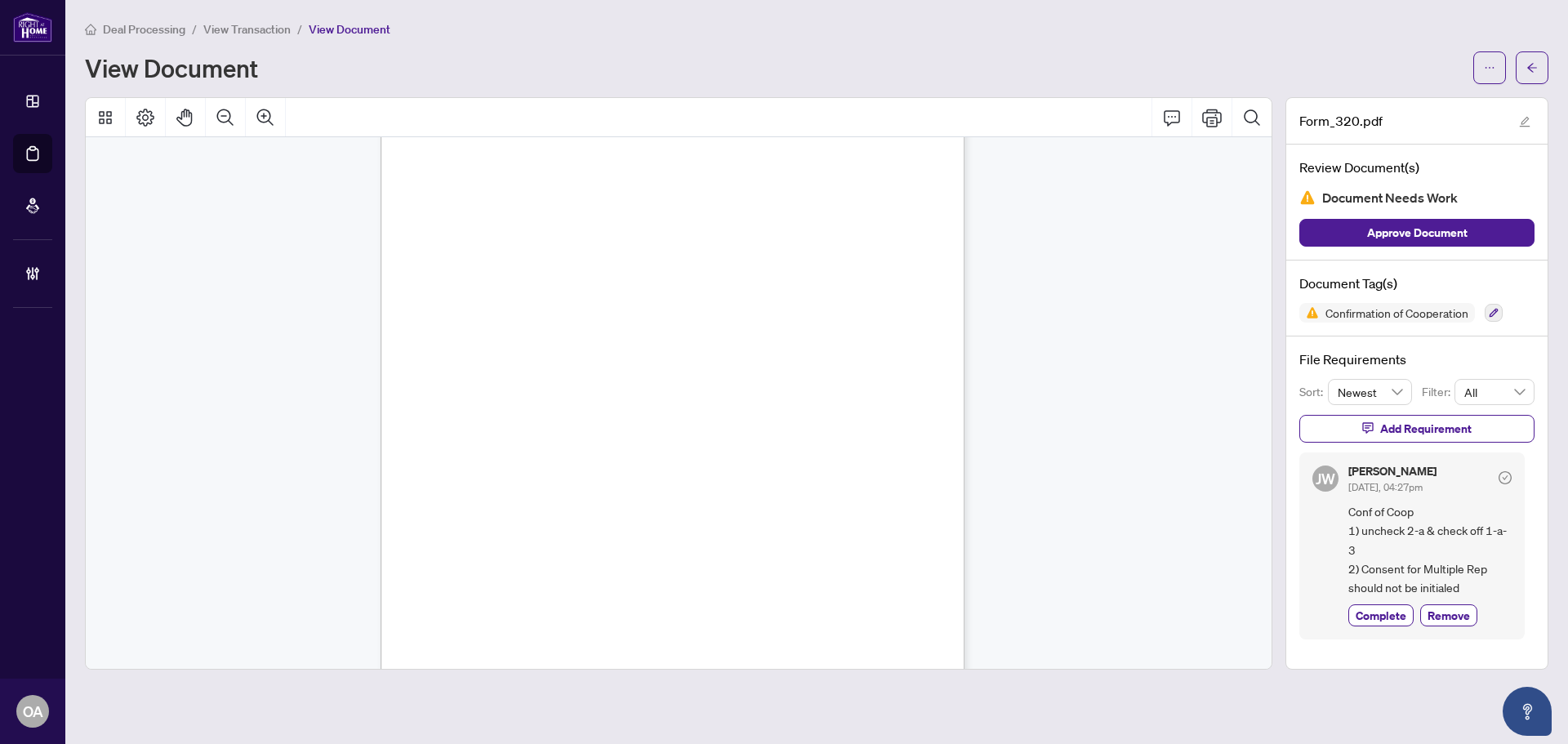
click at [493, 369] on div "AMZ [PERSON_NAME] AMZ AMZ AMZ AMZ AMZ AMZ AH AH AH AH AH AH AH Docusign Envelop…" at bounding box center [722, 448] width 683 height 884
click at [467, 361] on div "AMZ [PERSON_NAME] AMZ AMZ AMZ AMZ AMZ AMZ AH AH AH AH AH AH AH Docusign Envelop…" at bounding box center [722, 448] width 683 height 884
click at [445, 365] on div "AMZ [PERSON_NAME] AMZ AMZ AMZ AMZ AMZ AMZ AH AH AH AH AH AH AH Docusign Envelop…" at bounding box center [722, 448] width 683 height 884
drag, startPoint x: 435, startPoint y: 366, endPoint x: 515, endPoint y: 367, distance: 80.0
click at [515, 367] on div "AMZ [PERSON_NAME] AMZ AMZ AMZ AMZ AMZ AMZ AH AH AH AH AH AH AH Docusign Envelop…" at bounding box center [722, 448] width 683 height 884
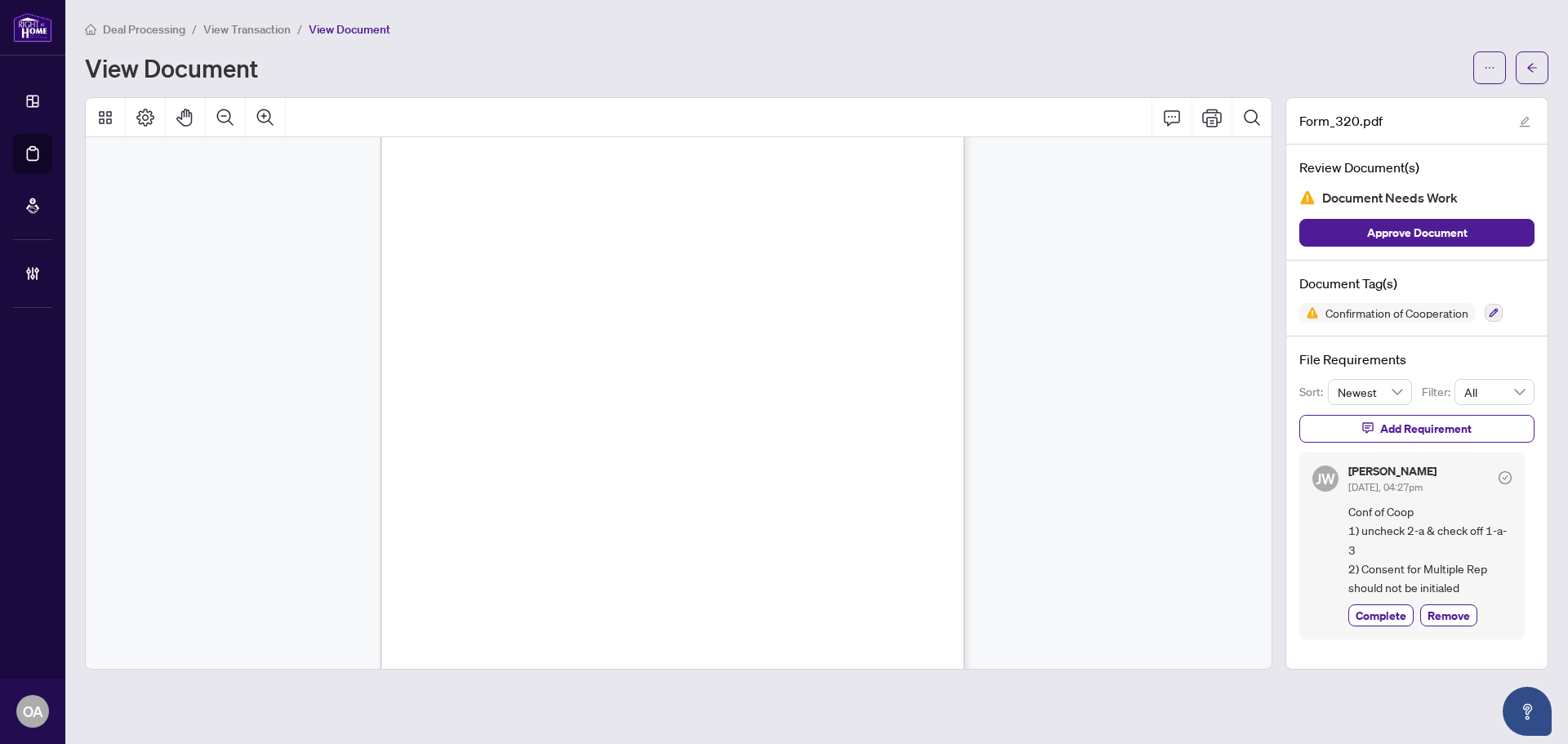
click at [495, 355] on div "AMZ [PERSON_NAME] AMZ AMZ AMZ AMZ AMZ AMZ AH AH AH AH AH AH AH Docusign Envelop…" at bounding box center [722, 448] width 683 height 884
drag, startPoint x: 1405, startPoint y: 564, endPoint x: 1349, endPoint y: 562, distance: 56.0
click at [1349, 562] on span "Conf of Coop 1) uncheck 2-a & check off 1-a-3 2) Consent for Multiple Rep shoul…" at bounding box center [1431, 549] width 164 height 96
click at [1408, 565] on span "Conf of Coop 1) uncheck 2-a & check off 1-a-3 2) Consent for Multiple Rep shoul…" at bounding box center [1431, 549] width 164 height 96
drag, startPoint x: 1473, startPoint y: 570, endPoint x: 1414, endPoint y: 570, distance: 59.0
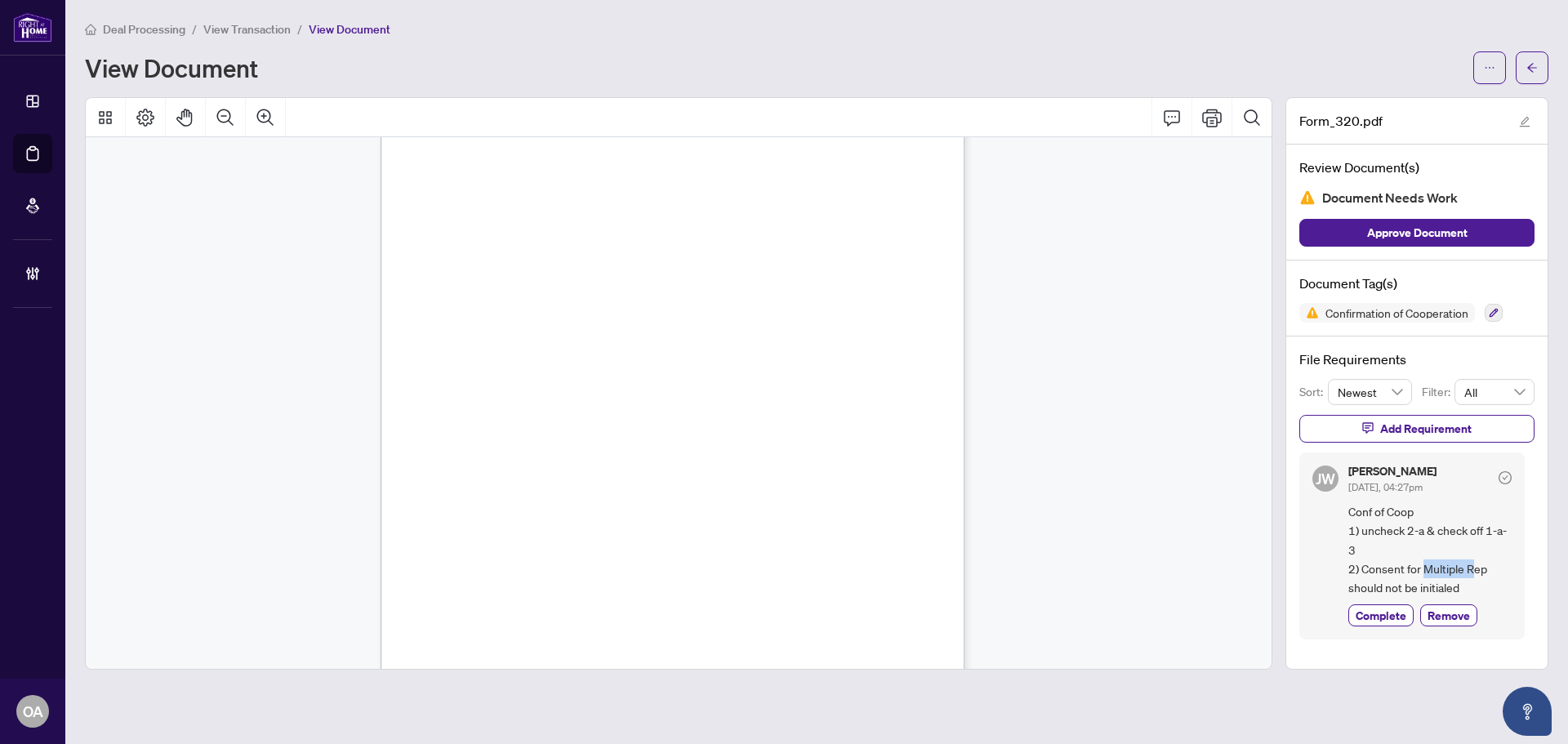
click at [1414, 570] on span "Conf of Coop 1) uncheck 2-a & check off 1-a-3 2) Consent for Multiple Rep shoul…" at bounding box center [1431, 549] width 164 height 96
drag, startPoint x: 1359, startPoint y: 530, endPoint x: 1484, endPoint y: 533, distance: 125.0
click at [1484, 533] on span "Conf of Coop 1) uncheck 2-a & check off 1-a-3 2) Consent for Multiple Rep shoul…" at bounding box center [1431, 549] width 164 height 96
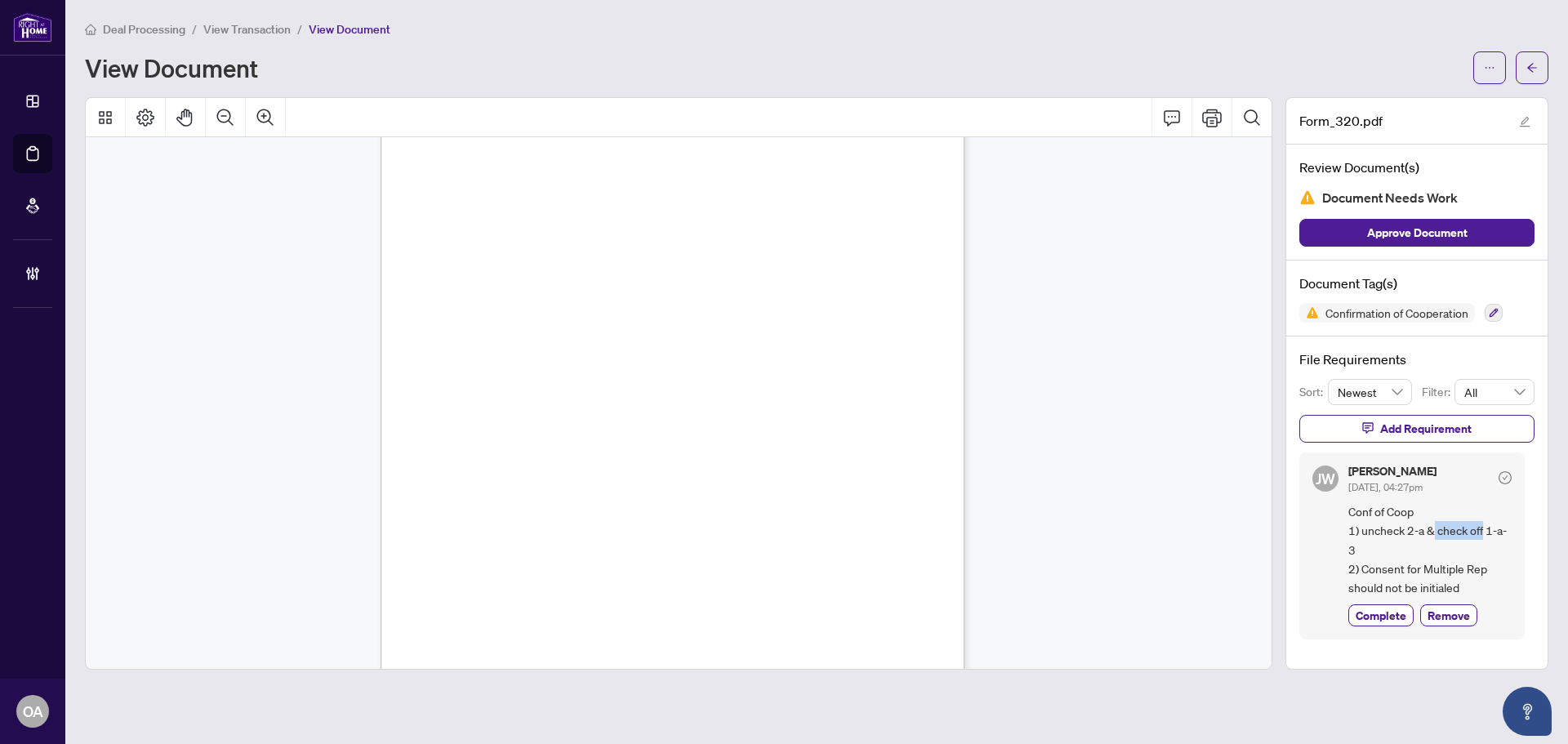
drag, startPoint x: 1433, startPoint y: 533, endPoint x: 1501, endPoint y: 533, distance: 68.0
click at [1501, 533] on span "Conf of Coop 1) uncheck 2-a & check off 1-a-3 2) Consent for Multiple Rep shoul…" at bounding box center [1431, 549] width 164 height 96
click at [562, 379] on div "AMZ [PERSON_NAME] AMZ AMZ AMZ AMZ AMZ AMZ AH AH AH AH AH AH AH Docusign Envelop…" at bounding box center [722, 448] width 683 height 884
click at [492, 325] on div "AMZ [PERSON_NAME] AMZ AMZ AMZ AMZ AMZ AMZ AH AH AH AH AH AH AH Docusign Envelop…" at bounding box center [722, 448] width 683 height 884
click at [527, 314] on div "AMZ [PERSON_NAME] AMZ AMZ AMZ AMZ AMZ AMZ AH AH AH AH AH AH AH Docusign Envelop…" at bounding box center [722, 448] width 683 height 884
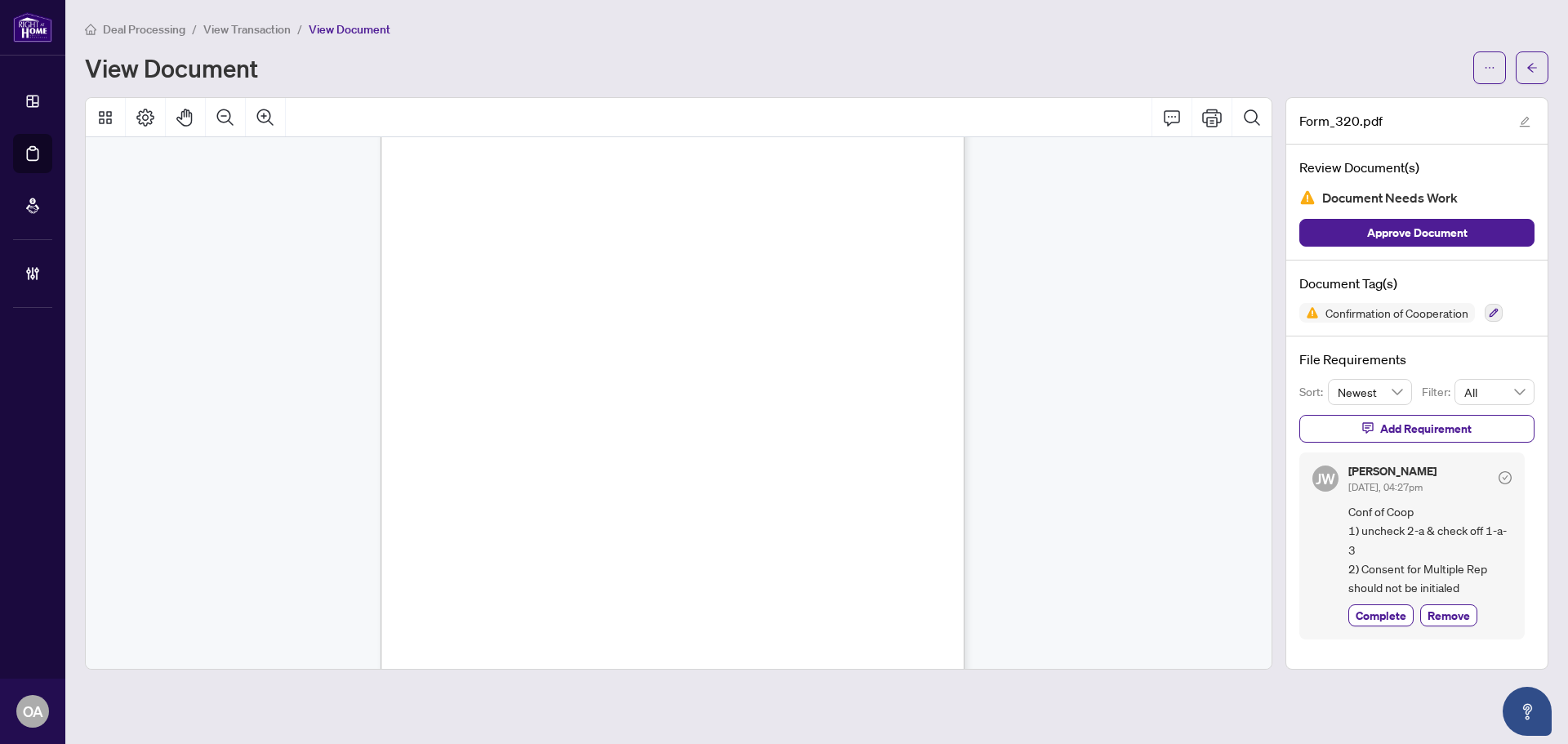
scroll to position [65, 0]
click at [497, 410] on div "AMZ [PERSON_NAME] AMZ AMZ AMZ AMZ AMZ AMZ AH AH AH AH AH AH AH Docusign Envelop…" at bounding box center [722, 530] width 683 height 884
click at [491, 409] on div "AMZ [PERSON_NAME] AMZ AMZ AMZ AMZ AMZ AMZ AH AH AH AH AH AH AH Docusign Envelop…" at bounding box center [722, 530] width 683 height 884
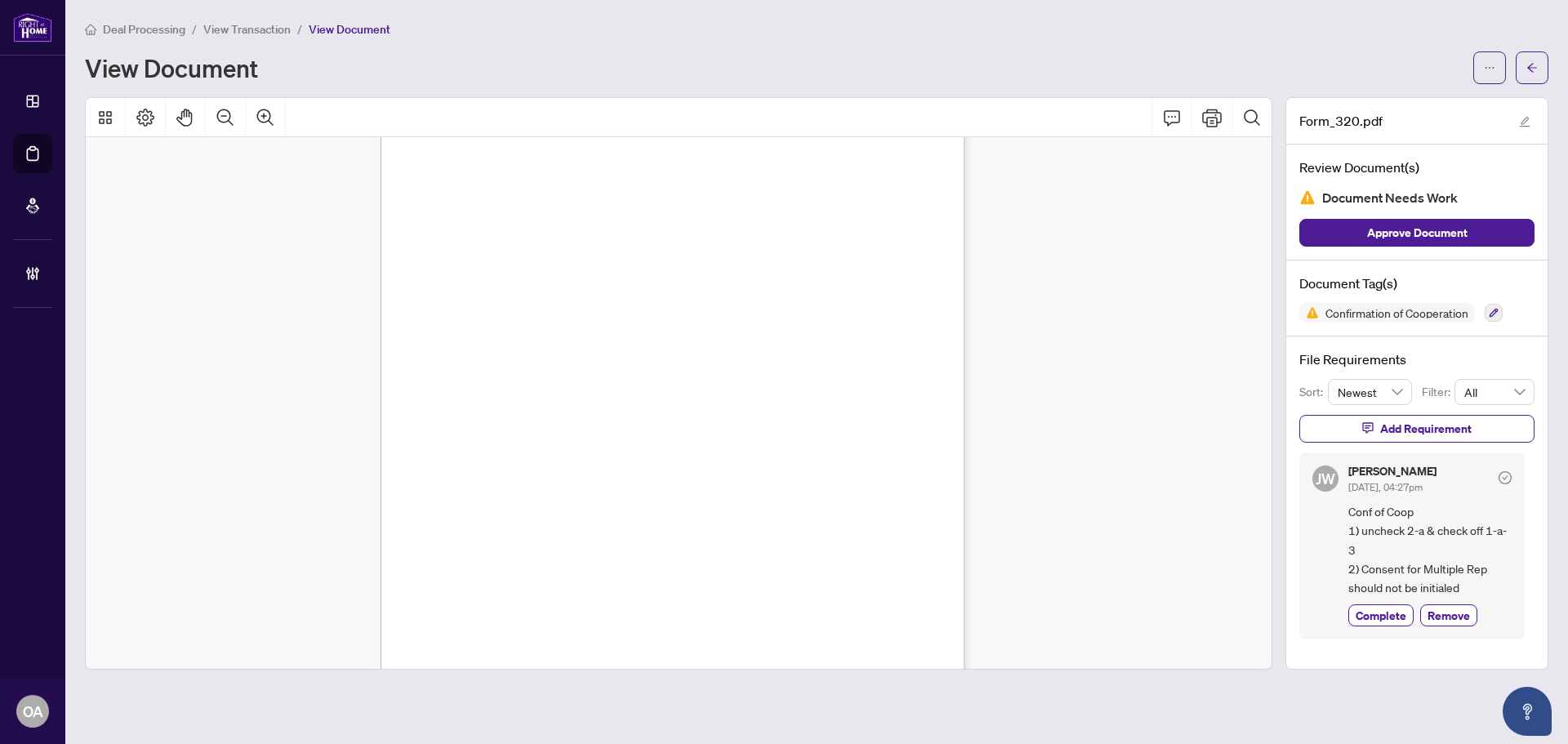
click at [491, 409] on div "AMZ [PERSON_NAME] AMZ AMZ AMZ AMZ AMZ AMZ AH AH AH AH AH AH AH Docusign Envelop…" at bounding box center [722, 530] width 683 height 884
drag, startPoint x: 416, startPoint y: 327, endPoint x: 571, endPoint y: 327, distance: 155.0
click at [569, 327] on div "AMZ [PERSON_NAME] AMZ AMZ AMZ AMZ AMZ AMZ AH AH AH AH AH AH AH Docusign Envelop…" at bounding box center [722, 530] width 683 height 884
click at [571, 327] on div "AMZ [PERSON_NAME] AMZ AMZ AMZ AMZ AMZ AMZ AH AH AH AH AH AH AH Docusign Envelop…" at bounding box center [722, 530] width 683 height 884
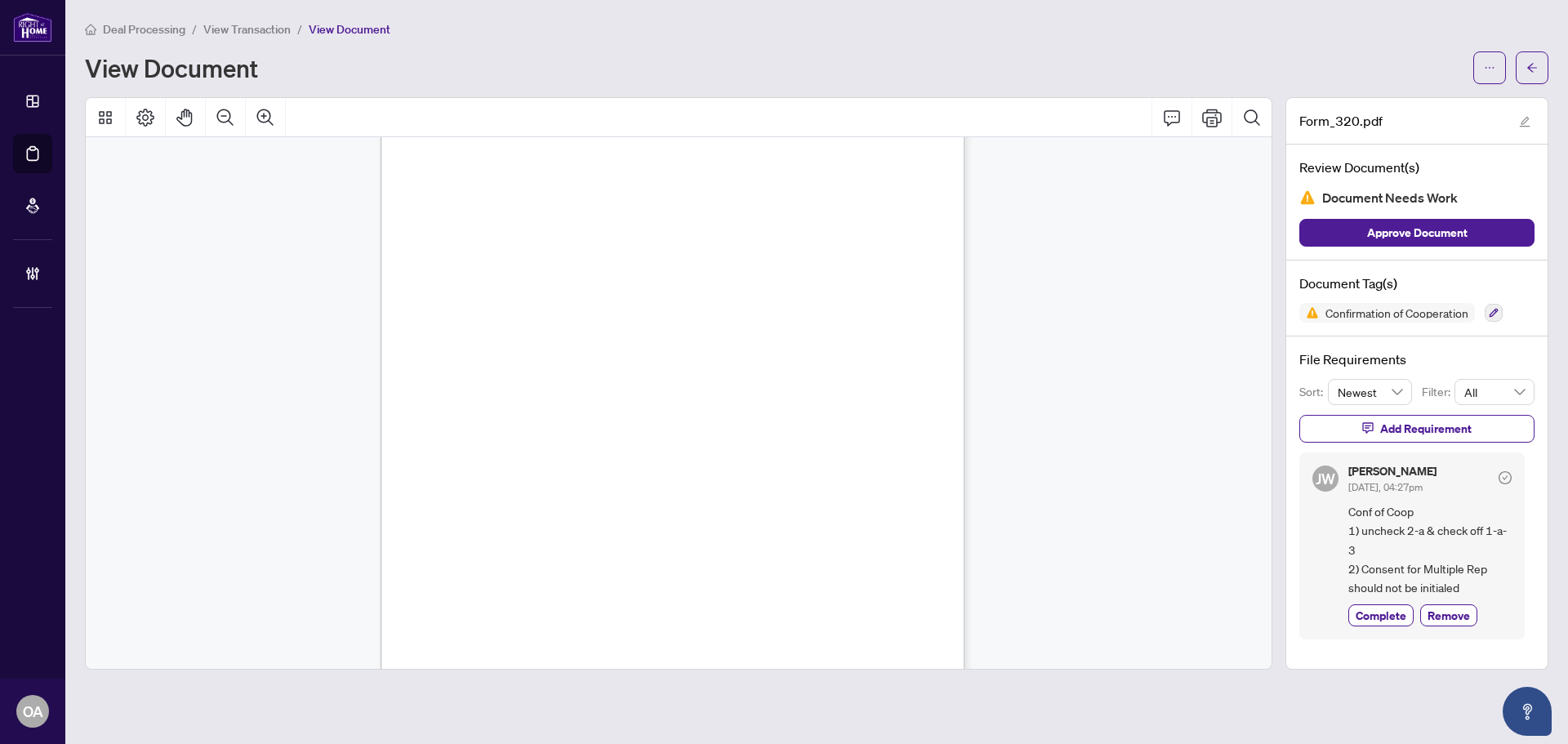
drag, startPoint x: 526, startPoint y: 327, endPoint x: 619, endPoint y: 325, distance: 93.0
click at [619, 325] on div "AMZ [PERSON_NAME] AMZ AMZ AMZ AMZ AMZ AMZ AH AH AH AH AH AH AH Docusign Envelop…" at bounding box center [722, 530] width 683 height 884
click at [409, 344] on span "AH" at bounding box center [398, 346] width 20 height 16
drag, startPoint x: 459, startPoint y: 338, endPoint x: 474, endPoint y: 338, distance: 15.0
click at [409, 338] on span "AH" at bounding box center [398, 346] width 20 height 16
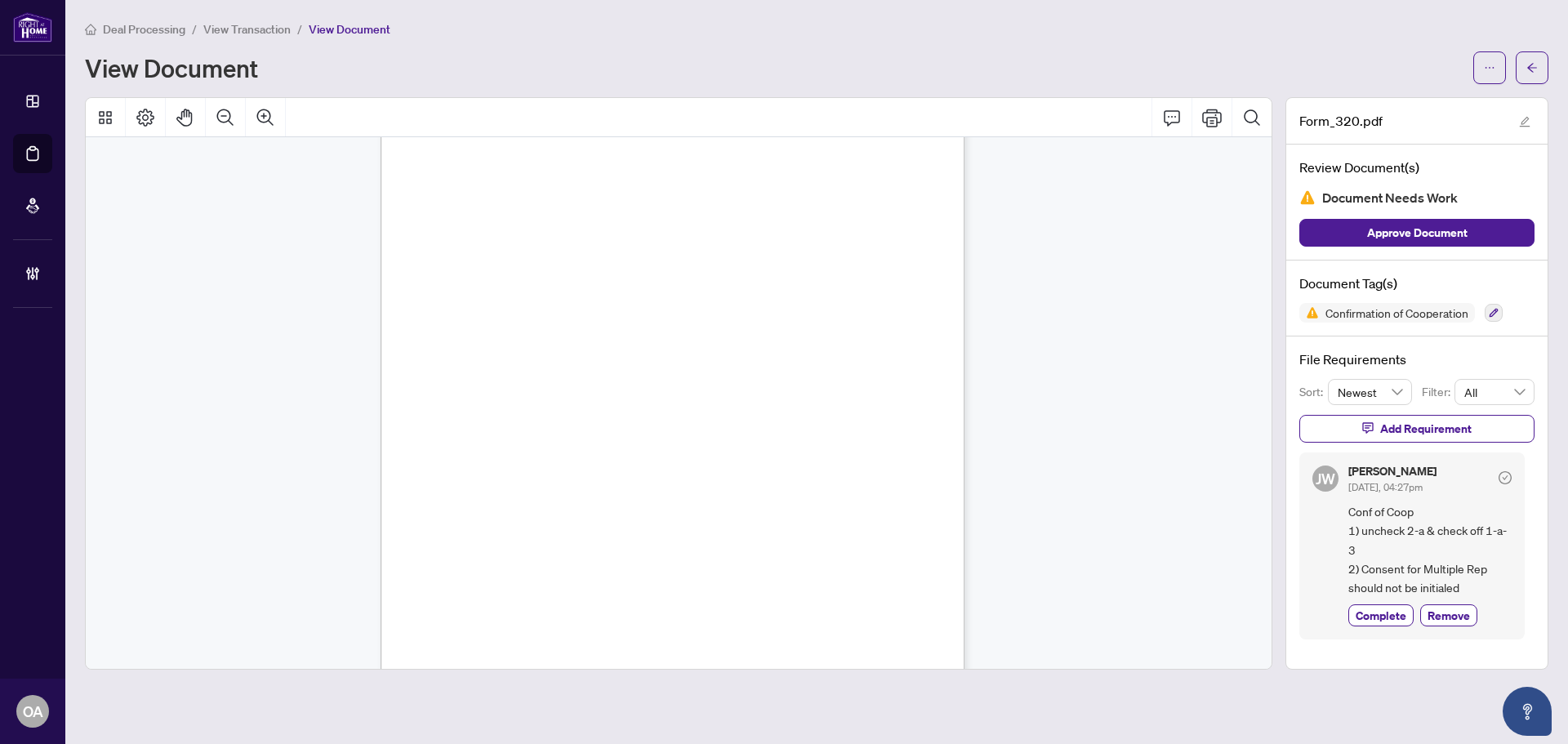
click at [409, 340] on span "AH" at bounding box center [398, 346] width 20 height 16
click at [409, 339] on span "AH" at bounding box center [398, 346] width 20 height 16
click at [495, 406] on div "AMZ [PERSON_NAME] AMZ AMZ AMZ AMZ AMZ AMZ AH AH AH AH AH AH AH Docusign Envelop…" at bounding box center [722, 530] width 683 height 884
click at [495, 410] on div "AMZ [PERSON_NAME] AMZ AMZ AMZ AMZ AMZ AMZ AH AH AH AH AH AH AH Docusign Envelop…" at bounding box center [722, 530] width 683 height 884
click at [495, 409] on div "AMZ [PERSON_NAME] AMZ AMZ AMZ AMZ AMZ AMZ AH AH AH AH AH AH AH Docusign Envelop…" at bounding box center [722, 530] width 683 height 884
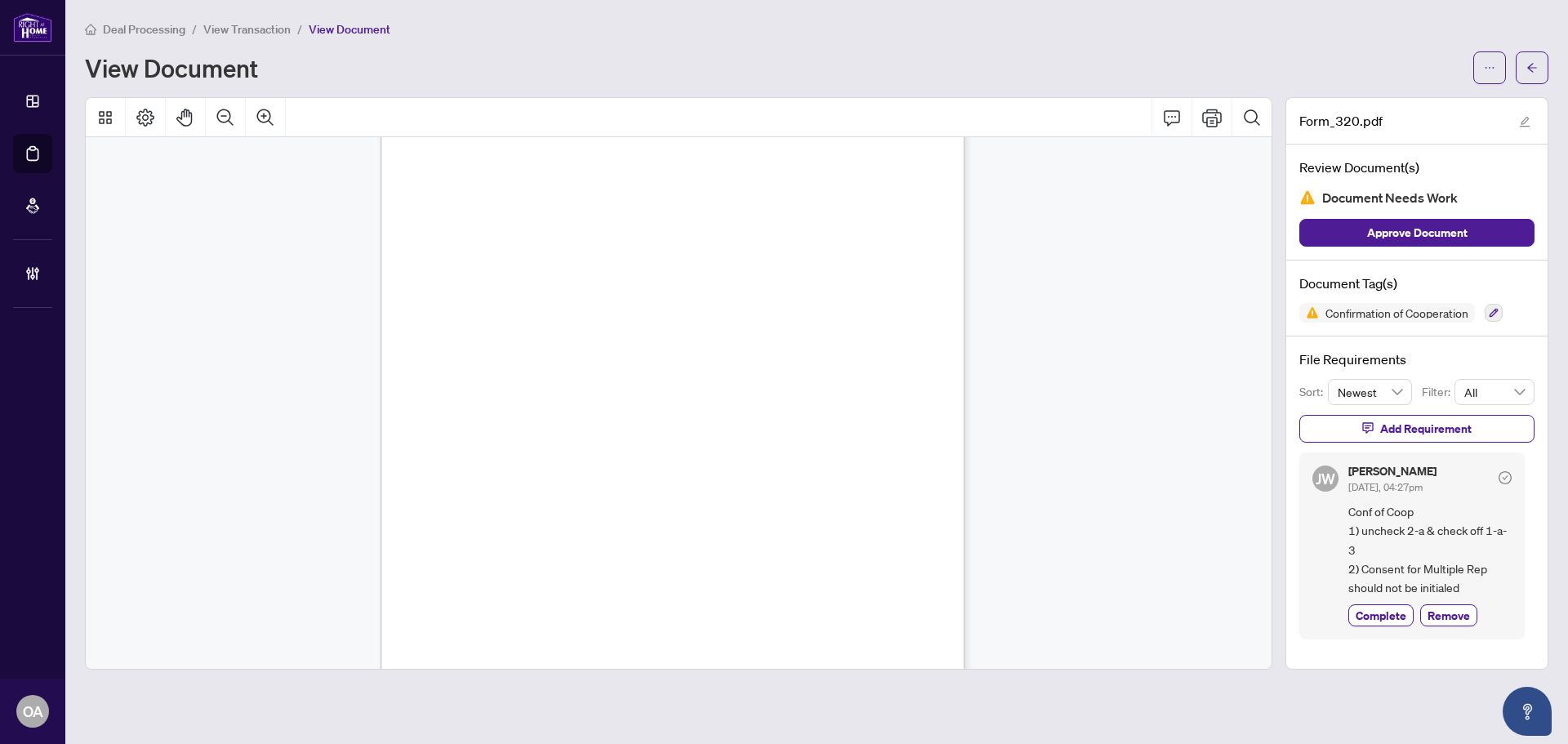
click at [495, 409] on div "AMZ [PERSON_NAME] AMZ AMZ AMZ AMZ AMZ AMZ AH AH AH AH AH AH AH Docusign Envelop…" at bounding box center [722, 530] width 683 height 884
drag, startPoint x: 501, startPoint y: 412, endPoint x: 619, endPoint y: 412, distance: 118.0
click at [619, 412] on div "AMZ [PERSON_NAME] AMZ AMZ AMZ AMZ AMZ AMZ AH AH AH AH AH AH AH Docusign Envelop…" at bounding box center [722, 530] width 683 height 884
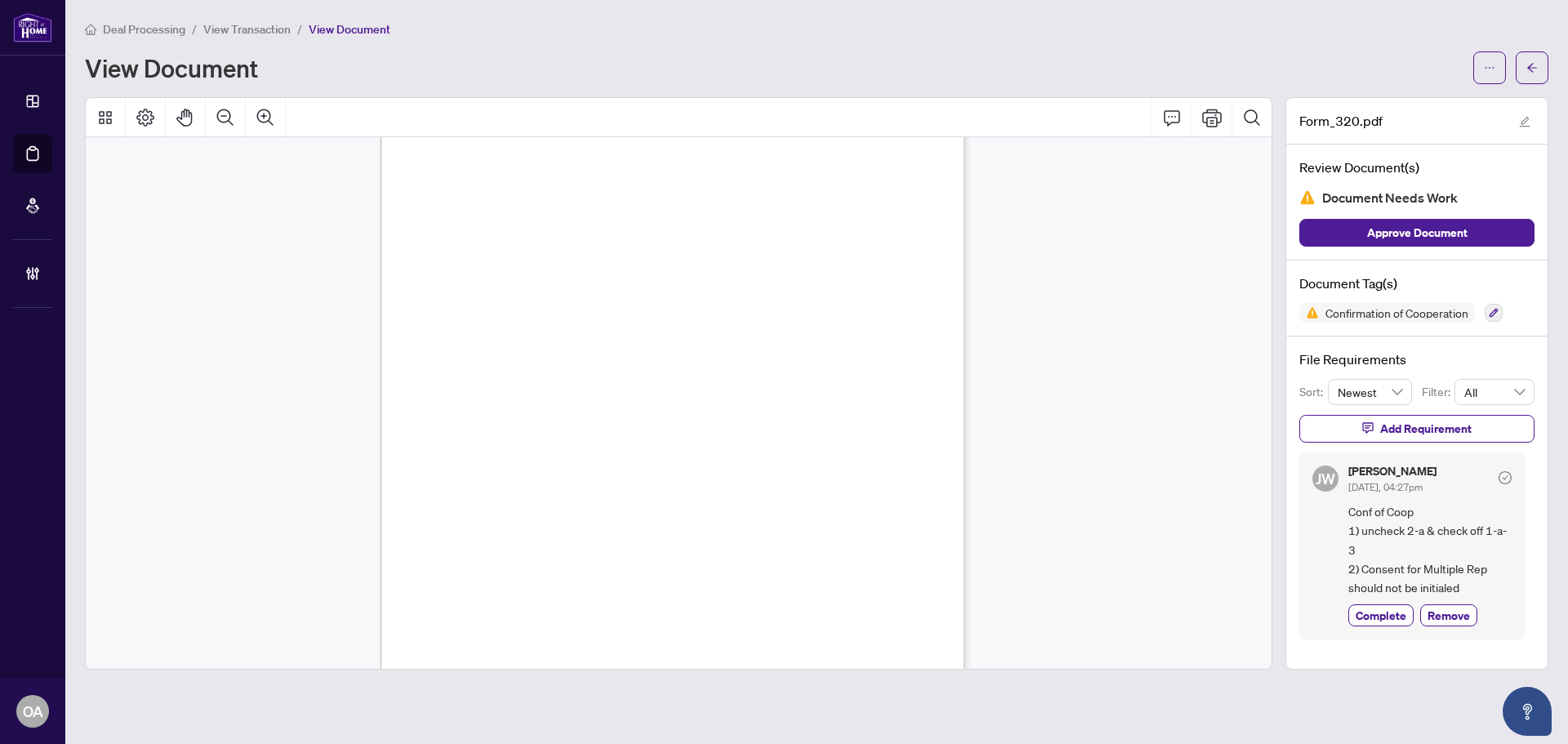
click at [619, 412] on div "AMZ [PERSON_NAME] AMZ AMZ AMZ AMZ AMZ AMZ AH AH AH AH AH AH AH Docusign Envelop…" at bounding box center [722, 530] width 683 height 884
drag, startPoint x: 419, startPoint y: 331, endPoint x: 653, endPoint y: 333, distance: 234.0
click at [653, 333] on div "AMZ [PERSON_NAME] AMZ AMZ AMZ AMZ AMZ AMZ AH AH AH AH AH AH AH Docusign Envelop…" at bounding box center [722, 432] width 683 height 884
click at [506, 333] on div "AMZ [PERSON_NAME] AMZ AMZ AMZ AMZ AMZ AMZ AH AH AH AH AH AH AH Docusign Envelop…" at bounding box center [722, 432] width 683 height 884
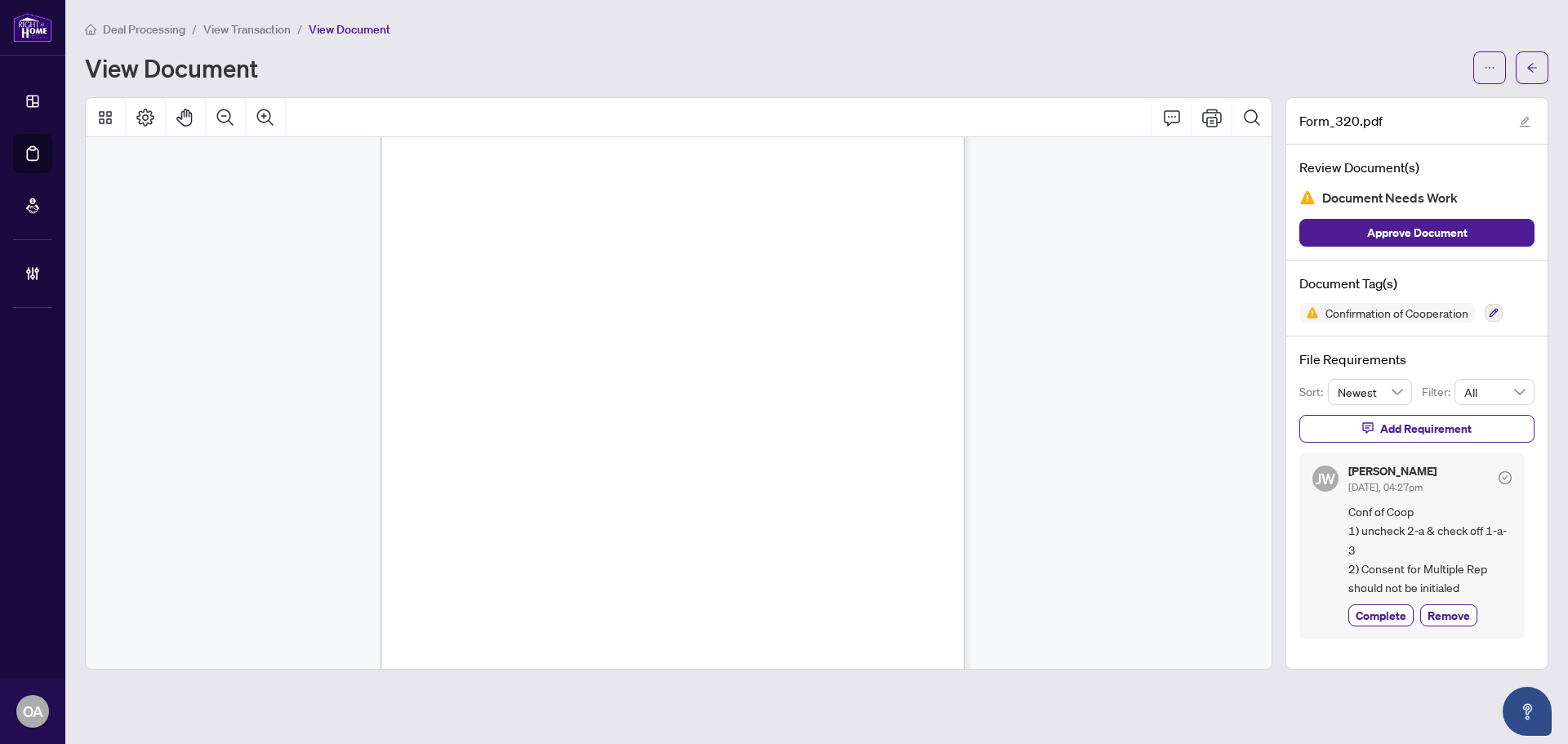
drag, startPoint x: 423, startPoint y: 334, endPoint x: 503, endPoint y: 334, distance: 80.0
click at [503, 334] on div "AMZ [PERSON_NAME] AMZ AMZ AMZ AMZ AMZ AMZ AH AH AH AH AH AH AH Docusign Envelop…" at bounding box center [722, 432] width 683 height 884
drag, startPoint x: 459, startPoint y: 345, endPoint x: 468, endPoint y: 348, distance: 9.5
click at [468, 348] on div "AMZ [PERSON_NAME] AMZ AMZ AMZ AMZ AMZ AMZ AH AH AH AH AH AH AH Docusign Envelop…" at bounding box center [722, 432] width 683 height 884
drag, startPoint x: 463, startPoint y: 343, endPoint x: 472, endPoint y: 352, distance: 12.7
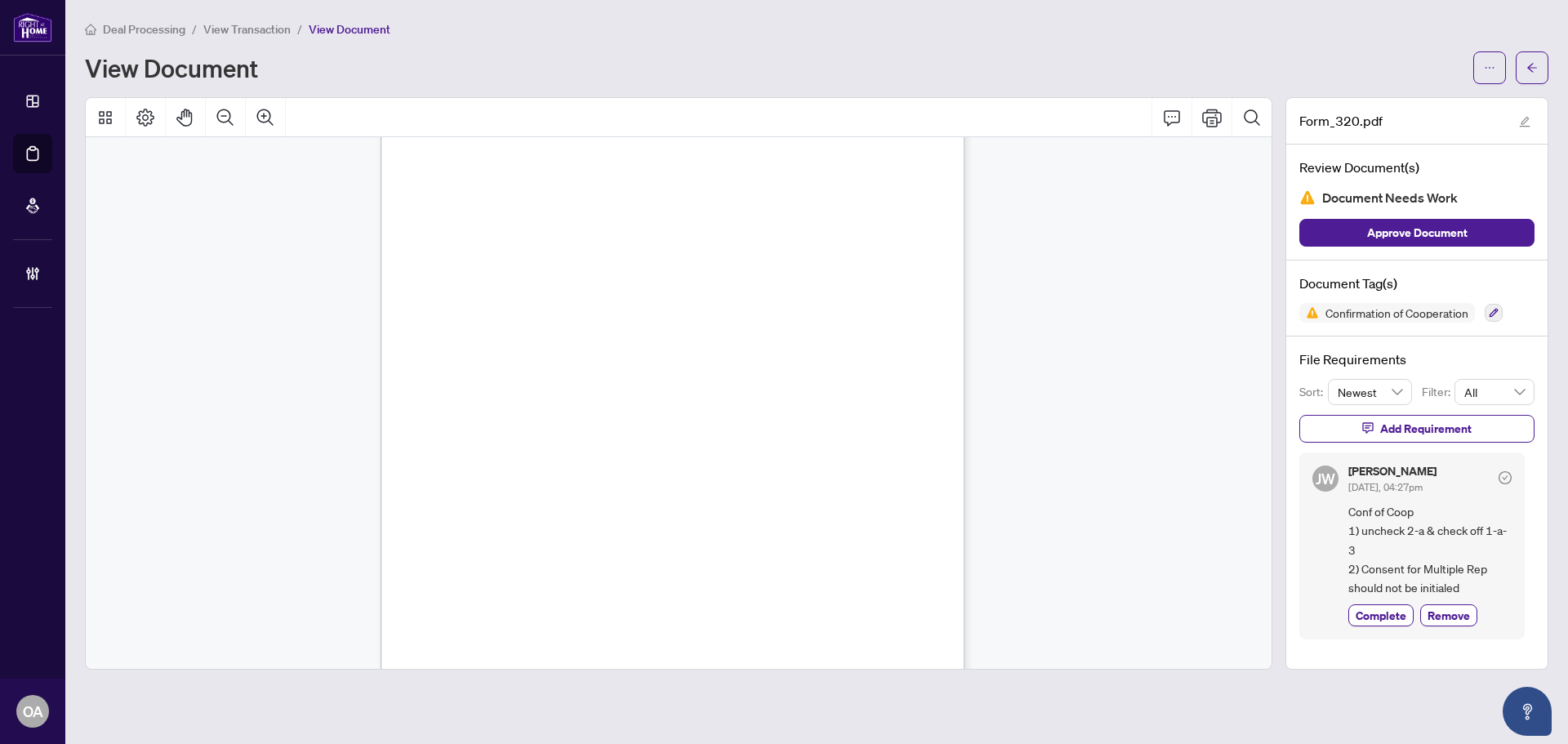
click at [472, 352] on div "AMZ [PERSON_NAME] AMZ AMZ AMZ AMZ AMZ AMZ AH AH AH AH AH AH AH Docusign Envelop…" at bounding box center [722, 432] width 683 height 884
drag, startPoint x: 453, startPoint y: 345, endPoint x: 477, endPoint y: 347, distance: 24.1
click at [477, 347] on div "AMZ [PERSON_NAME] AMZ AMZ AMZ AMZ AMZ AMZ AH AH AH AH AH AH AH Docusign Envelop…" at bounding box center [722, 432] width 683 height 884
click at [450, 518] on div "AMZ [PERSON_NAME] AMZ AMZ AMZ AMZ AMZ AMZ AH AH AH AH AH AH AH Docusign Envelop…" at bounding box center [722, 595] width 683 height 884
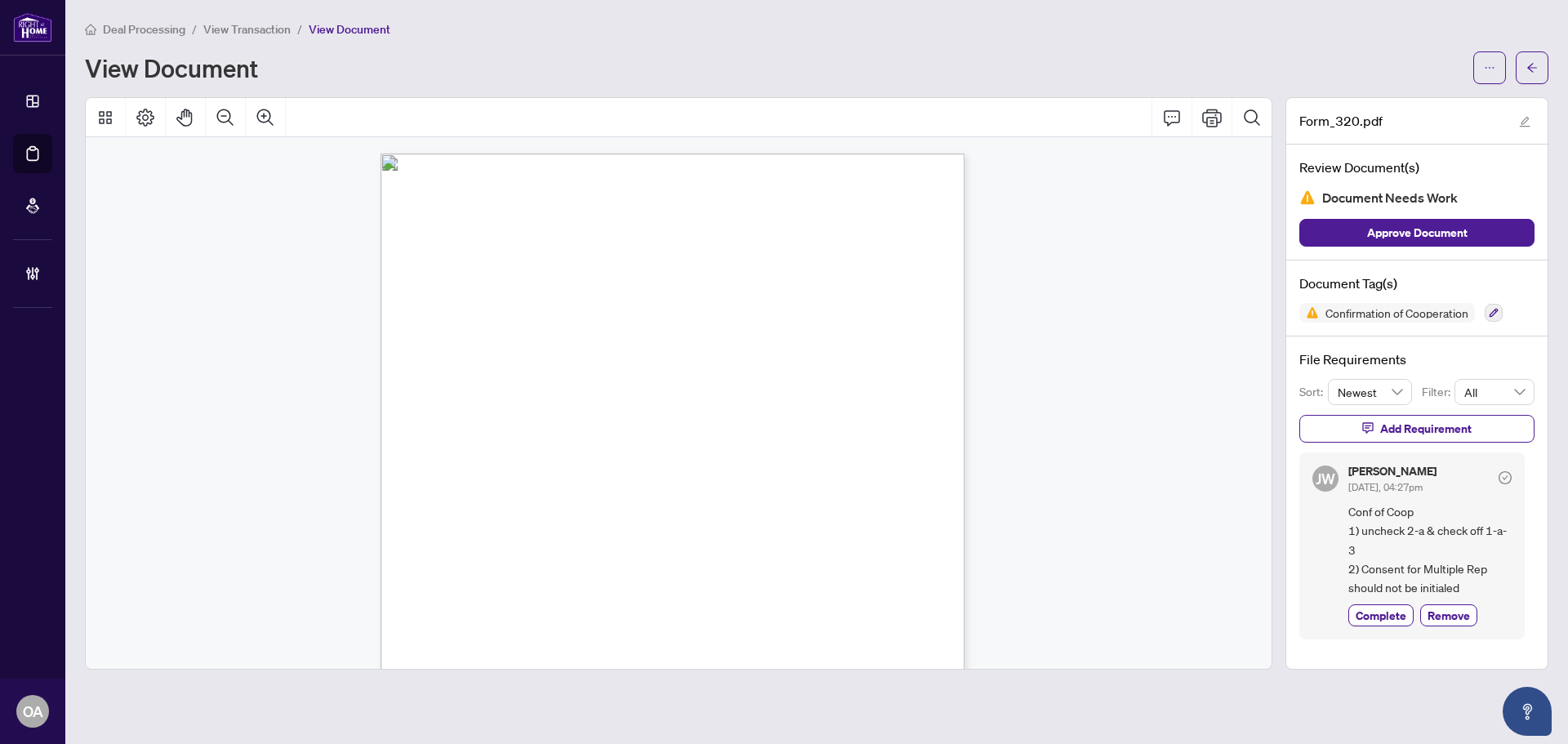
drag, startPoint x: 450, startPoint y: 397, endPoint x: 477, endPoint y: 415, distance: 32.4
click at [477, 415] on div "AMZ [PERSON_NAME] AMZ AMZ AMZ AMZ AMZ AMZ AH AH AH AH AH AH AH Docusign Envelop…" at bounding box center [722, 595] width 683 height 884
click at [409, 403] on span "AH" at bounding box center [398, 411] width 20 height 16
drag, startPoint x: 450, startPoint y: 403, endPoint x: 495, endPoint y: 426, distance: 50.5
click at [491, 154] on p "AMZ [PERSON_NAME] AMZ AMZ AMZ AMZ AMZ AMZ AH AH AH AH AH AH AH Docusign Envelop…" at bounding box center [722, 154] width 683 height 0
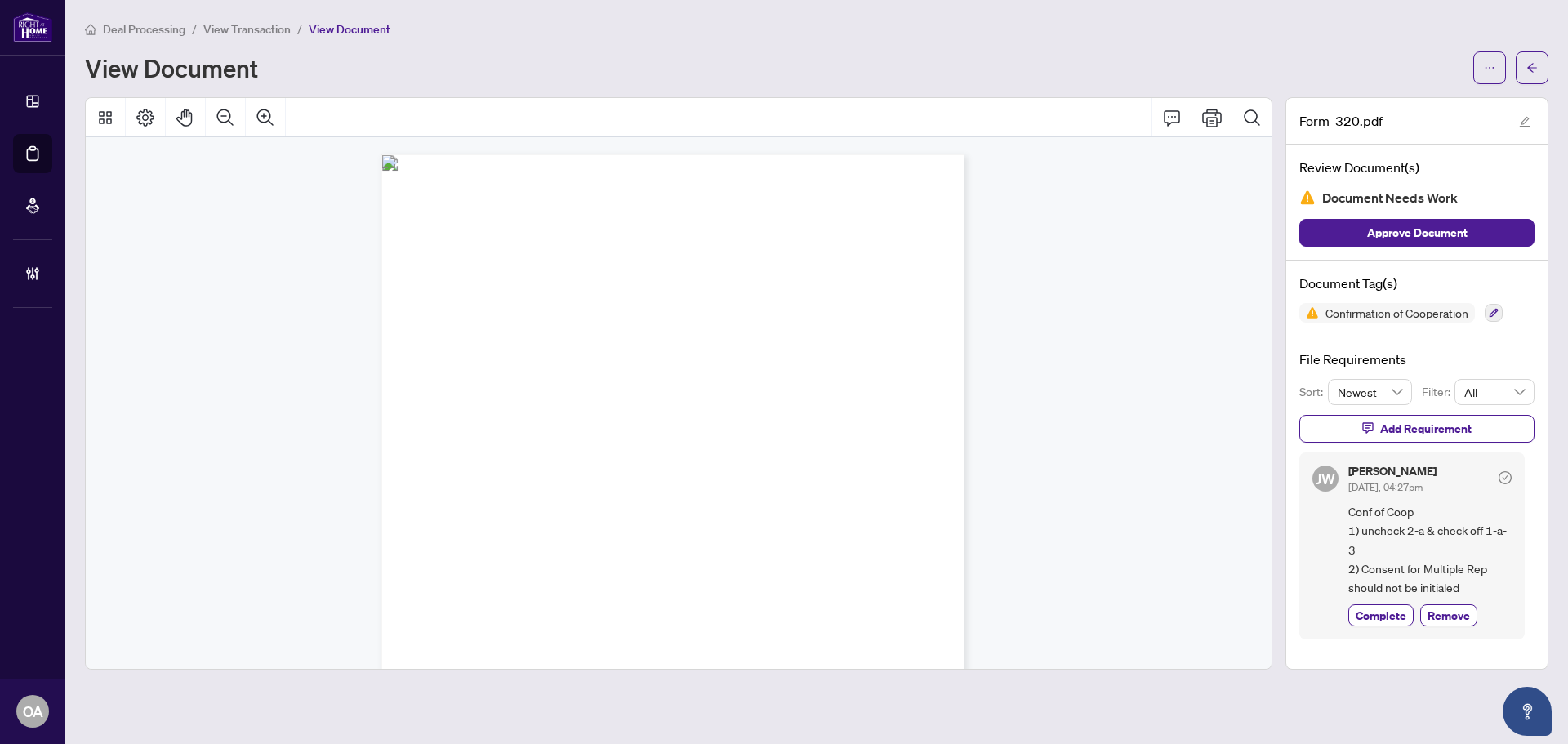
drag, startPoint x: 482, startPoint y: 473, endPoint x: 504, endPoint y: 473, distance: 22.0
click at [504, 473] on div "AMZ [PERSON_NAME] AMZ AMZ AMZ AMZ AMZ AMZ AH AH AH AH AH AH AH Docusign Envelop…" at bounding box center [722, 595] width 683 height 884
drag, startPoint x: 490, startPoint y: 468, endPoint x: 506, endPoint y: 468, distance: 16.0
click at [505, 469] on div "AMZ [PERSON_NAME] AMZ AMZ AMZ AMZ AMZ AMZ AH AH AH AH AH AH AH Docusign Envelop…" at bounding box center [722, 595] width 683 height 884
drag, startPoint x: 478, startPoint y: 468, endPoint x: 509, endPoint y: 489, distance: 37.4
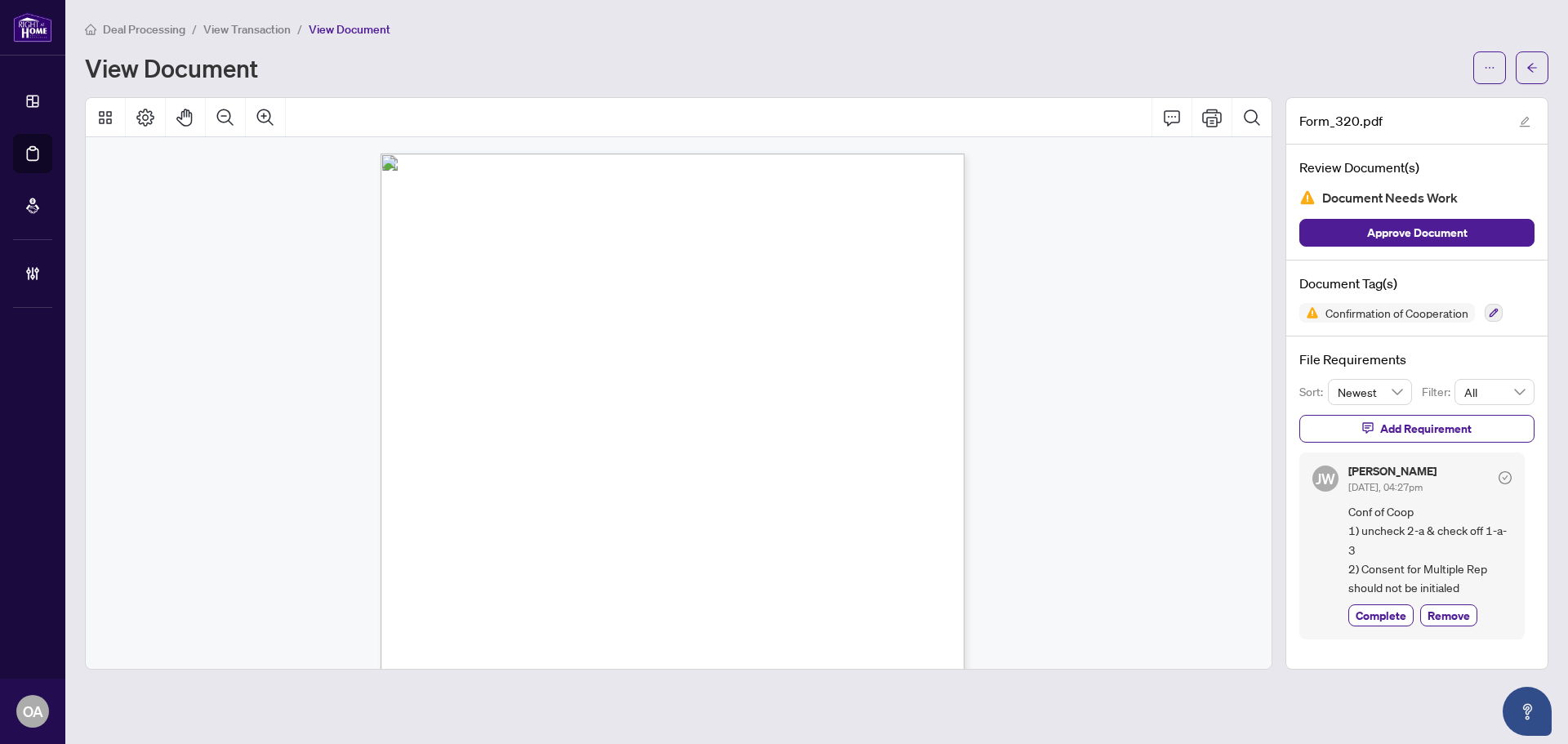
click at [509, 489] on div "AMZ [PERSON_NAME] AMZ AMZ AMZ AMZ AMZ AMZ AH AH AH AH AH AH AH Docusign Envelop…" at bounding box center [722, 595] width 683 height 884
drag, startPoint x: 503, startPoint y: 464, endPoint x: 473, endPoint y: 480, distance: 34.0
click at [473, 480] on div "AMZ [PERSON_NAME] AMZ AMZ AMZ AMZ AMZ AMZ AH AH AH AH AH AH AH Docusign Envelop…" at bounding box center [722, 595] width 683 height 884
click at [505, 474] on div "AMZ [PERSON_NAME] AMZ AMZ AMZ AMZ AMZ AMZ AH AH AH AH AH AH AH Docusign Envelop…" at bounding box center [722, 595] width 683 height 884
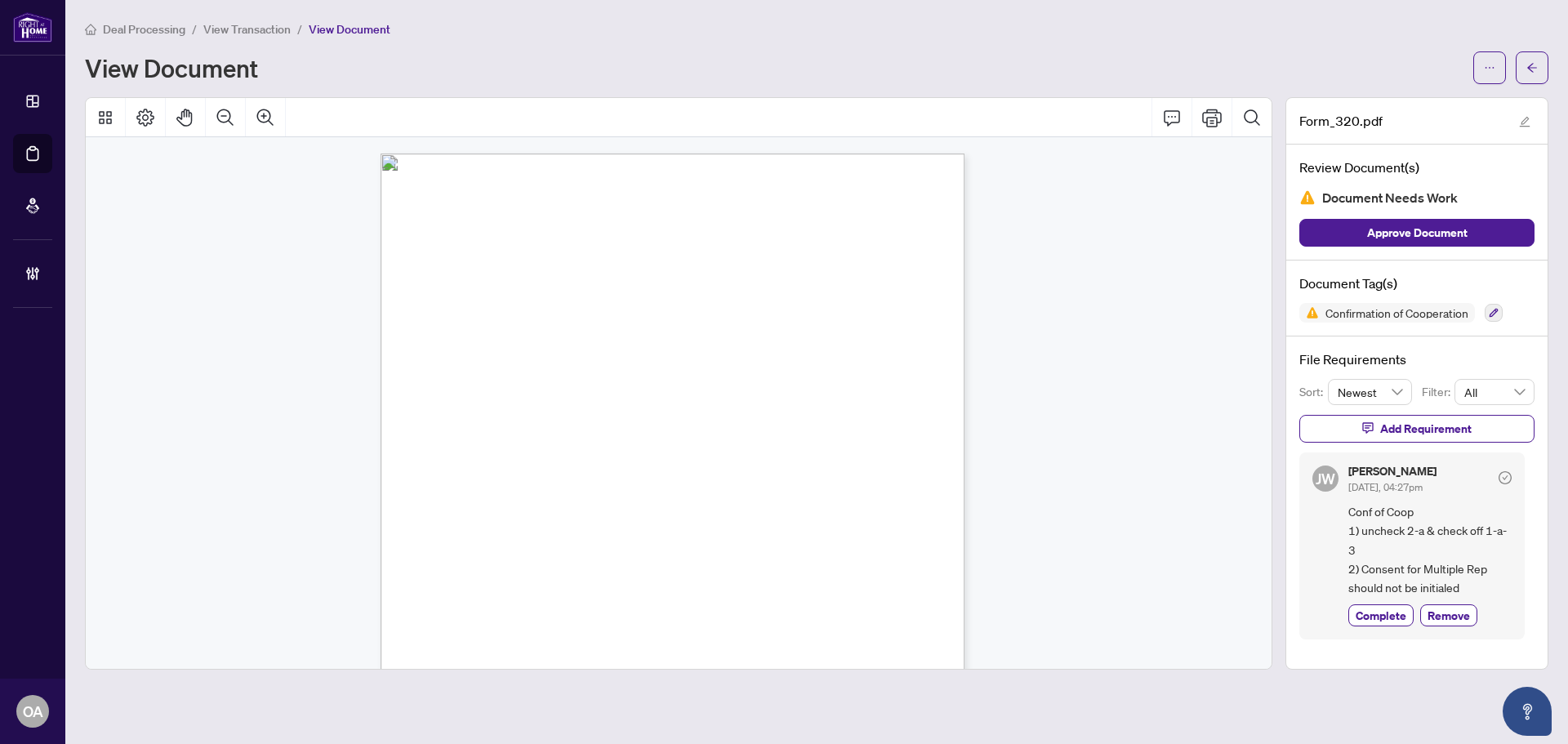
click at [505, 474] on div "AMZ [PERSON_NAME] AMZ AMZ AMZ AMZ AMZ AMZ AH AH AH AH AH AH AH Docusign Envelop…" at bounding box center [722, 595] width 683 height 884
click at [642, 474] on div "AMZ [PERSON_NAME] AMZ AMZ AMZ AMZ AMZ AMZ AH AH AH AH AH AH AH Docusign Envelop…" at bounding box center [722, 595] width 683 height 884
click at [491, 472] on div "AMZ [PERSON_NAME] AMZ AMZ AMZ AMZ AMZ AMZ AH AH AH AH AH AH AH Docusign Envelop…" at bounding box center [722, 595] width 683 height 884
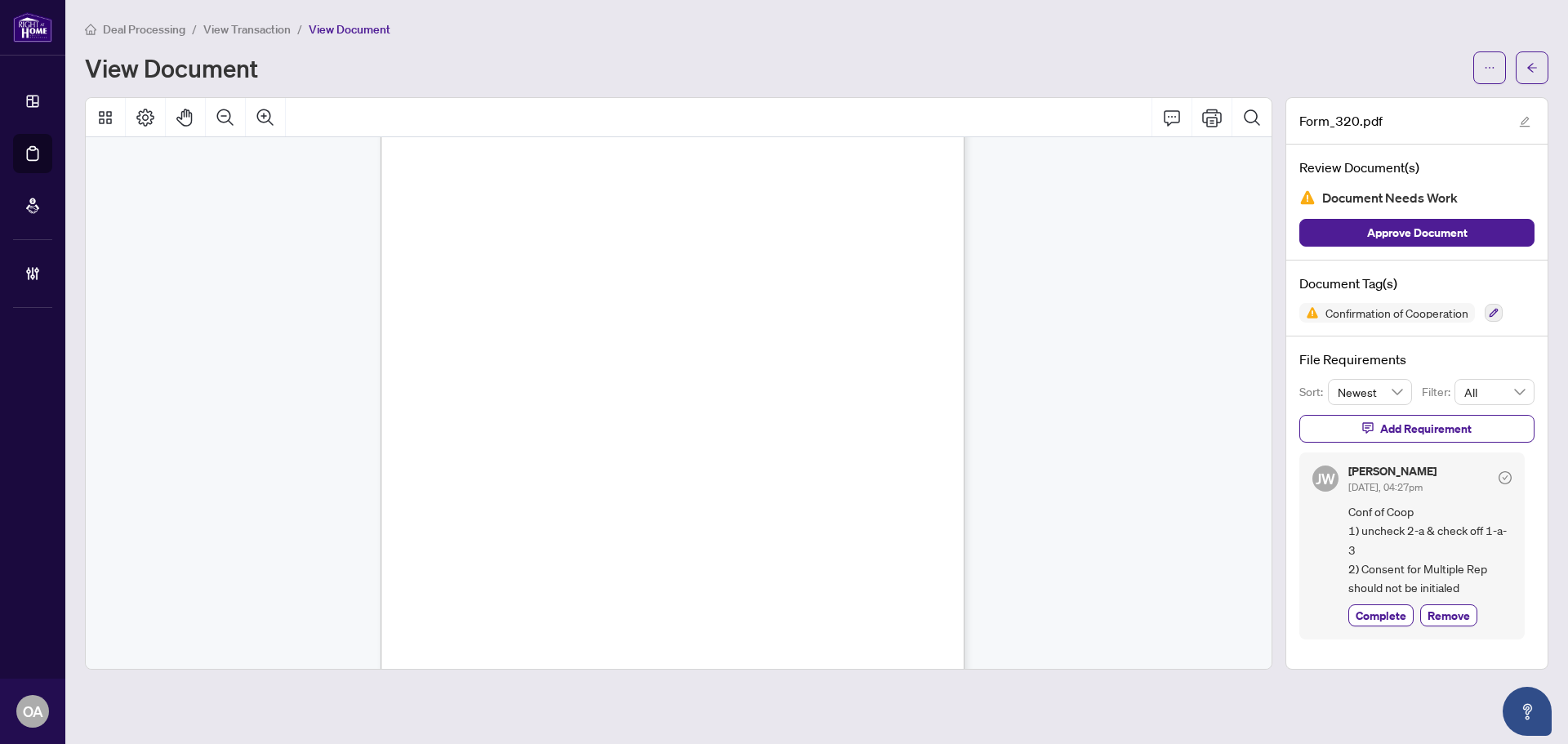
drag, startPoint x: 486, startPoint y: 388, endPoint x: 506, endPoint y: 401, distance: 23.9
click at [505, 401] on div "AMZ [PERSON_NAME] AMZ AMZ AMZ AMZ AMZ AMZ AH AH AH AH AH AH AH Docusign Envelop…" at bounding box center [722, 513] width 683 height 884
drag, startPoint x: 504, startPoint y: 392, endPoint x: 469, endPoint y: 397, distance: 35.4
click at [479, 396] on div "AMZ [PERSON_NAME] AMZ AMZ AMZ AMZ AMZ AMZ AH AH AH AH AH AH AH Docusign Envelop…" at bounding box center [722, 513] width 683 height 884
drag, startPoint x: 414, startPoint y: 412, endPoint x: 606, endPoint y: 413, distance: 192.0
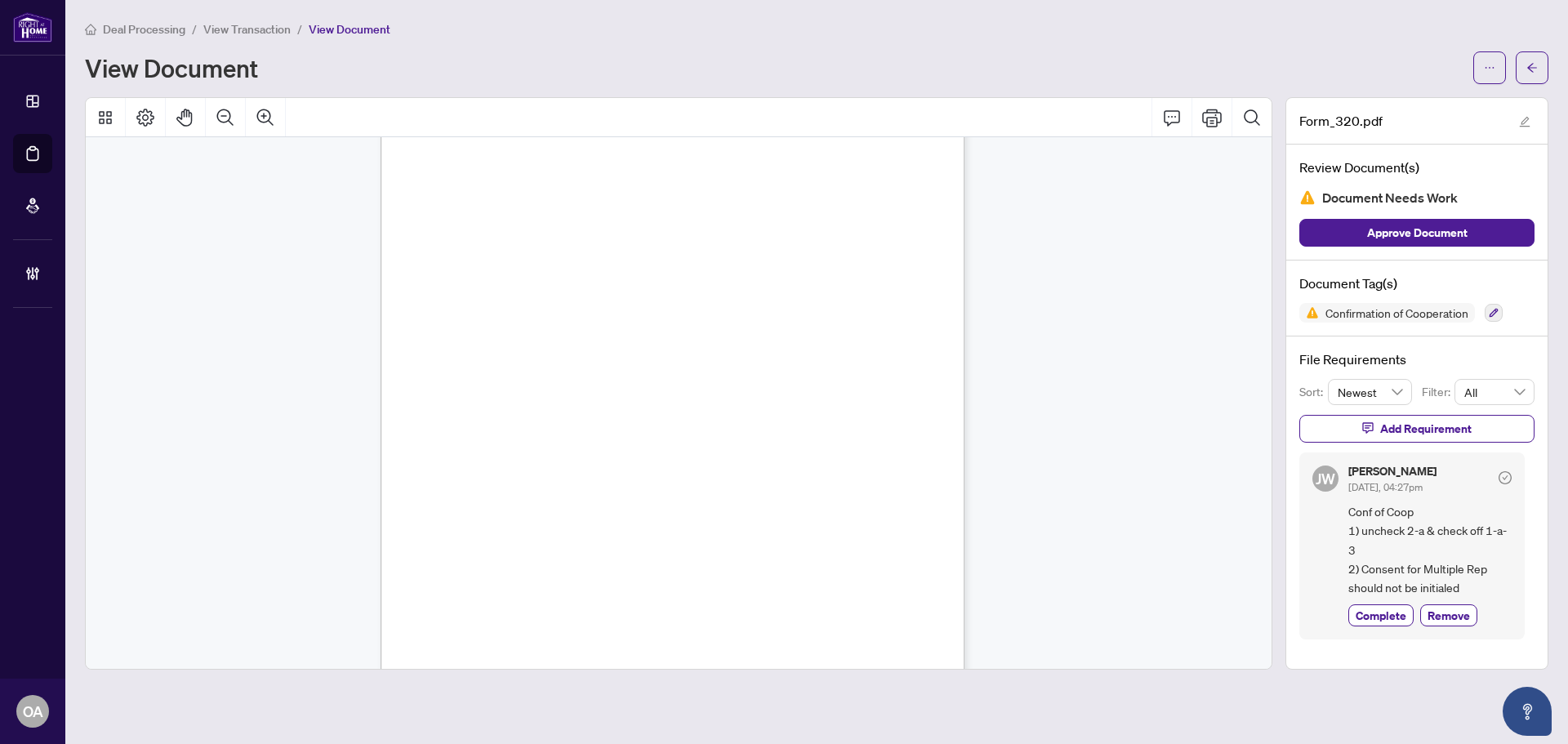
click at [606, 413] on div "AMZ [PERSON_NAME] AMZ AMZ AMZ AMZ AMZ AMZ AH AH AH AH AH AH AH Docusign Envelop…" at bounding box center [722, 513] width 683 height 884
drag, startPoint x: 431, startPoint y: 412, endPoint x: 660, endPoint y: 414, distance: 229.0
click at [660, 414] on div "AMZ [PERSON_NAME] AMZ AMZ AMZ AMZ AMZ AMZ AH AH AH AH AH AH AH Docusign Envelop…" at bounding box center [722, 513] width 683 height 884
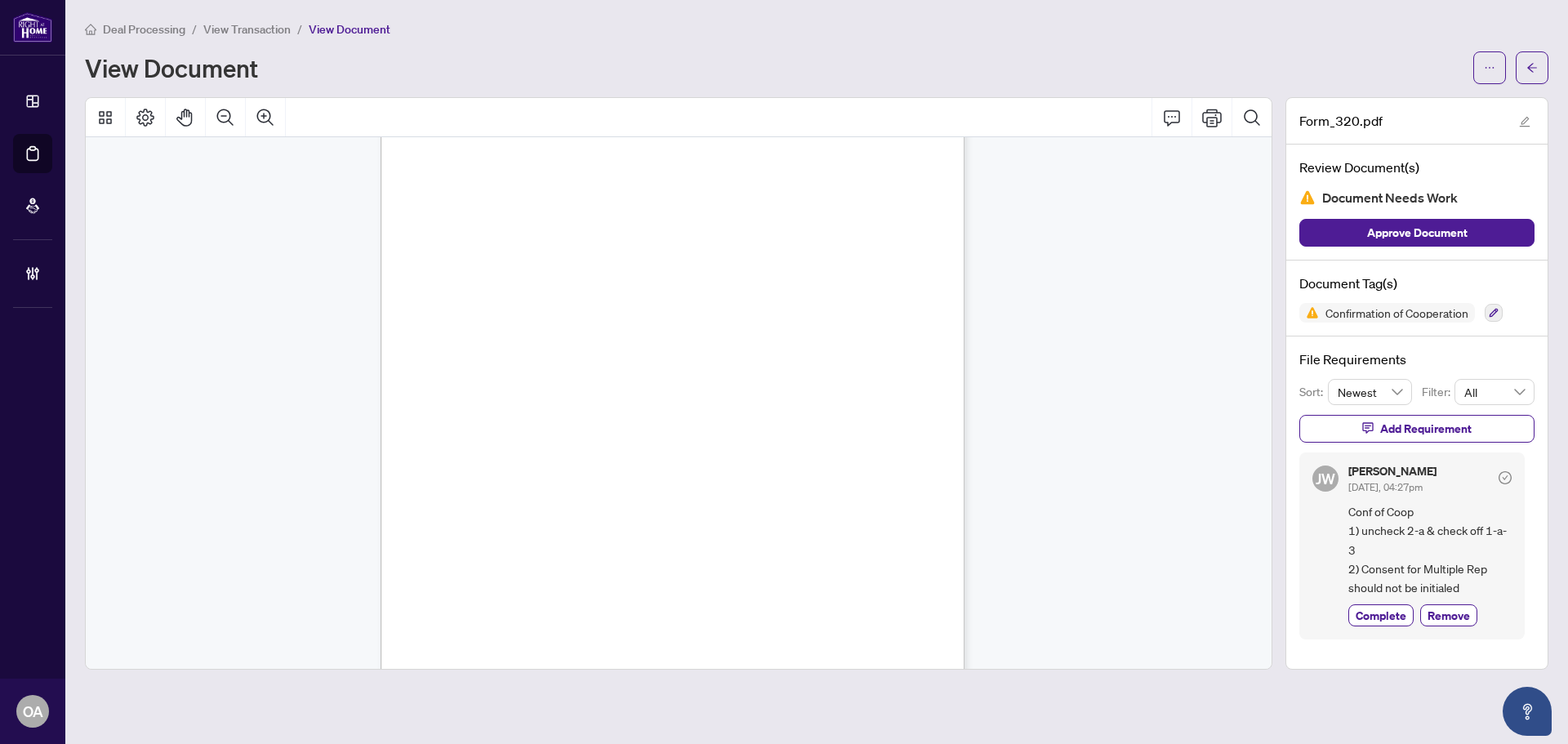
click at [518, 414] on div "AMZ [PERSON_NAME] AMZ AMZ AMZ AMZ AMZ AMZ AH AH AH AH AH AH AH Docusign Envelop…" at bounding box center [722, 513] width 683 height 884
drag, startPoint x: 450, startPoint y: 423, endPoint x: 473, endPoint y: 433, distance: 25.1
click at [473, 433] on div "AMZ [PERSON_NAME] AMZ AMZ AMZ AMZ AMZ AMZ AH AH AH AH AH AH AH Docusign Envelop…" at bounding box center [722, 513] width 683 height 884
click at [435, 426] on div "AMZ [PERSON_NAME] AMZ AMZ AMZ AMZ AMZ AMZ AH AH AH AH AH AH AH Docusign Envelop…" at bounding box center [722, 513] width 683 height 884
click at [479, 426] on div "AMZ [PERSON_NAME] AMZ AMZ AMZ AMZ AMZ AMZ AH AH AH AH AH AH AH Docusign Envelop…" at bounding box center [722, 513] width 683 height 884
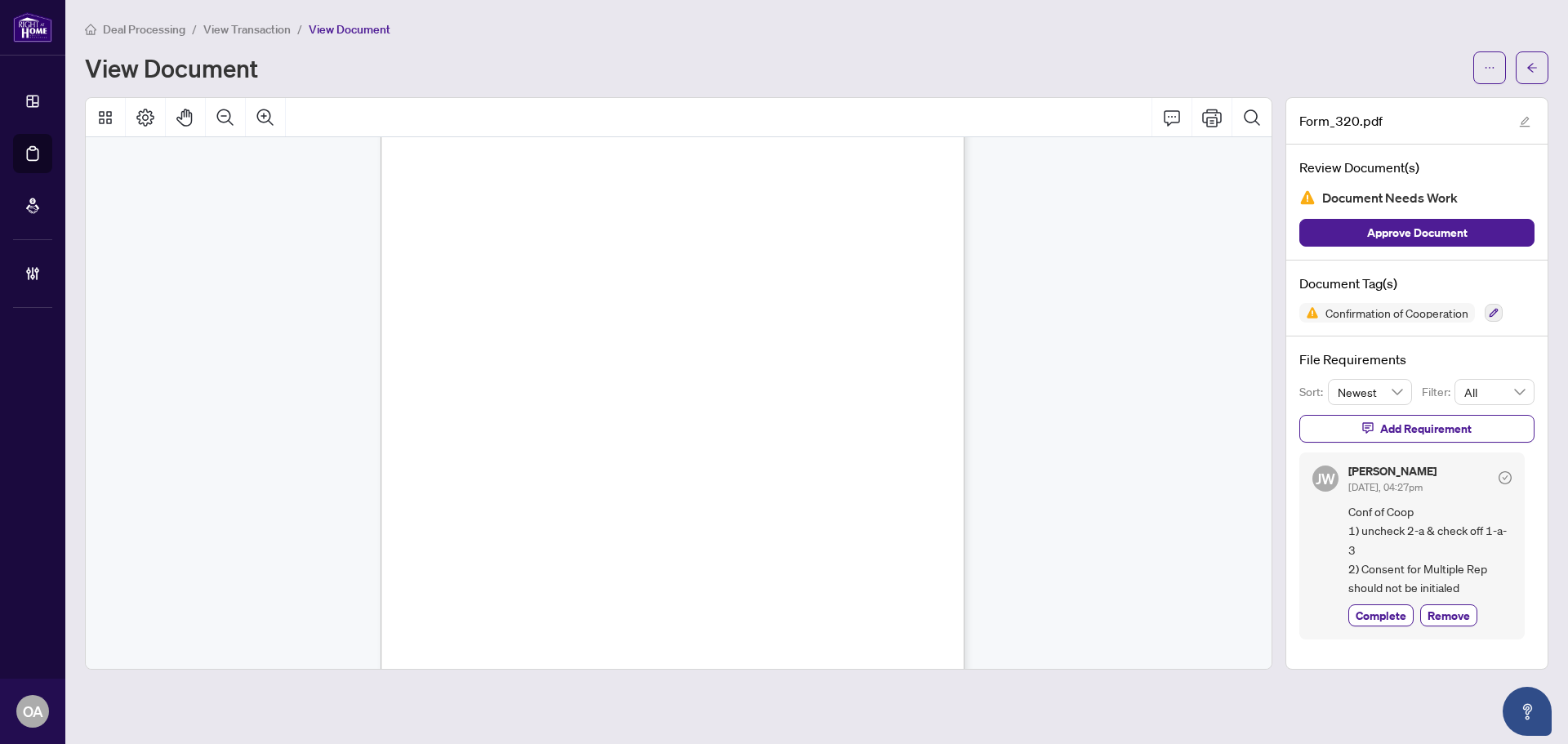
click at [457, 424] on div "AMZ [PERSON_NAME] AMZ AMZ AMZ AMZ AMZ AMZ AH AH AH AH AH AH AH Docusign Envelop…" at bounding box center [722, 513] width 683 height 884
drag, startPoint x: 710, startPoint y: 351, endPoint x: 873, endPoint y: 372, distance: 164.3
click at [873, 372] on div "[PERSON_NAME] AL SHEKARGY AMZ [PERSON_NAME] [PERSON_NAME] AH Docusign Envelope …" at bounding box center [722, 472] width 683 height 884
drag, startPoint x: 795, startPoint y: 398, endPoint x: 885, endPoint y: 392, distance: 90.2
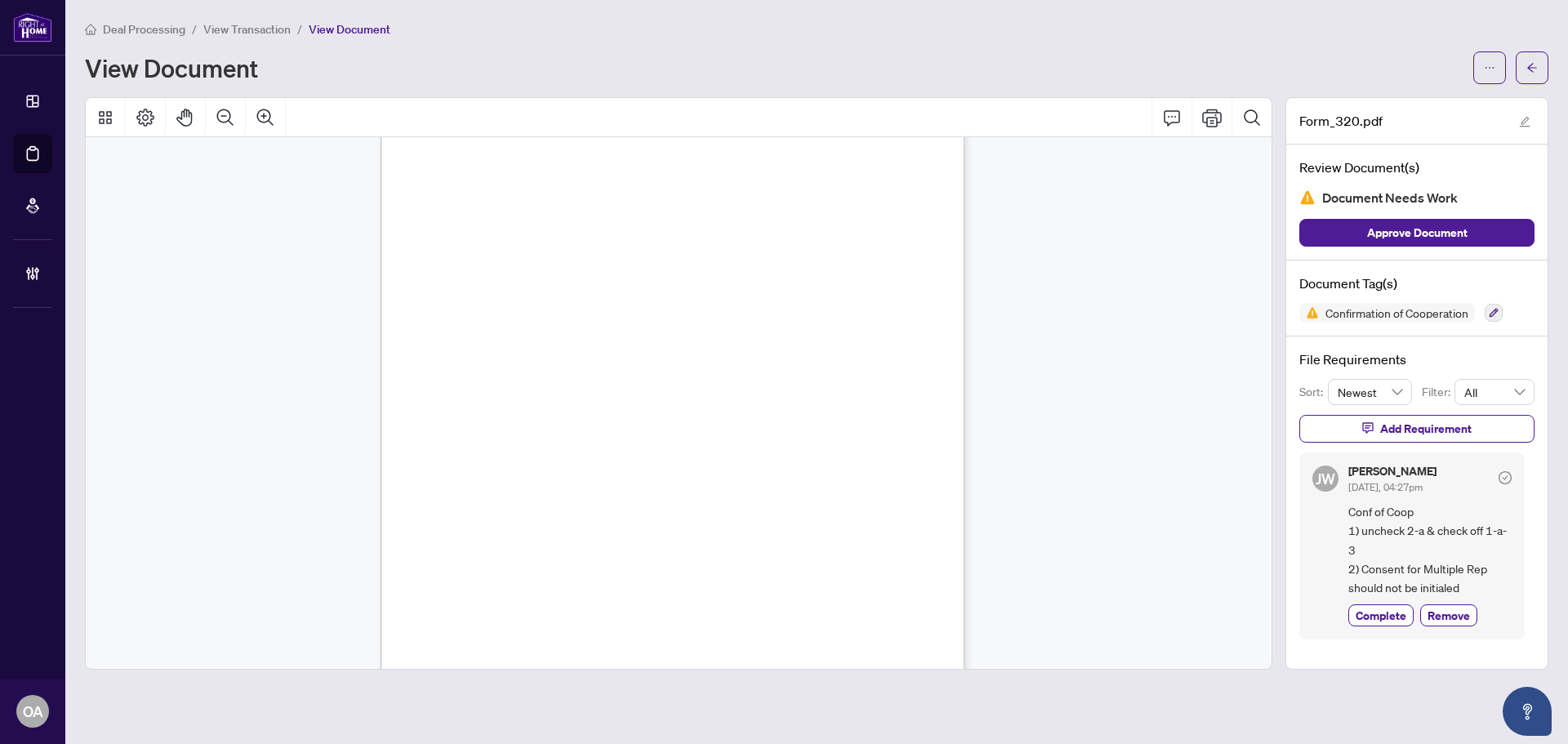
click at [831, 408] on div "[PERSON_NAME] AL SHEKARGY AMZ [PERSON_NAME] [PERSON_NAME] AH Docusign Envelope …" at bounding box center [722, 472] width 683 height 884
drag, startPoint x: 898, startPoint y: 369, endPoint x: 737, endPoint y: 383, distance: 161.6
click at [825, 388] on div "[PERSON_NAME] AL SHEKARGY AMZ [PERSON_NAME] [PERSON_NAME] AH Docusign Envelope …" at bounding box center [722, 472] width 683 height 884
click at [845, 383] on div "[PERSON_NAME] AL SHEKARGY AMZ [PERSON_NAME] [PERSON_NAME] AH Docusign Envelope …" at bounding box center [722, 472] width 683 height 884
click at [801, 401] on div "[PERSON_NAME] AL SHEKARGY AMZ [PERSON_NAME] [PERSON_NAME] AH Docusign Envelope …" at bounding box center [722, 472] width 683 height 884
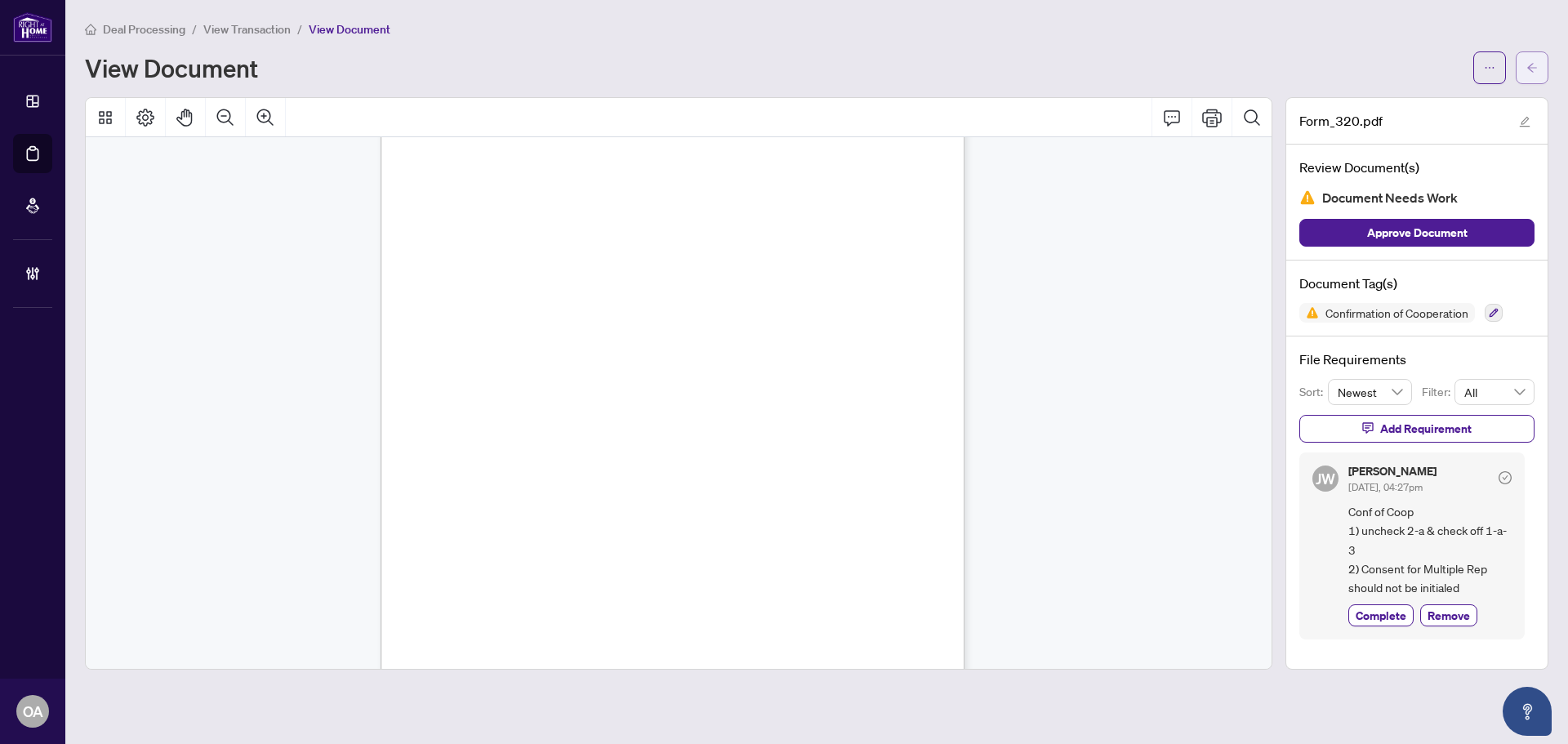
click at [1532, 56] on span "button" at bounding box center [1532, 68] width 11 height 26
